Goal: Transaction & Acquisition: Book appointment/travel/reservation

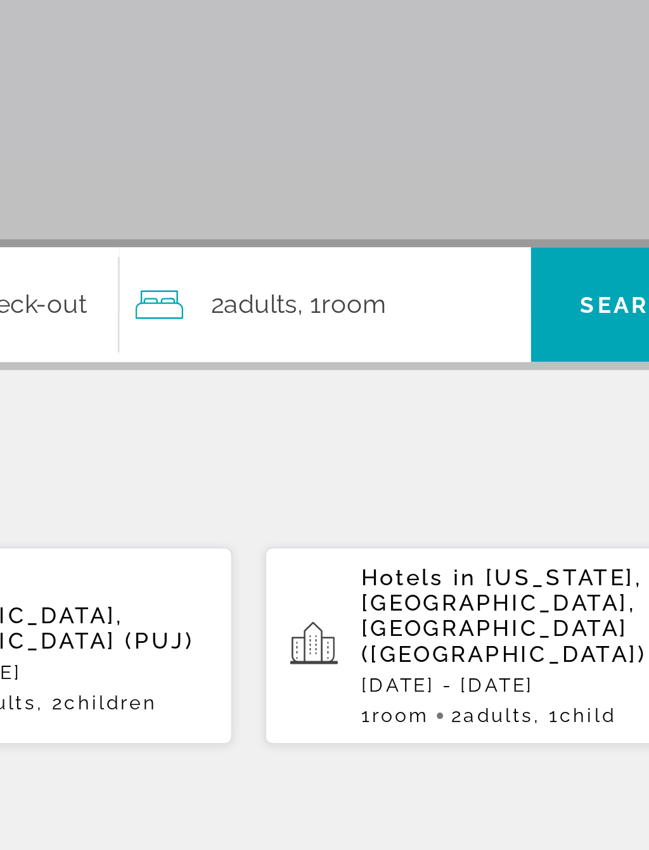
click at [381, 368] on div "2 Adult Adults , 1 Room rooms" at bounding box center [459, 377] width 157 height 18
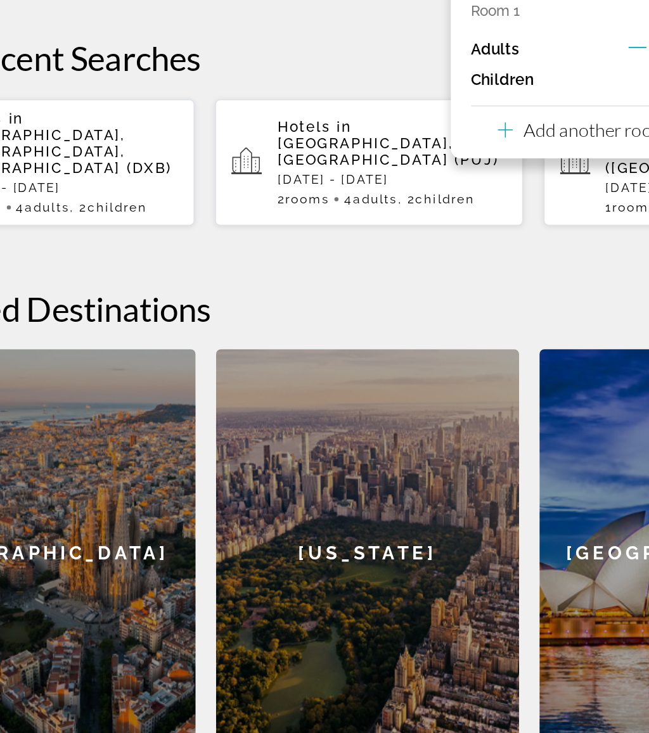
scroll to position [139, 0]
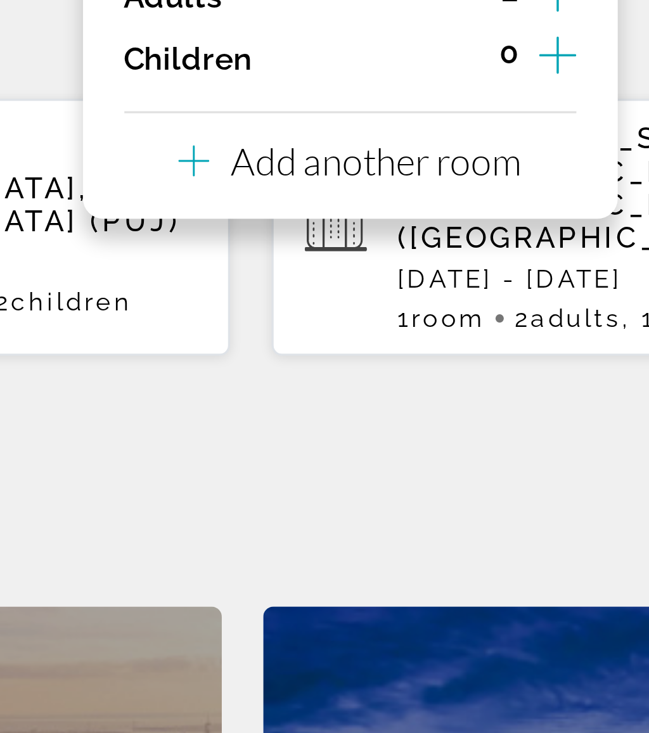
click at [420, 346] on p "Add another room" at bounding box center [464, 353] width 89 height 14
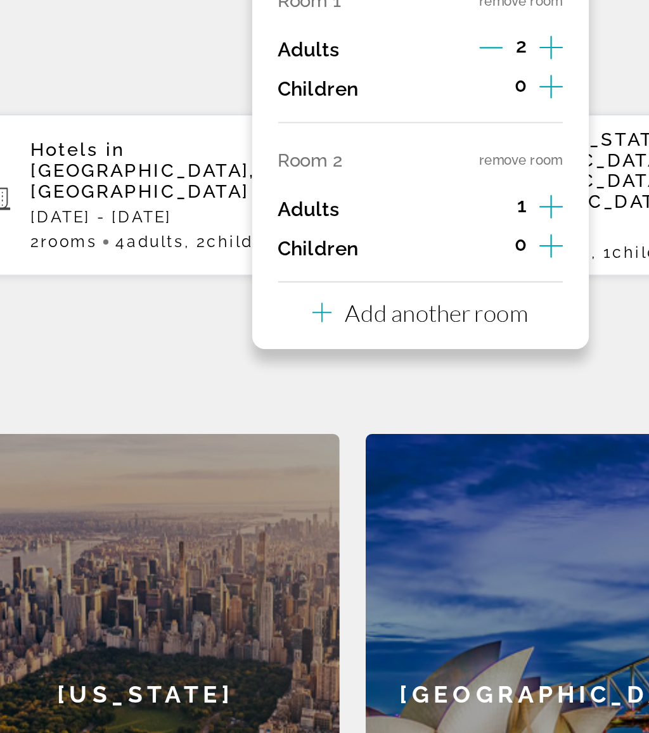
click at [420, 423] on p "Add another room" at bounding box center [464, 430] width 89 height 14
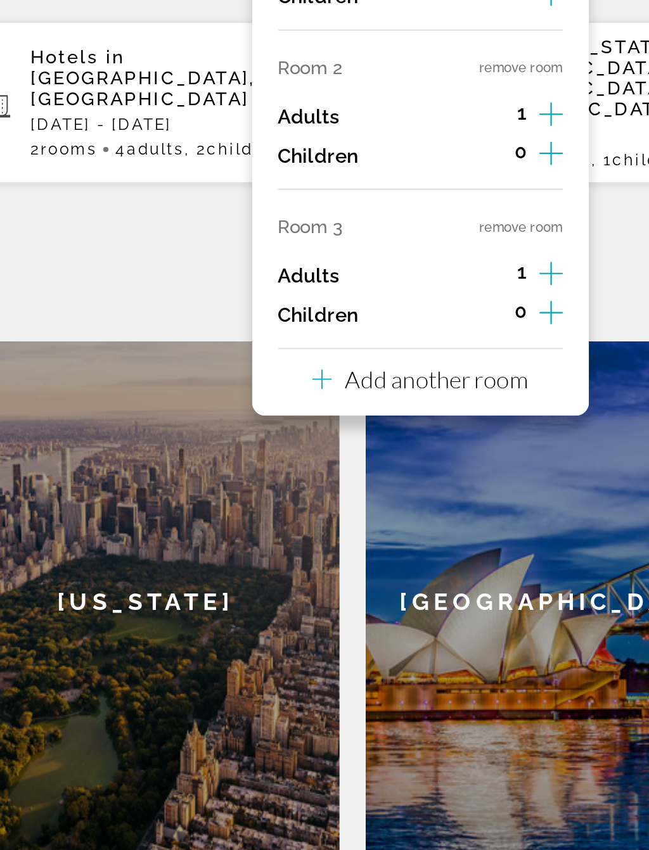
click at [420, 500] on p "Add another room" at bounding box center [464, 507] width 89 height 14
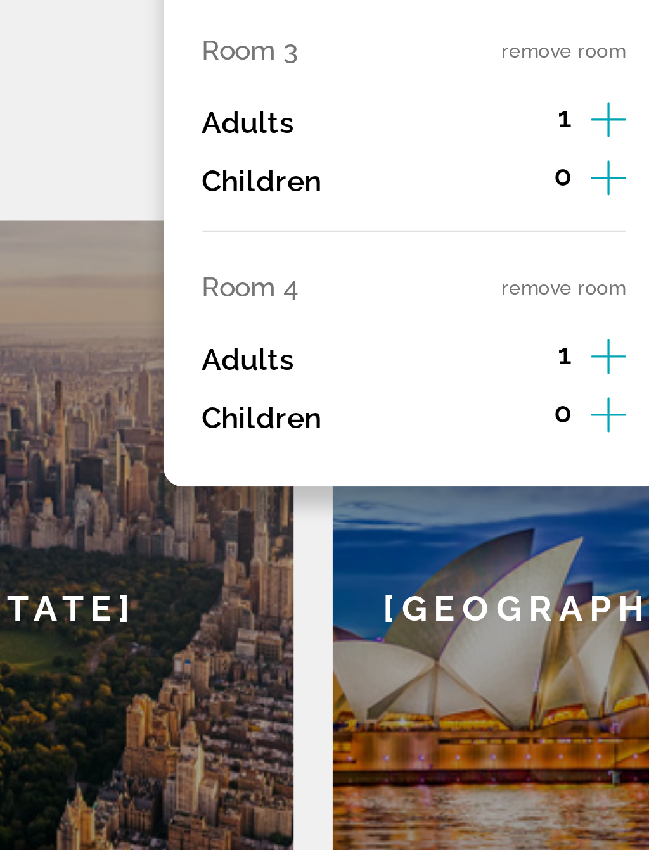
click at [485, 507] on button "remove room" at bounding box center [505, 511] width 41 height 8
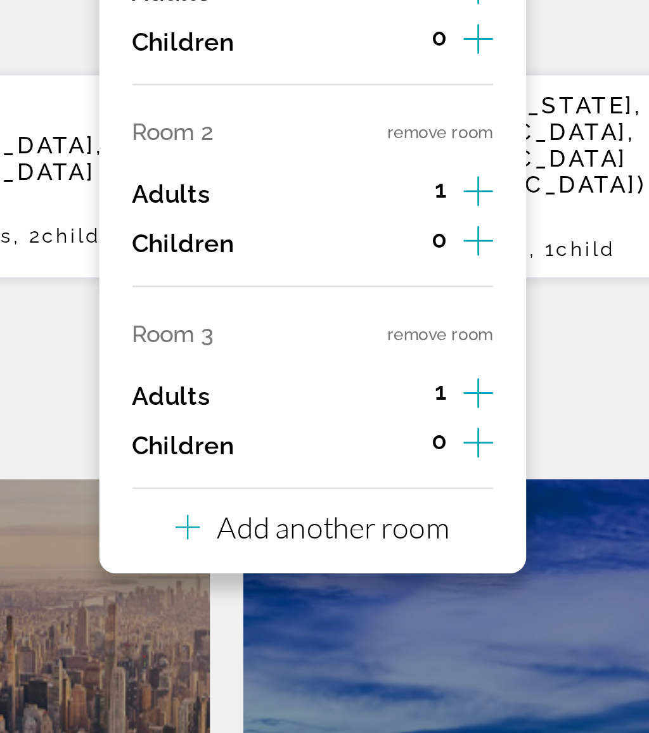
click at [485, 429] on button "remove room" at bounding box center [505, 433] width 41 height 8
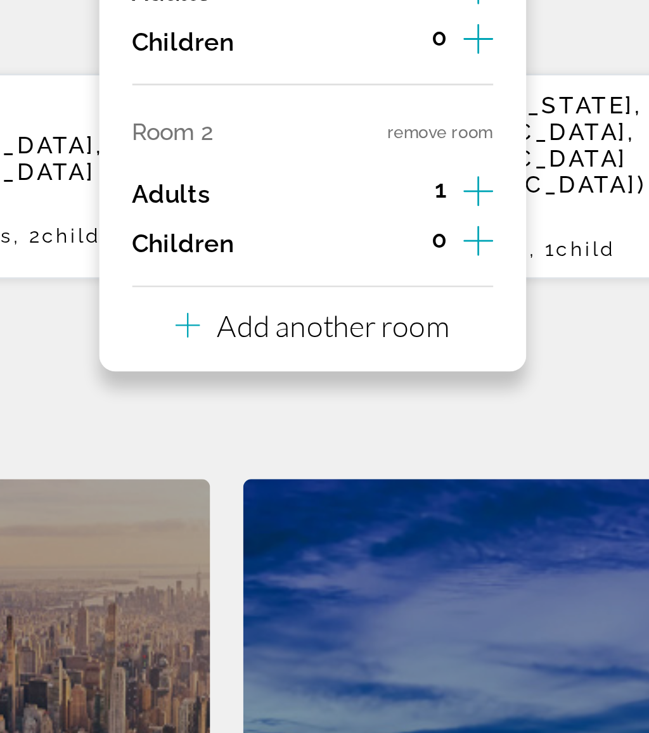
click at [485, 352] on button "remove room" at bounding box center [505, 356] width 41 height 8
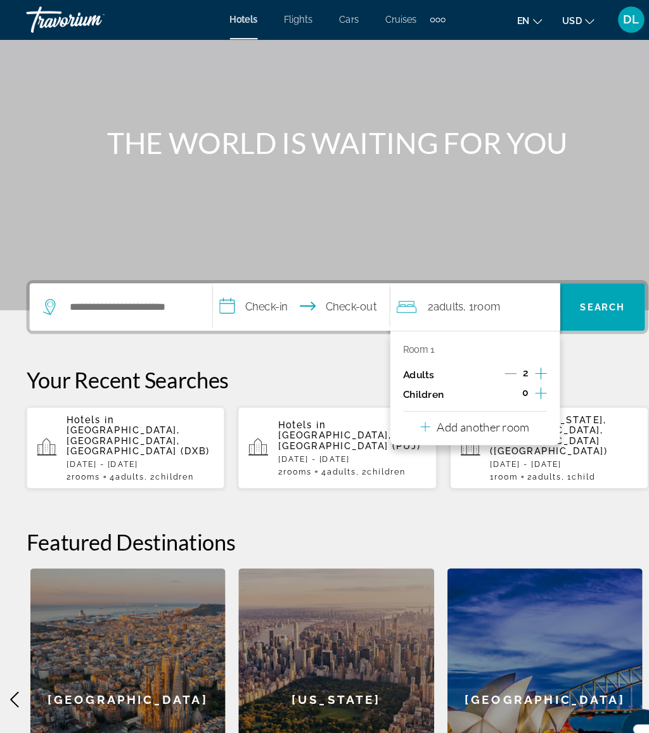
scroll to position [75, 0]
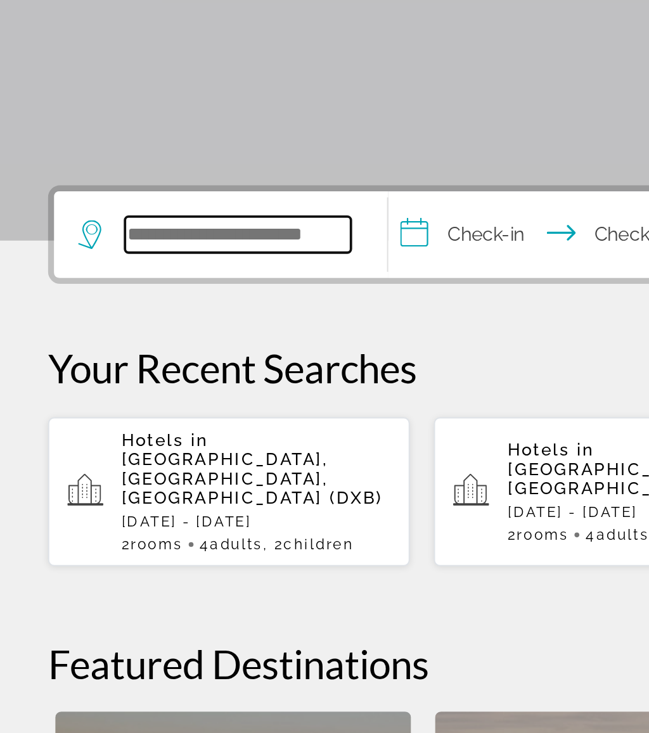
click at [112, 292] on input "Search hotel destination" at bounding box center [125, 301] width 119 height 19
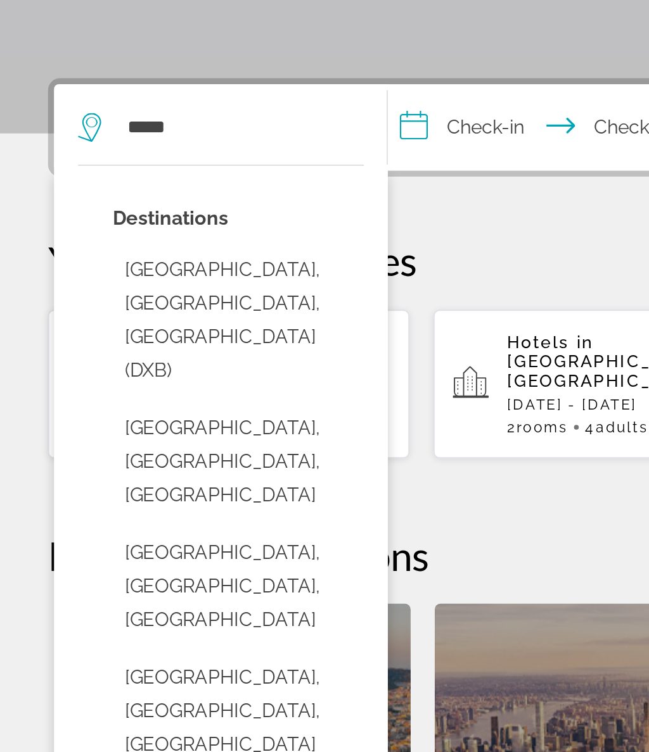
click at [152, 365] on button "Dubai, Dubai Emirate, United Arab Emirates (DXB)" at bounding box center [126, 403] width 132 height 77
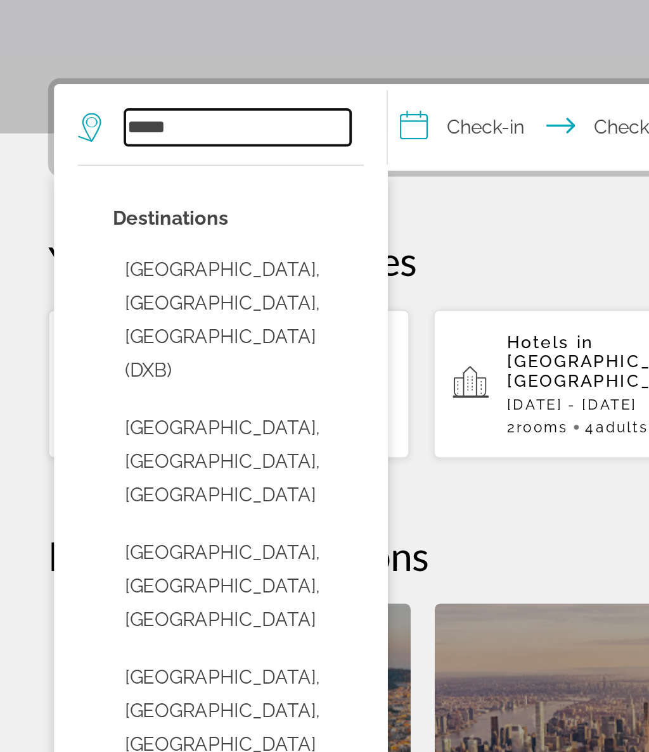
type input "**********"
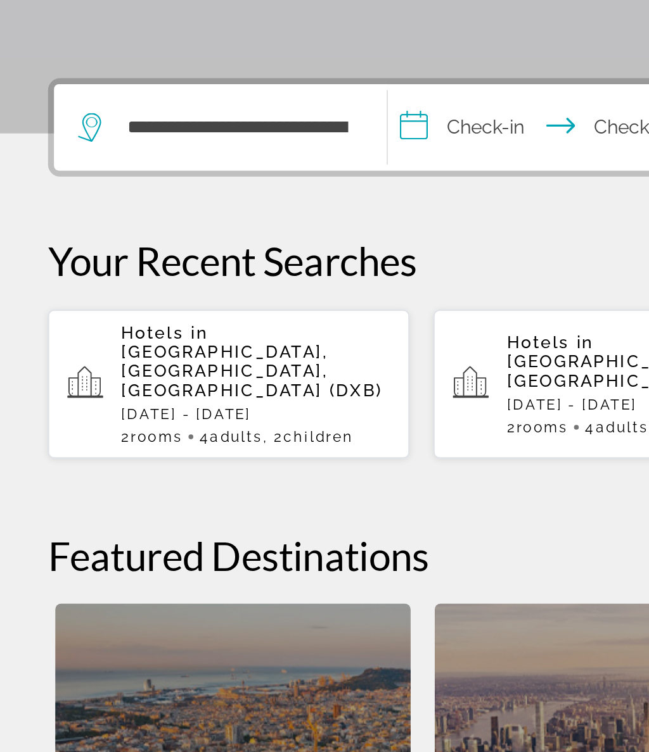
click at [256, 279] on input "**********" at bounding box center [292, 303] width 175 height 49
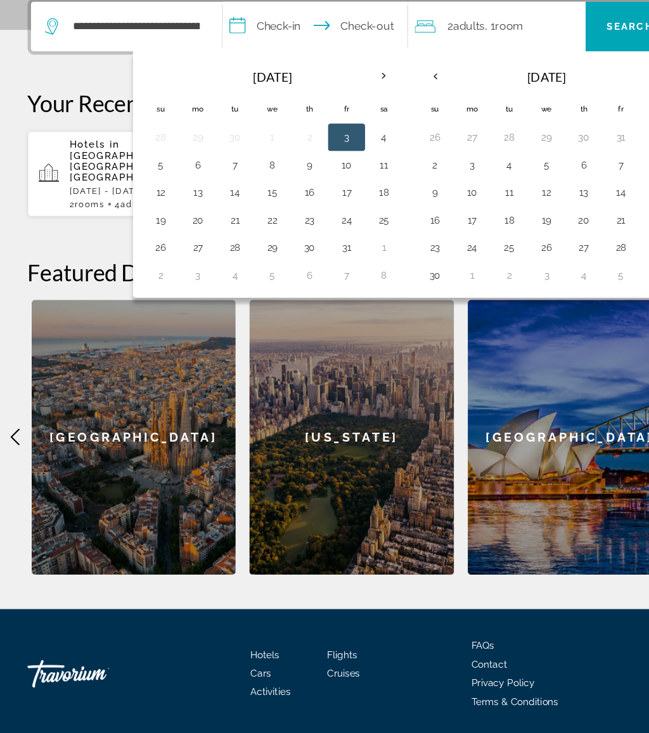
scroll to position [295, 0]
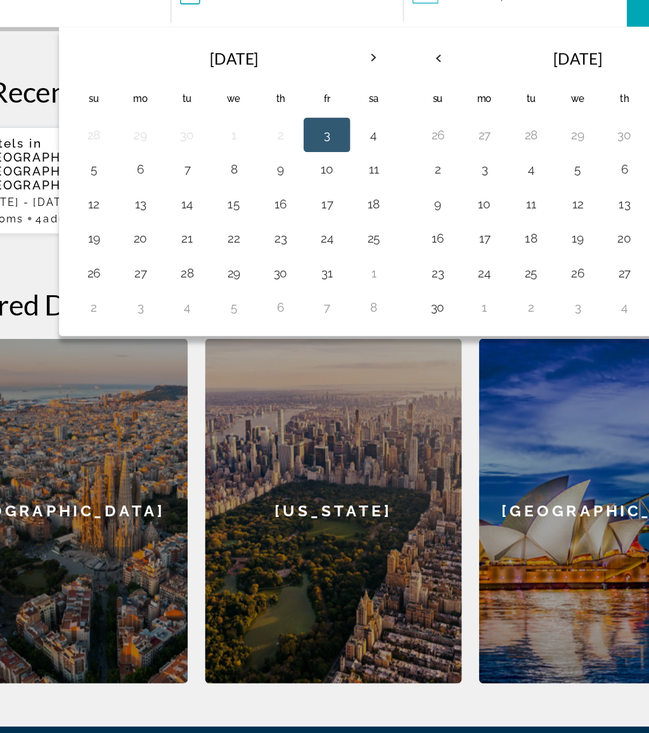
click at [206, 225] on button "14" at bounding box center [216, 234] width 20 height 18
click at [206, 251] on button "21" at bounding box center [216, 260] width 20 height 18
type input "**********"
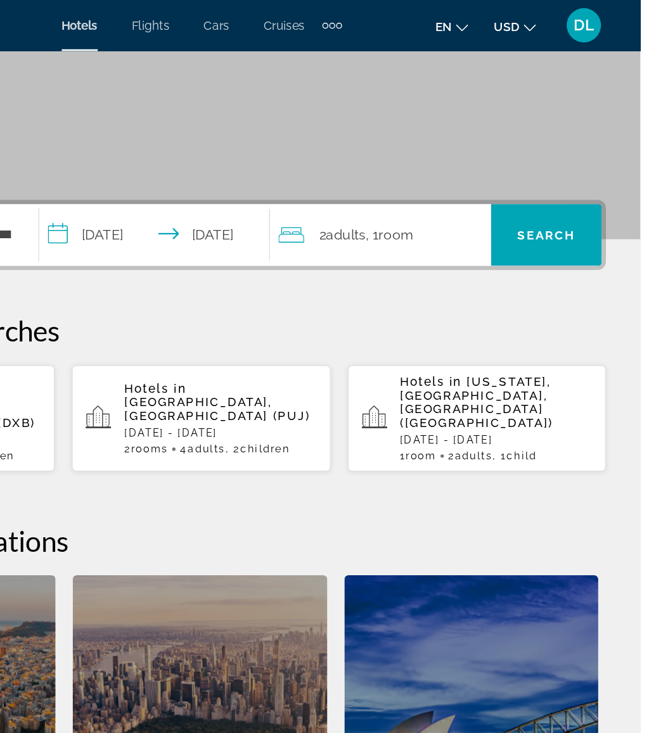
scroll to position [120, 0]
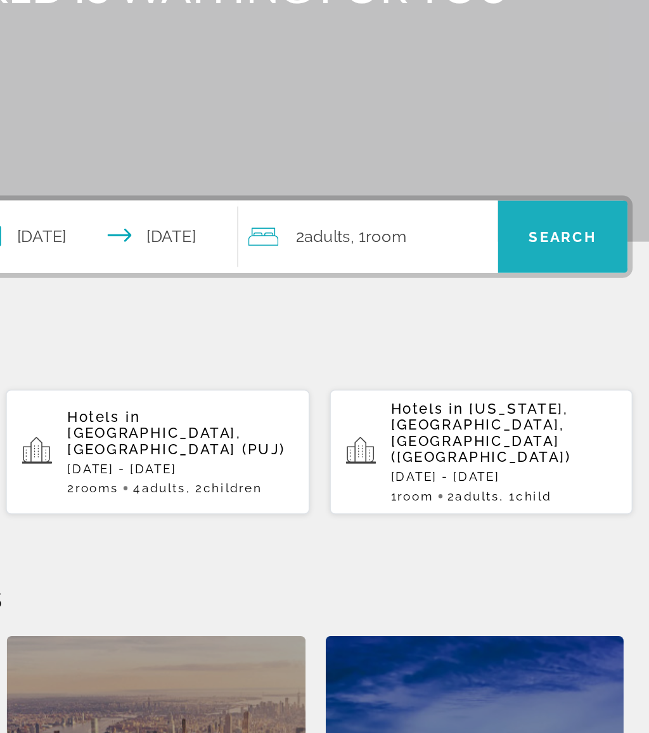
click at [558, 251] on span "Search" at bounding box center [579, 256] width 43 height 10
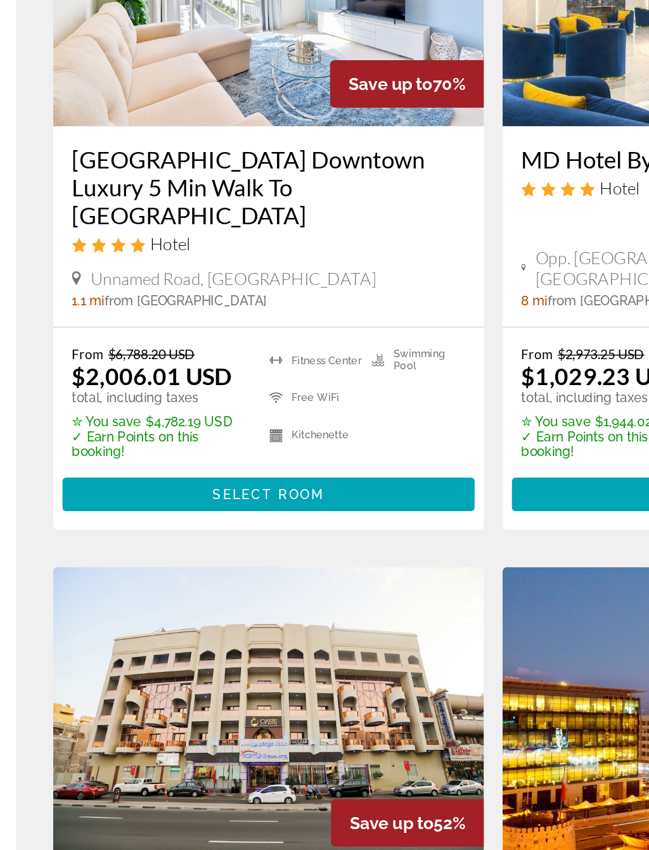
scroll to position [516, 0]
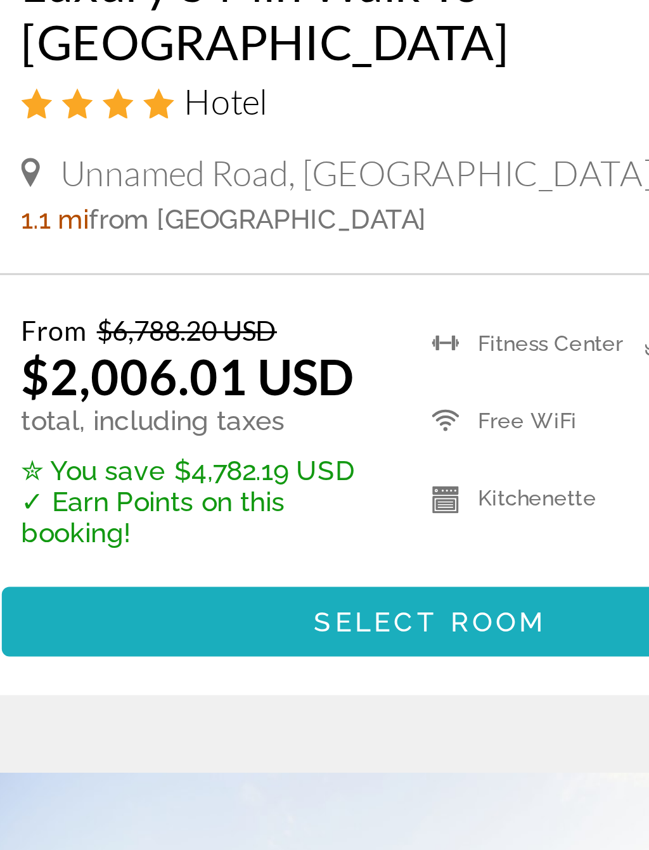
click at [134, 569] on span "Select Room" at bounding box center [172, 574] width 76 height 10
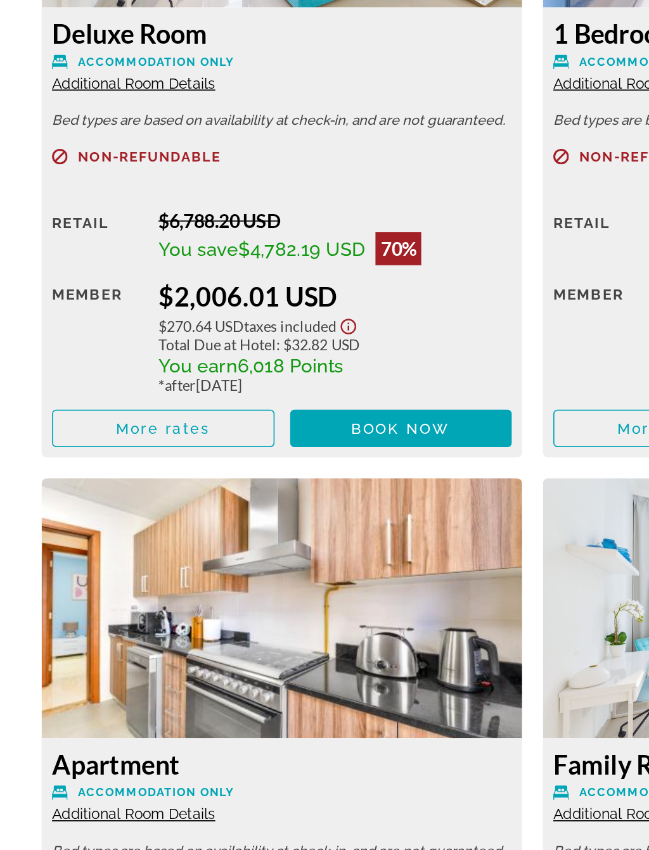
scroll to position [2000, 0]
click at [233, 588] on span "Book now" at bounding box center [244, 593] width 60 height 10
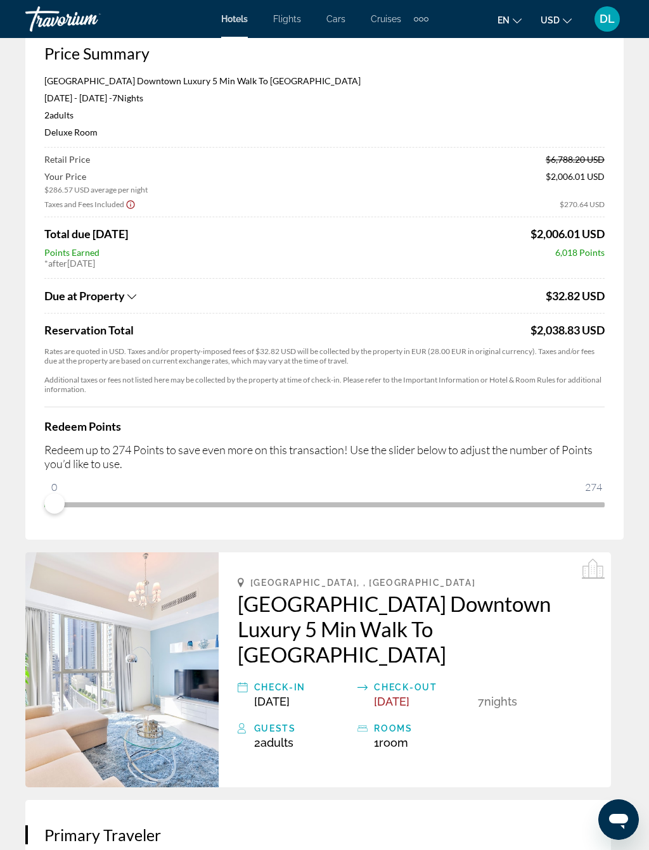
scroll to position [76, 0]
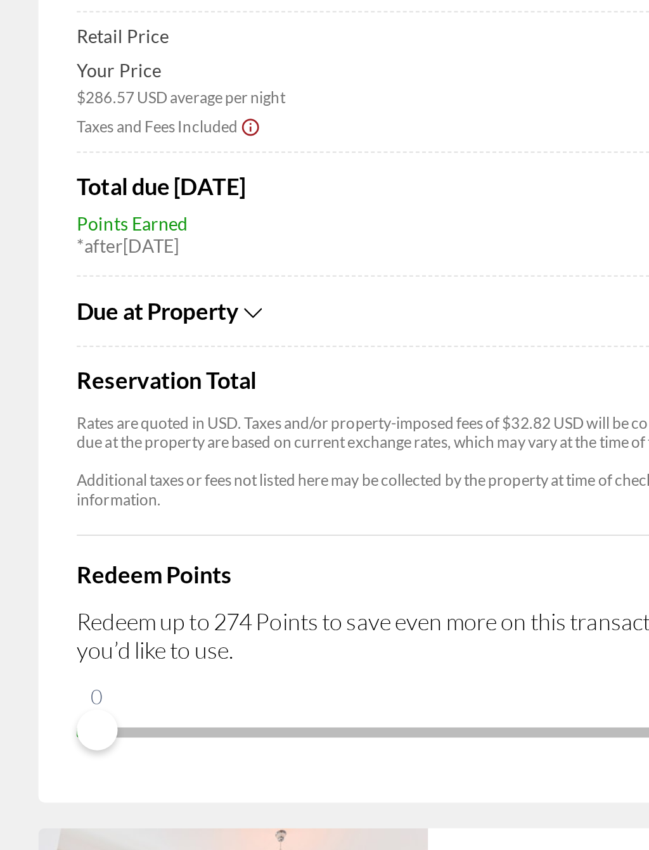
click at [120, 289] on div "Due at Property" at bounding box center [293, 296] width 498 height 14
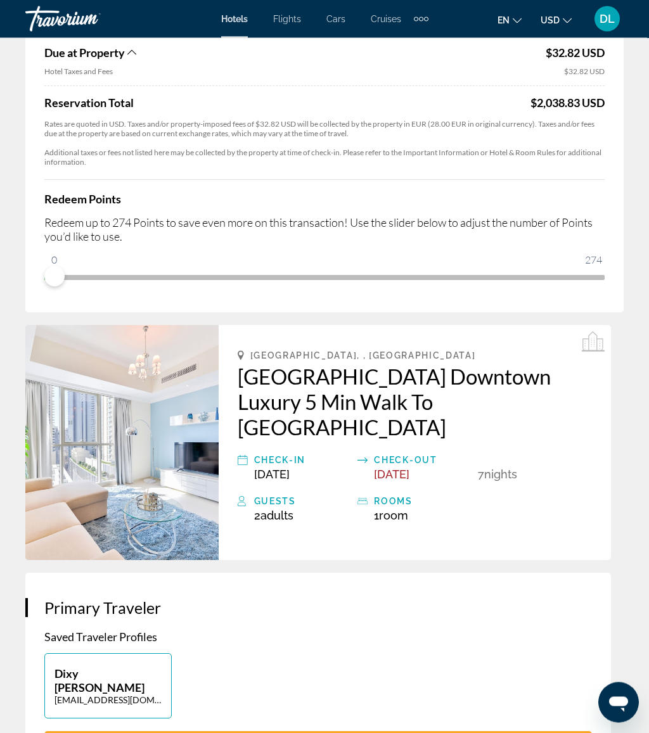
scroll to position [0, 0]
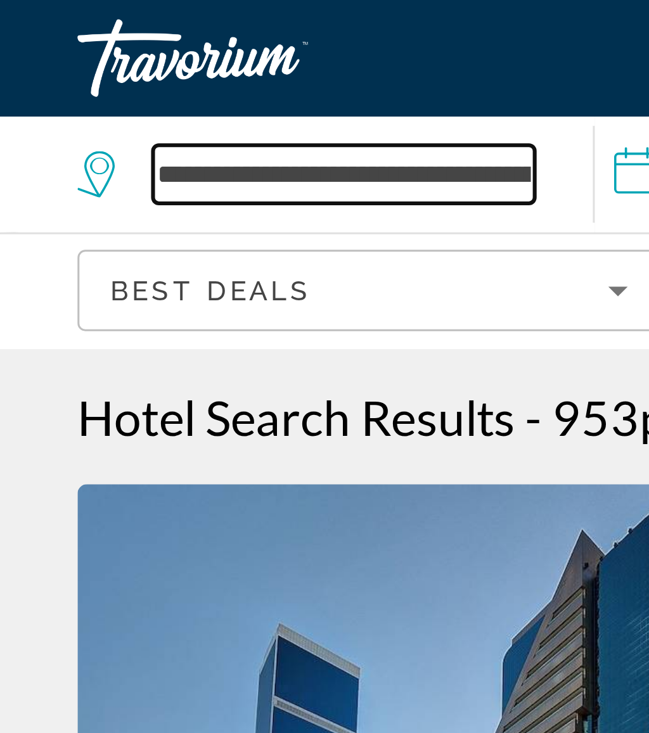
click at [120, 54] on input "**********" at bounding box center [112, 56] width 125 height 19
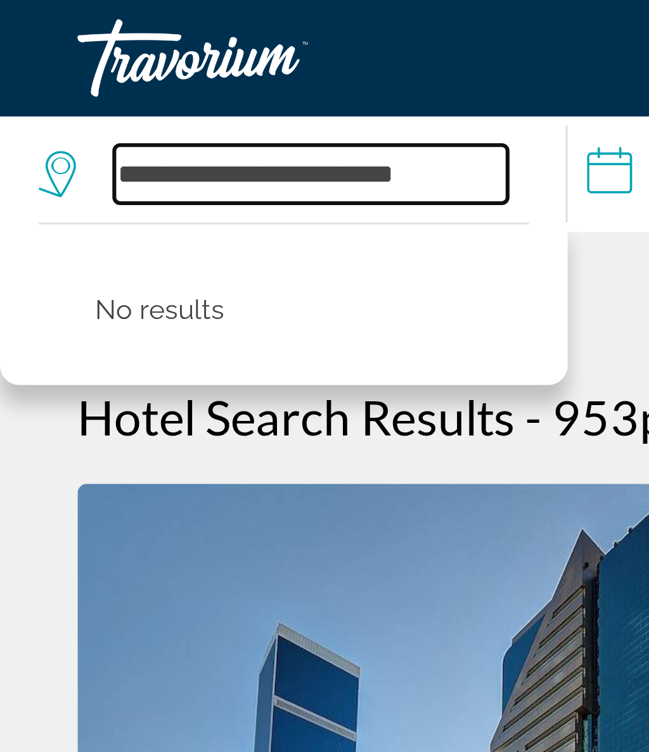
click at [154, 60] on input "**********" at bounding box center [101, 56] width 129 height 19
type input "*"
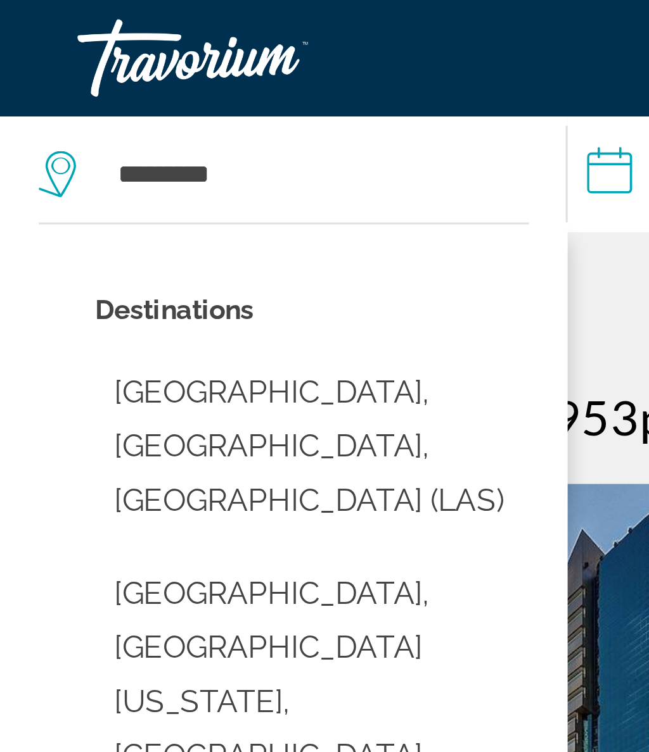
click at [110, 137] on button "Las Vegas, NV, United States (LAS)" at bounding box center [102, 147] width 142 height 60
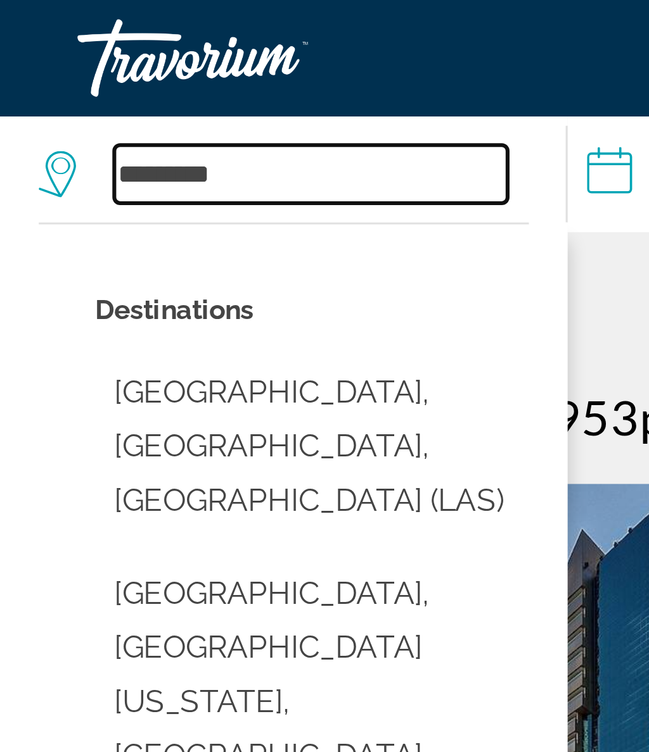
type input "**********"
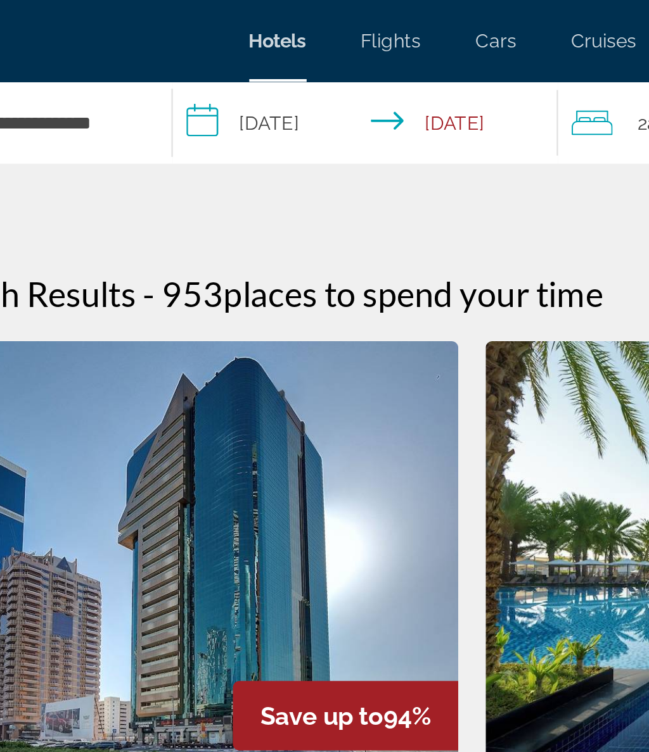
click at [186, 53] on input "**********" at bounding box center [278, 59] width 184 height 42
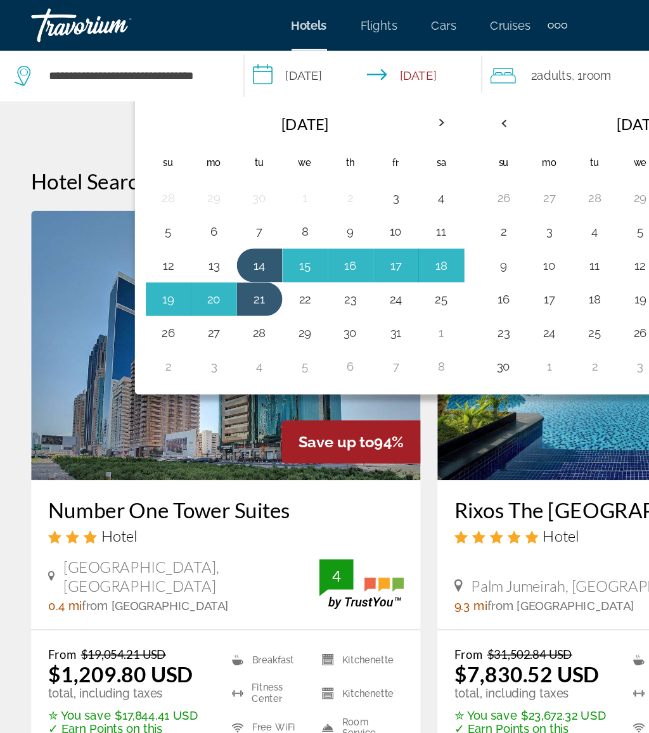
click at [221, 225] on button "22" at bounding box center [231, 225] width 20 height 18
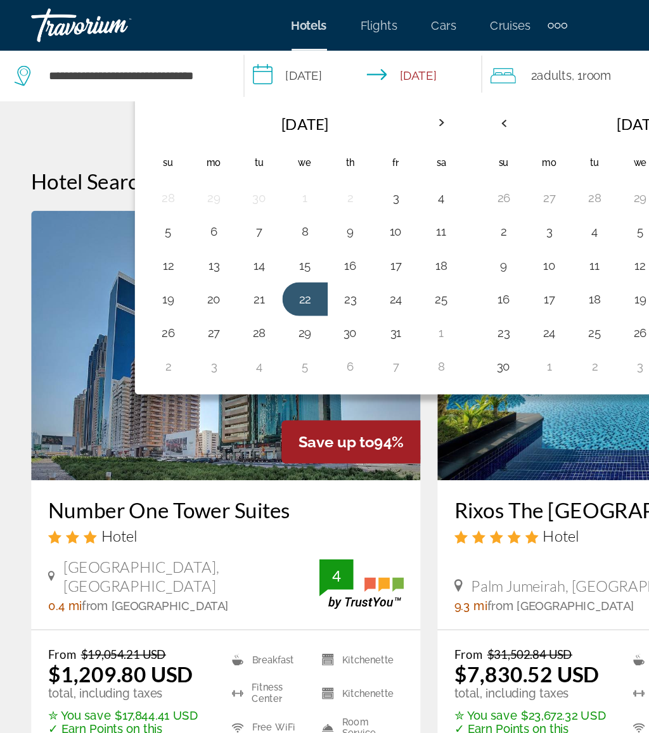
click at [324, 227] on button "25" at bounding box center [334, 225] width 20 height 18
type input "**********"
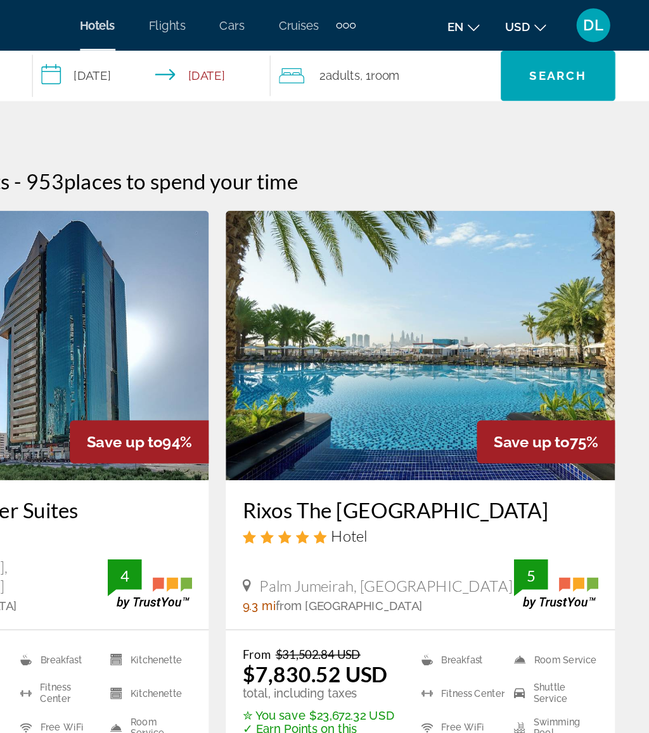
click at [559, 58] on span "Search" at bounding box center [580, 57] width 43 height 10
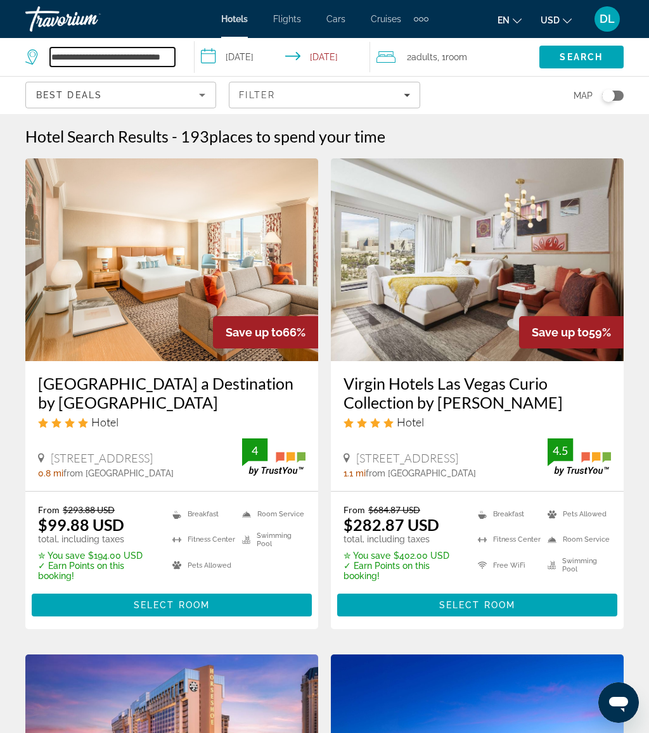
click at [171, 52] on input "**********" at bounding box center [112, 56] width 125 height 19
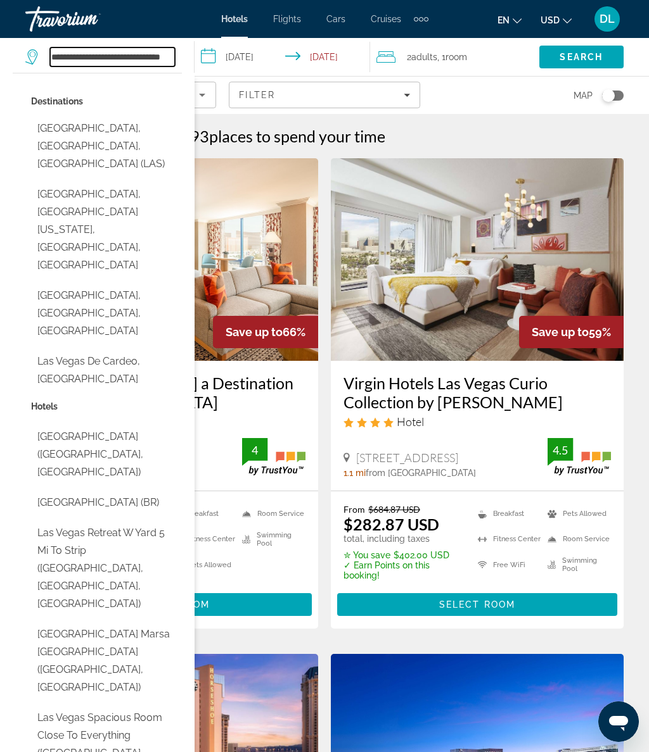
click at [172, 59] on input "**********" at bounding box center [112, 56] width 125 height 19
click at [157, 60] on input "**********" at bounding box center [112, 56] width 125 height 19
click at [130, 62] on input "*****" at bounding box center [112, 56] width 125 height 19
type input "*"
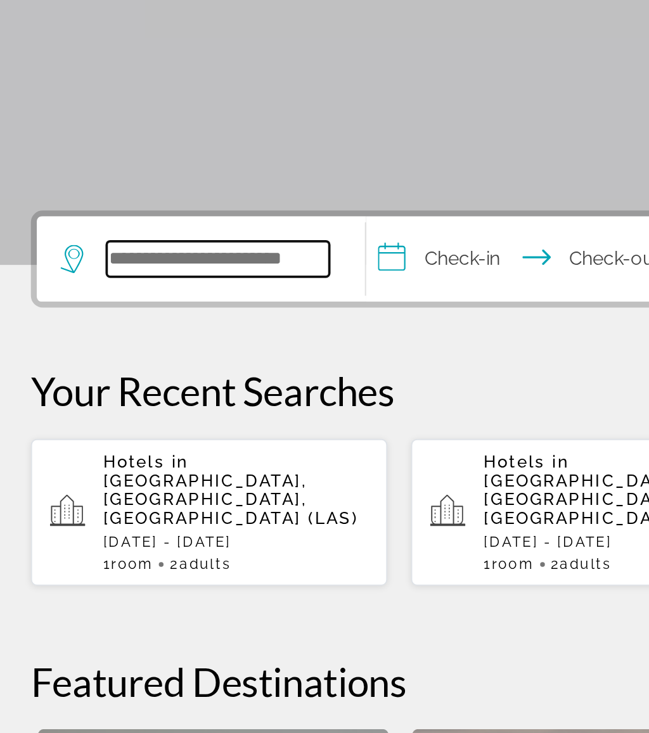
click at [115, 367] on input "Search hotel destination" at bounding box center [125, 376] width 119 height 19
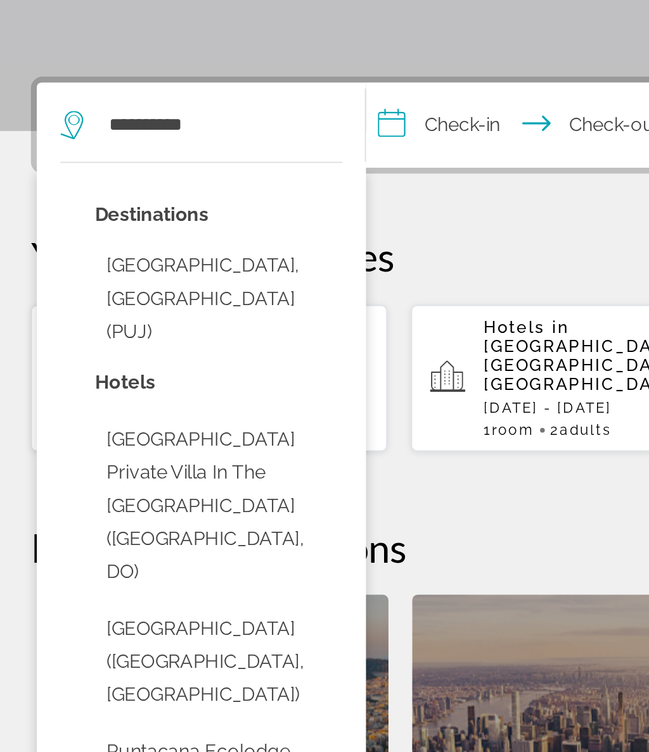
click at [147, 440] on button "Punta Cana, Dominican Republic (PUJ)" at bounding box center [126, 470] width 132 height 60
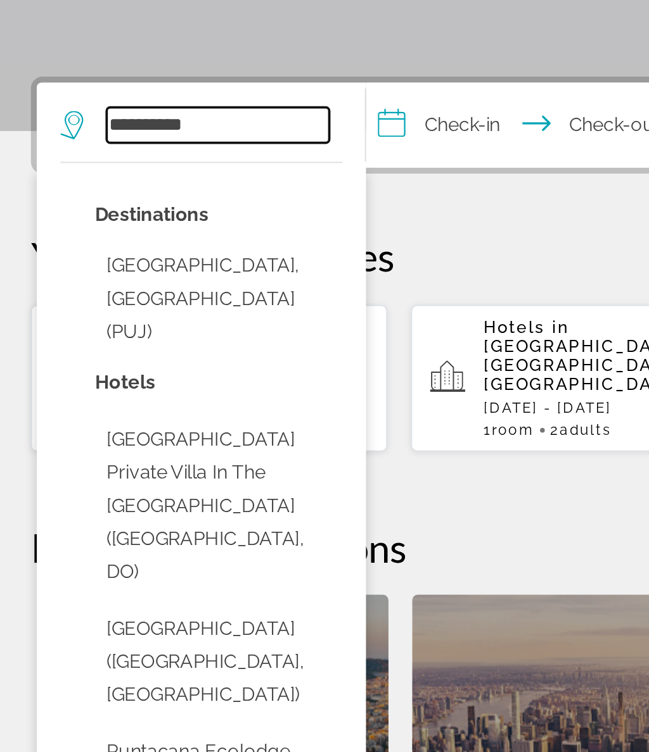
type input "**********"
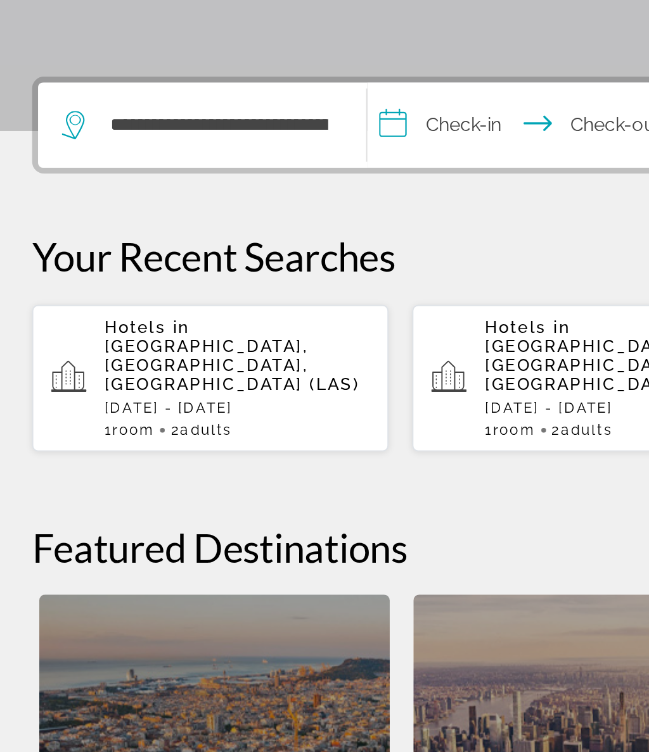
click at [255, 354] on input "**********" at bounding box center [292, 378] width 175 height 49
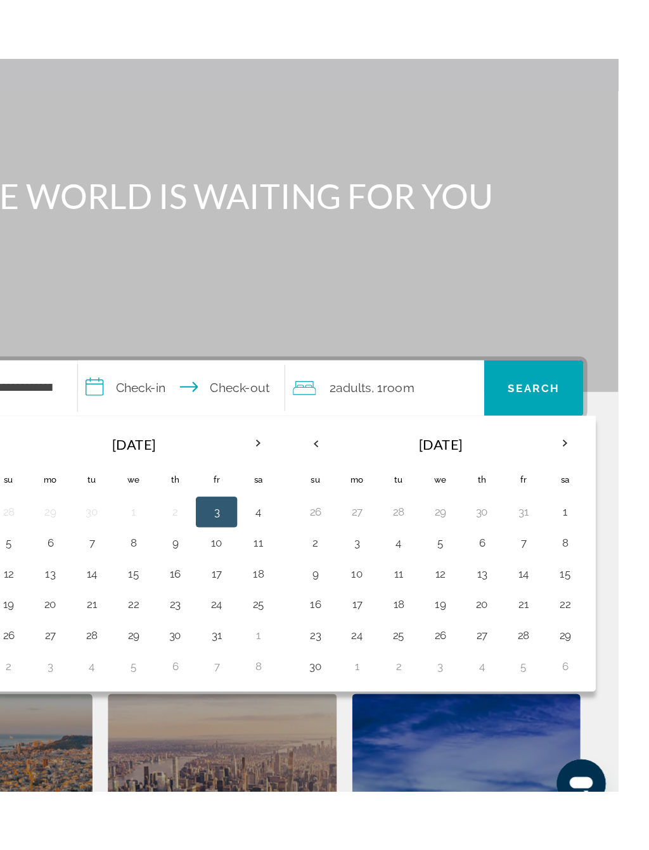
scroll to position [9, 0]
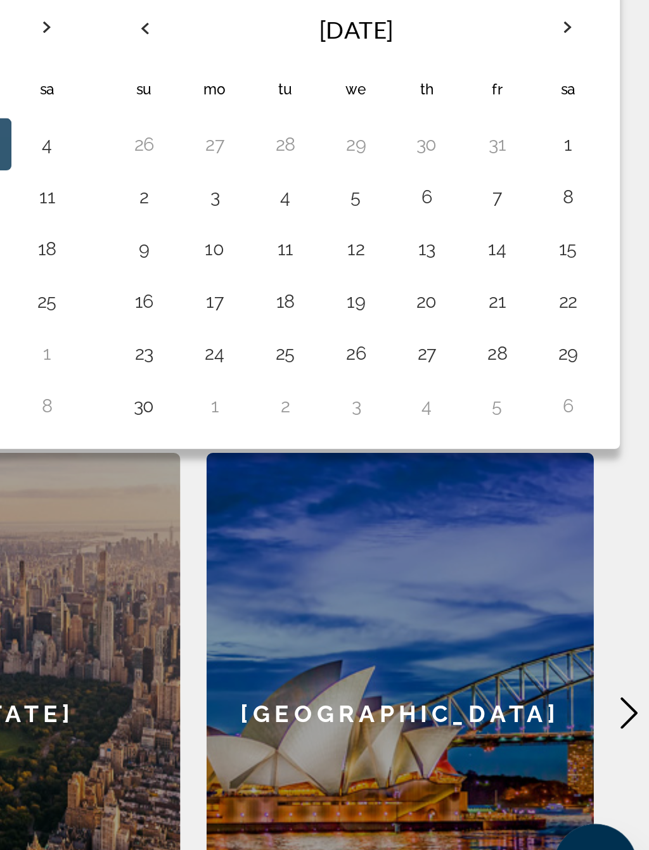
click at [458, 562] on button "25" at bounding box center [468, 571] width 20 height 18
click at [389, 588] on button "30" at bounding box center [399, 597] width 20 height 18
type input "**********"
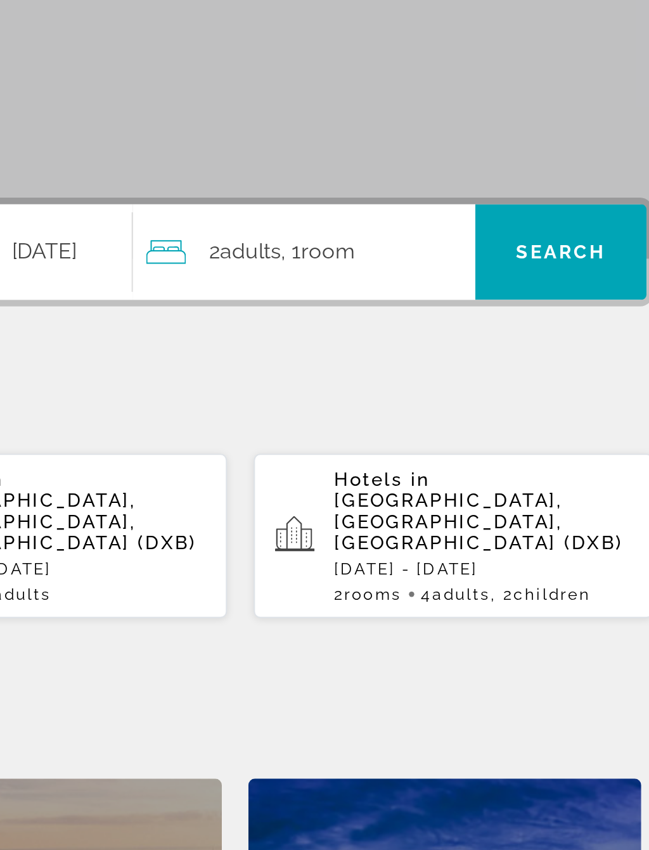
click at [455, 362] on span "Room" at bounding box center [468, 368] width 26 height 12
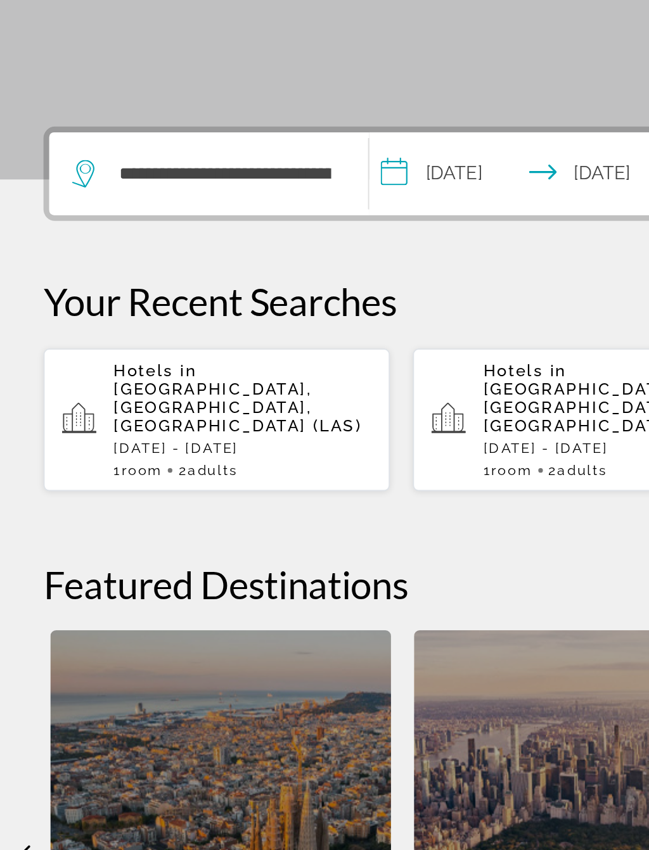
scroll to position [66, 0]
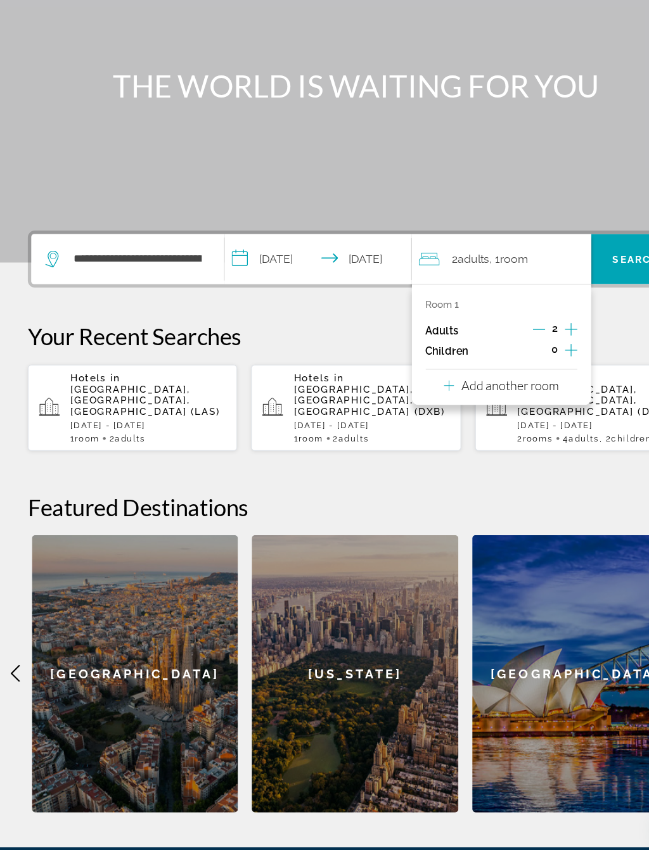
click at [517, 386] on icon "Increment children" at bounding box center [519, 393] width 11 height 15
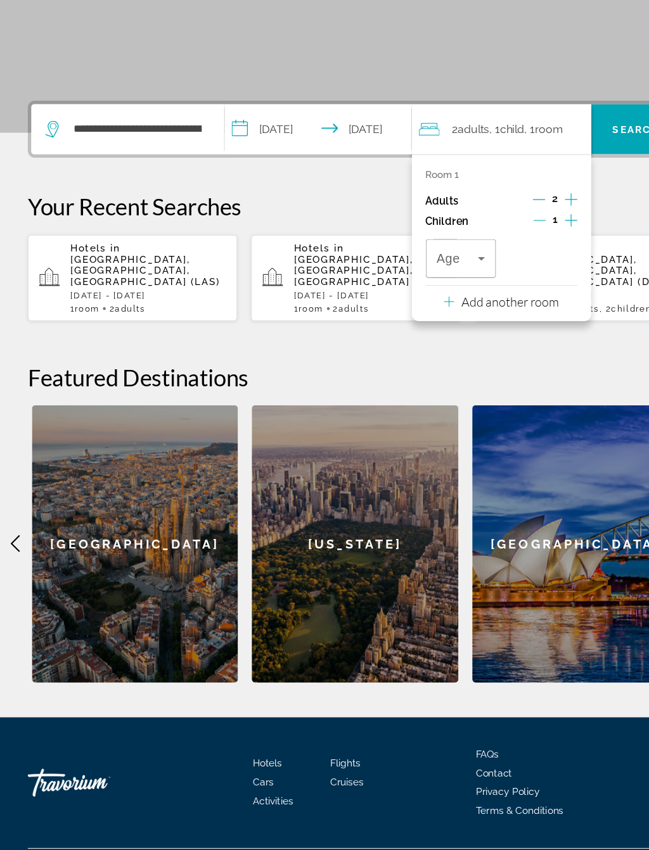
scroll to position [206, 0]
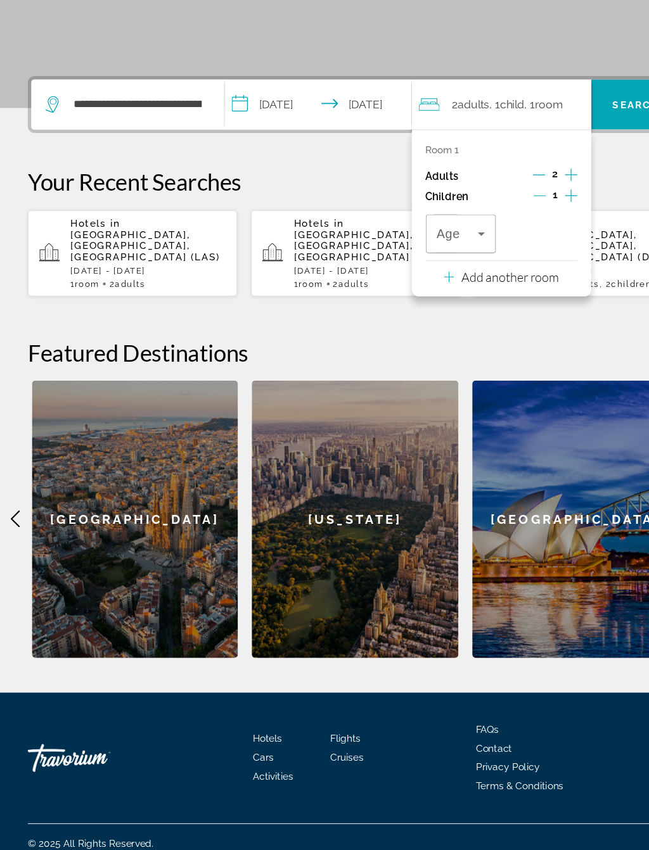
click at [443, 281] on icon "Travelers: 2 adults, 1 child" at bounding box center [438, 288] width 15 height 15
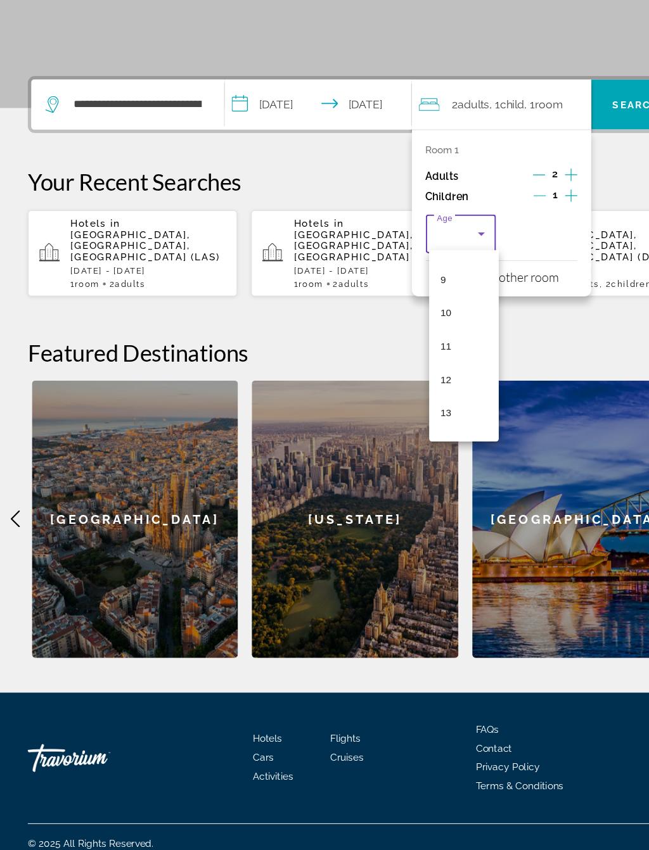
scroll to position [298, 0]
click at [419, 375] on mat-option "12" at bounding box center [422, 390] width 63 height 30
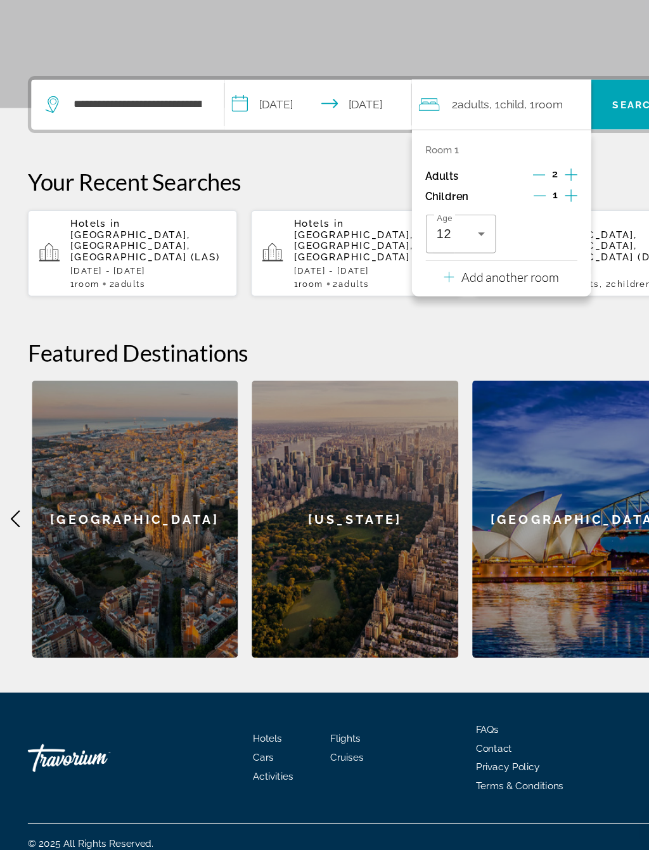
click at [567, 148] on span "Search" at bounding box center [579, 171] width 82 height 46
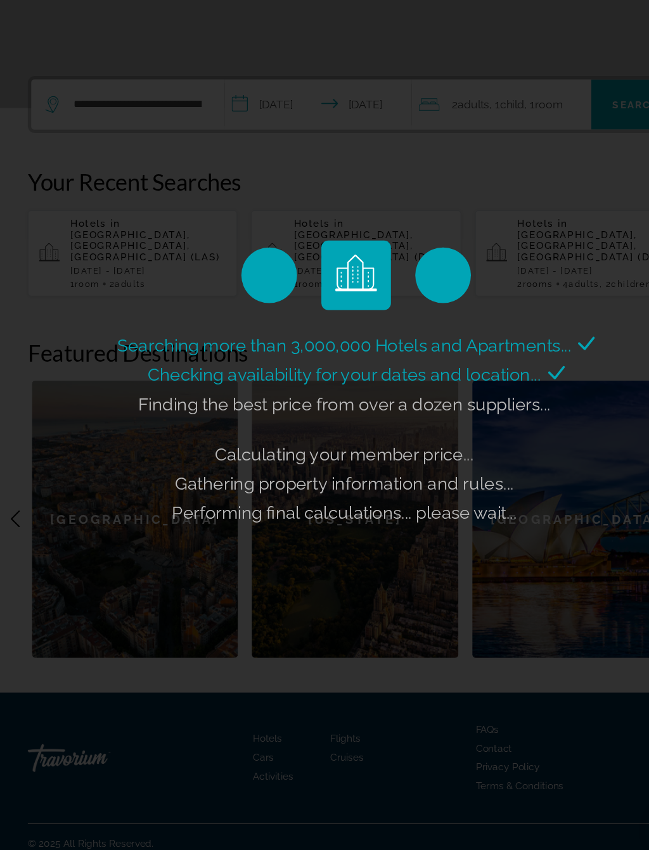
scroll to position [206, 0]
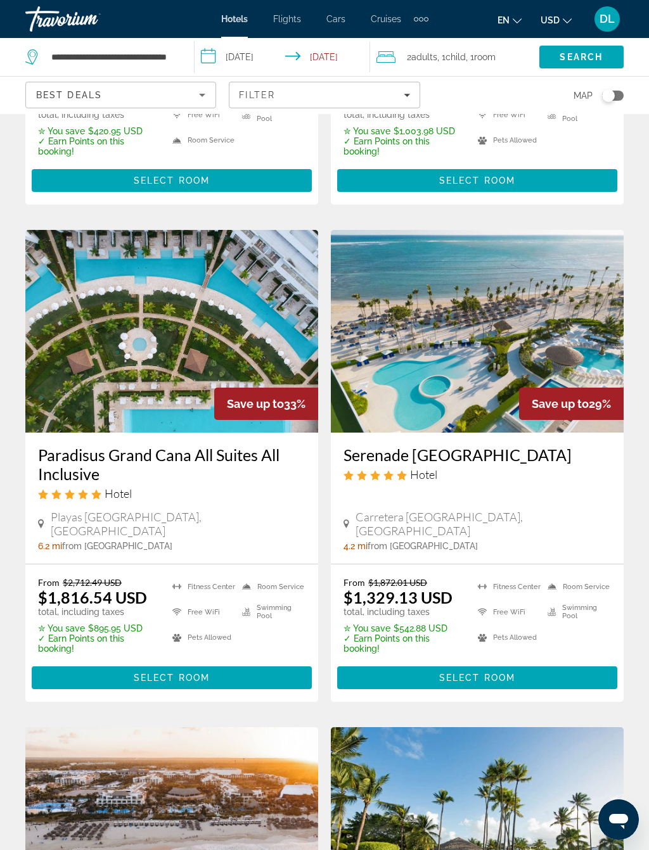
scroll to position [1894, 0]
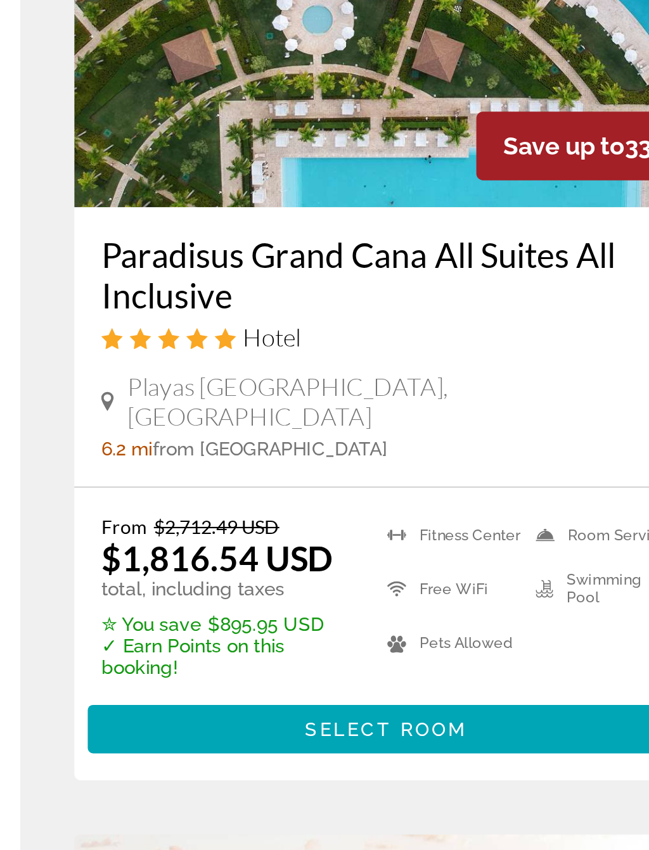
click at [70, 576] on div "From $2,712.49 USD $1,816.54 USD total, including taxes ✮ You save $895.95 USD …" at bounding box center [97, 614] width 118 height 77
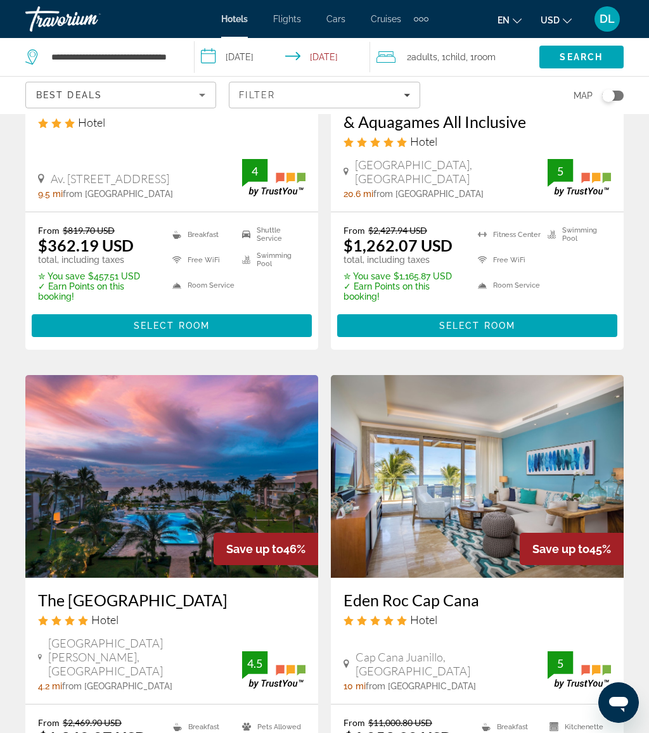
scroll to position [0, 0]
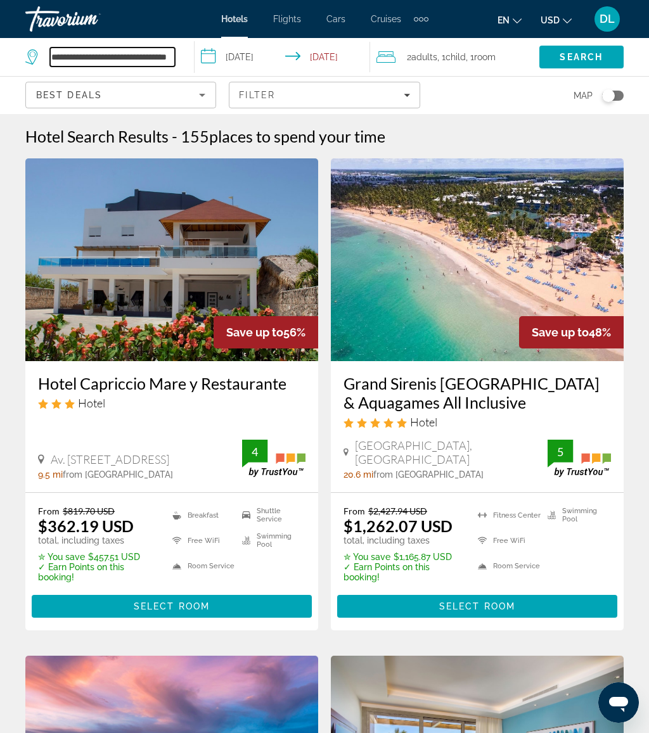
click at [173, 53] on input "**********" at bounding box center [112, 56] width 125 height 19
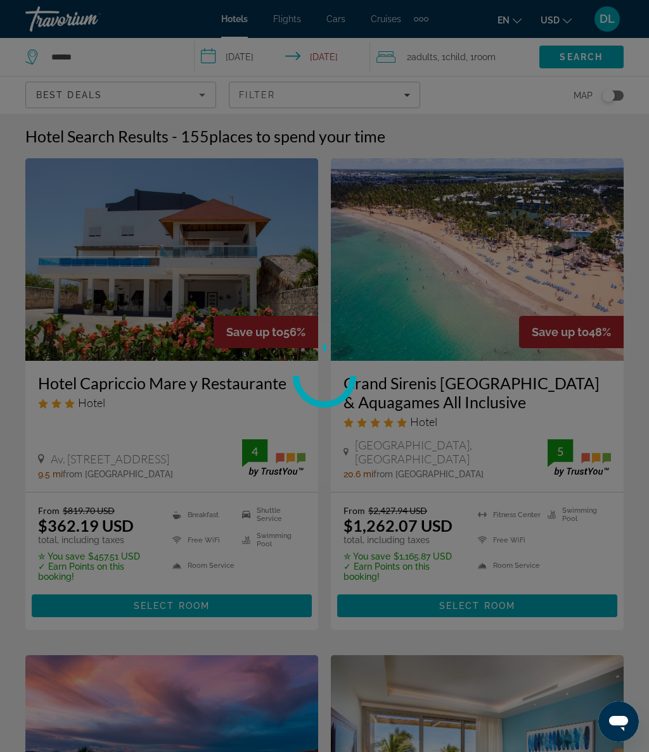
click at [127, 66] on div at bounding box center [324, 376] width 649 height 752
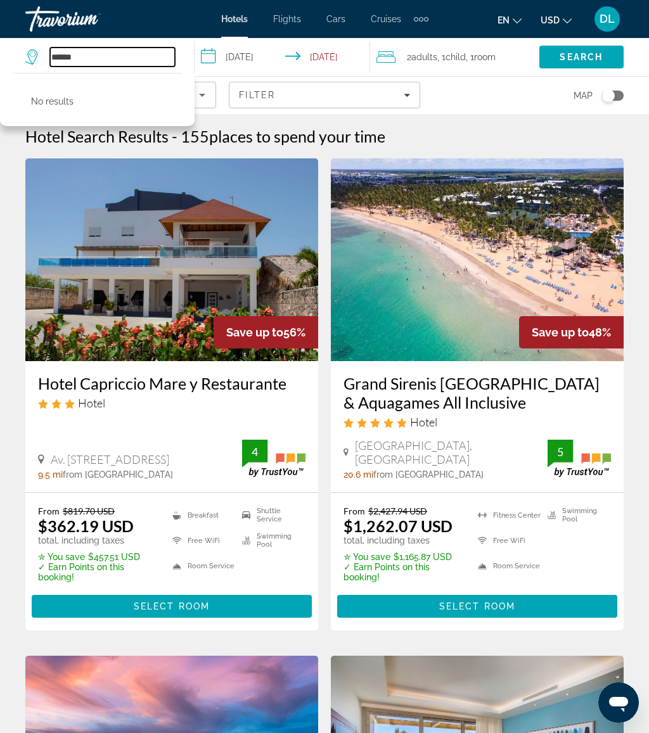
click at [138, 49] on input "*****" at bounding box center [112, 56] width 125 height 19
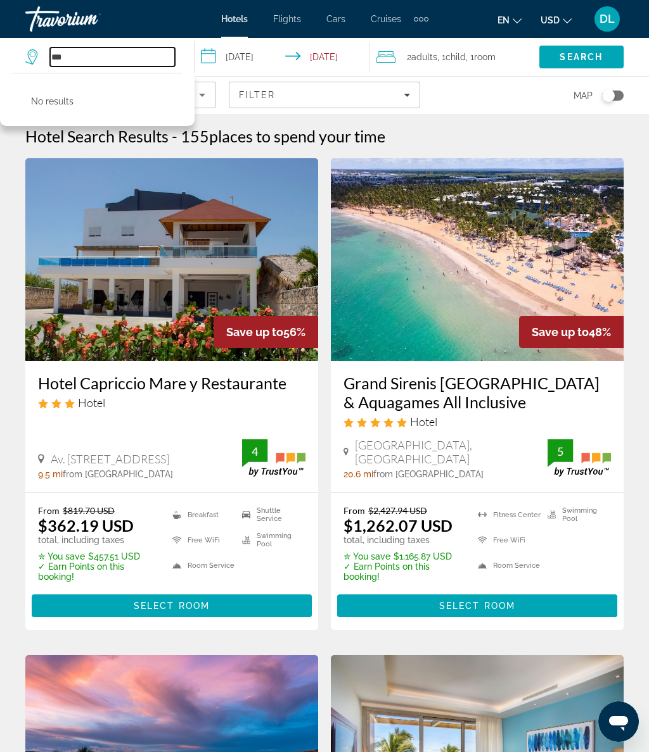
type input "*"
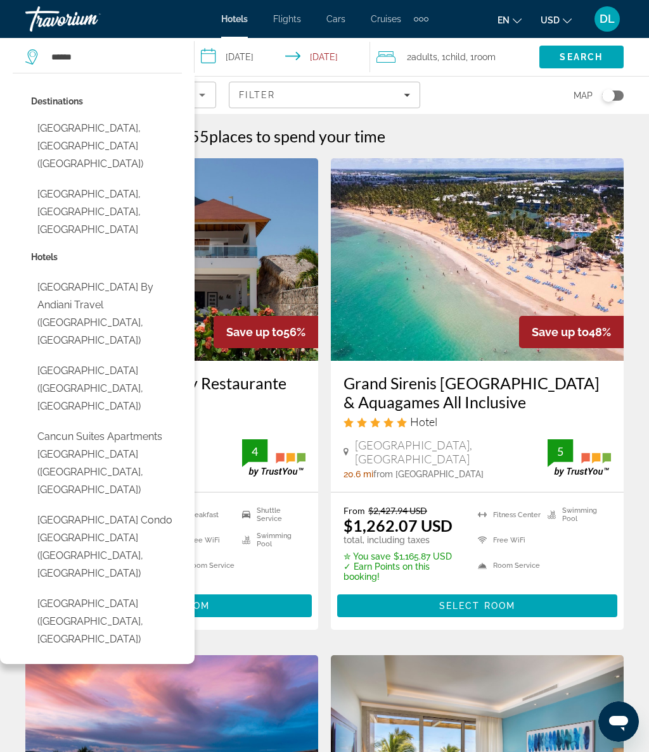
click at [115, 125] on button "Cancun, Mexico (CUN)" at bounding box center [106, 147] width 151 height 60
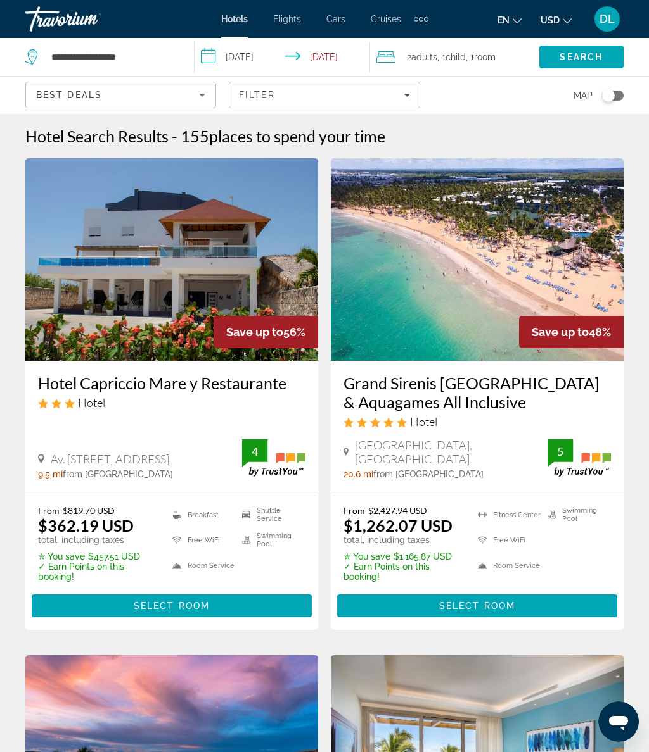
click at [590, 44] on span "Search" at bounding box center [581, 57] width 84 height 30
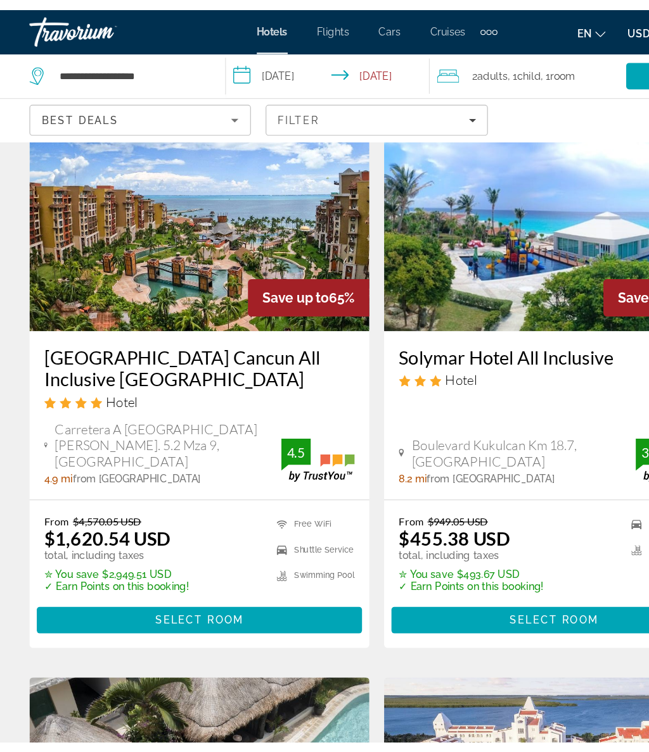
scroll to position [553, 0]
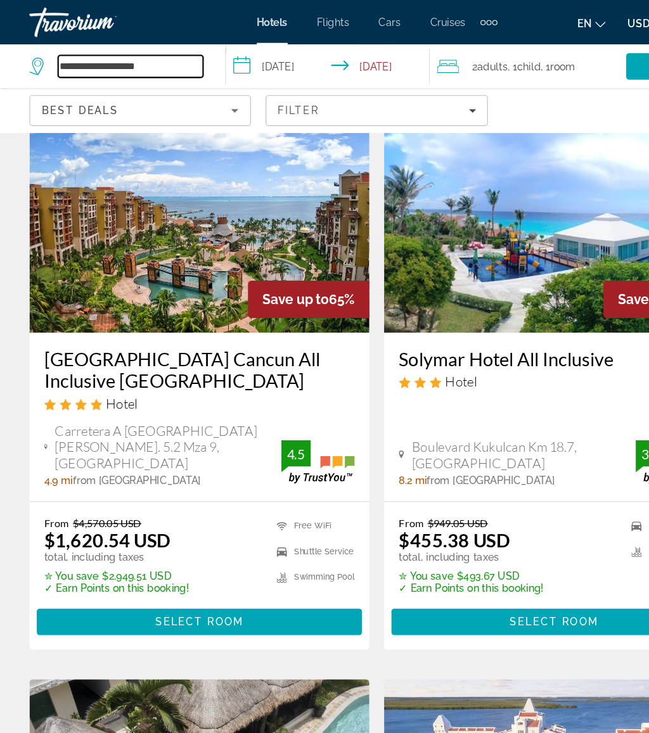
click at [165, 48] on input "**********" at bounding box center [112, 56] width 125 height 19
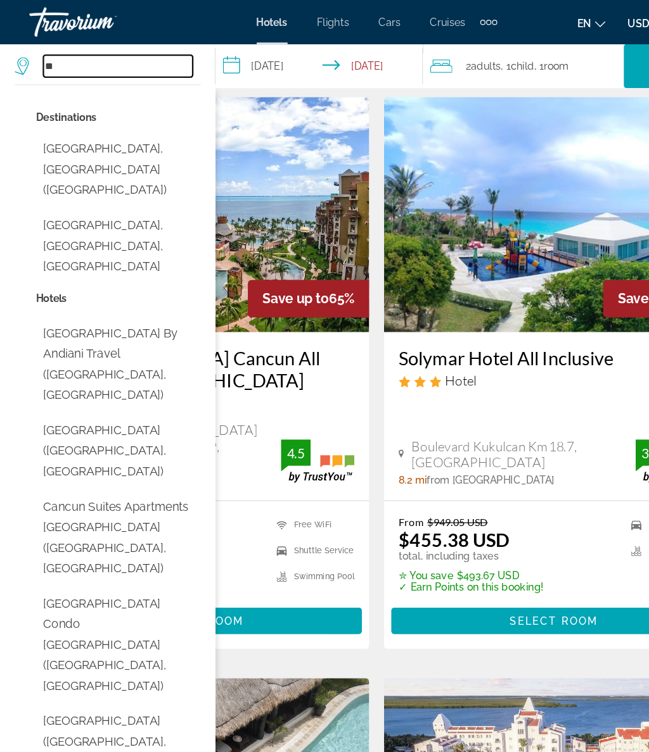
type input "*"
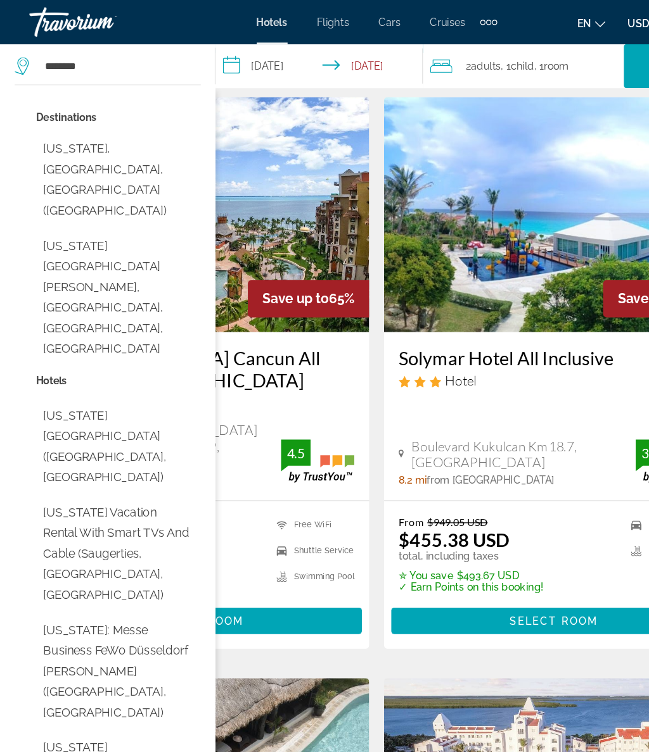
click at [128, 129] on button "New York, NY, United States (NYC)" at bounding box center [102, 155] width 142 height 77
type input "**********"
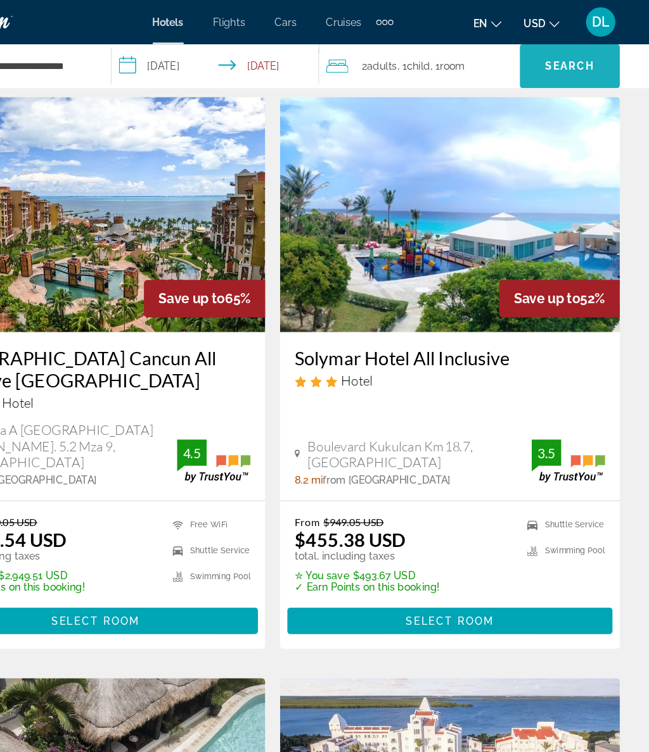
click at [559, 53] on span "Search" at bounding box center [580, 57] width 43 height 10
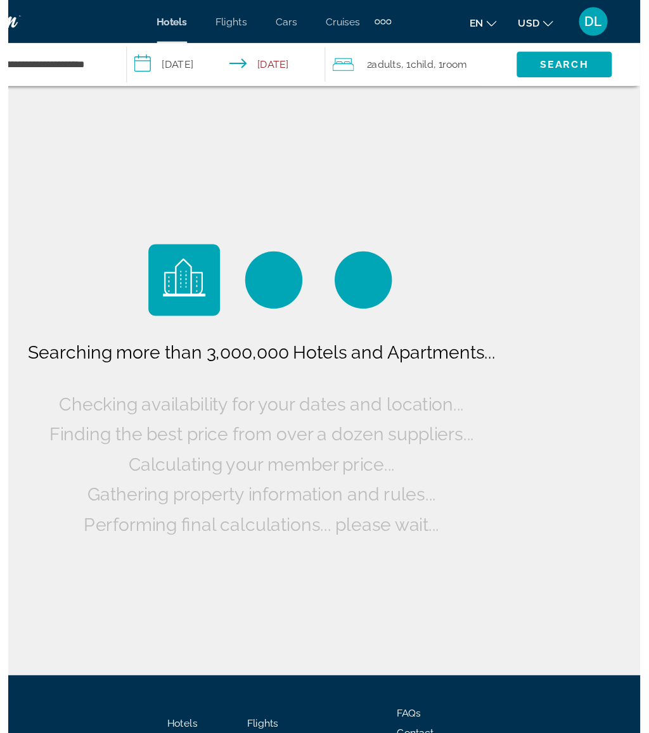
scroll to position [0, 0]
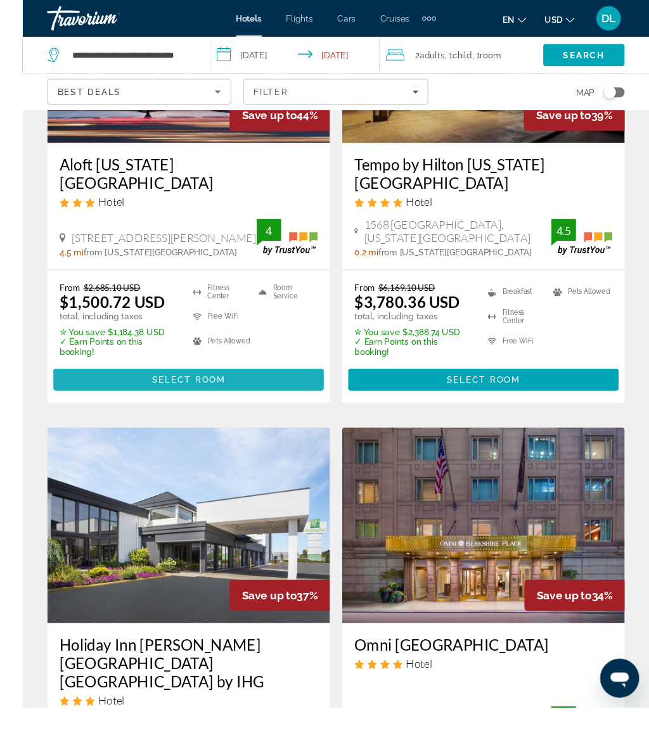
scroll to position [737, 0]
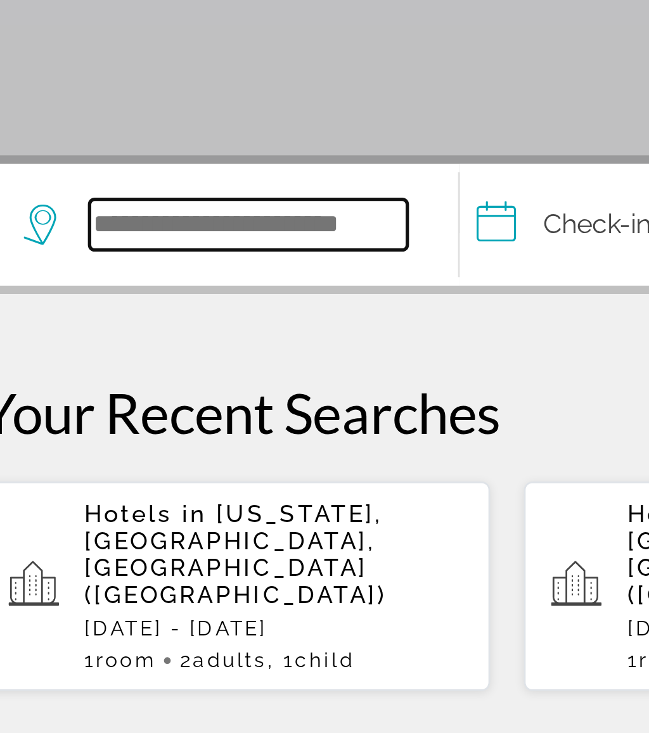
click at [91, 367] on input "Search hotel destination" at bounding box center [125, 376] width 119 height 19
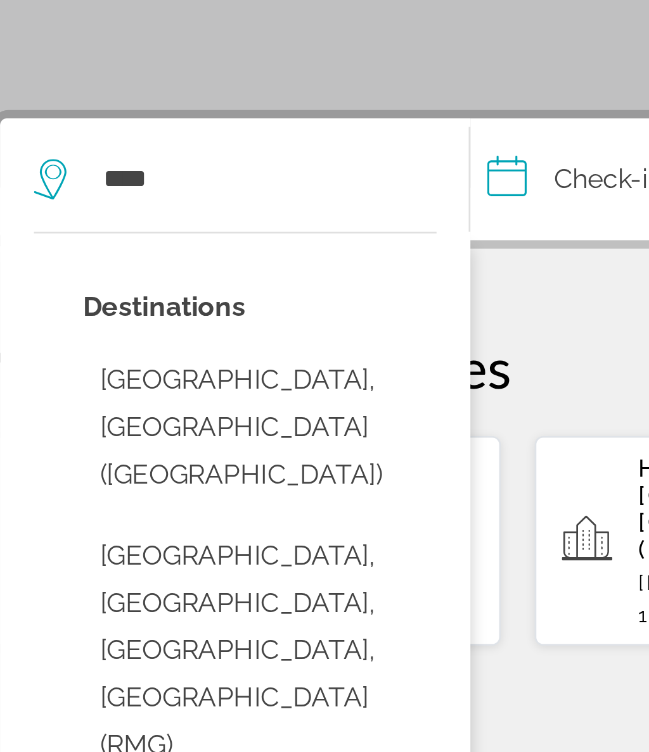
click at [106, 440] on button "[GEOGRAPHIC_DATA], [GEOGRAPHIC_DATA] ([GEOGRAPHIC_DATA])" at bounding box center [126, 470] width 132 height 60
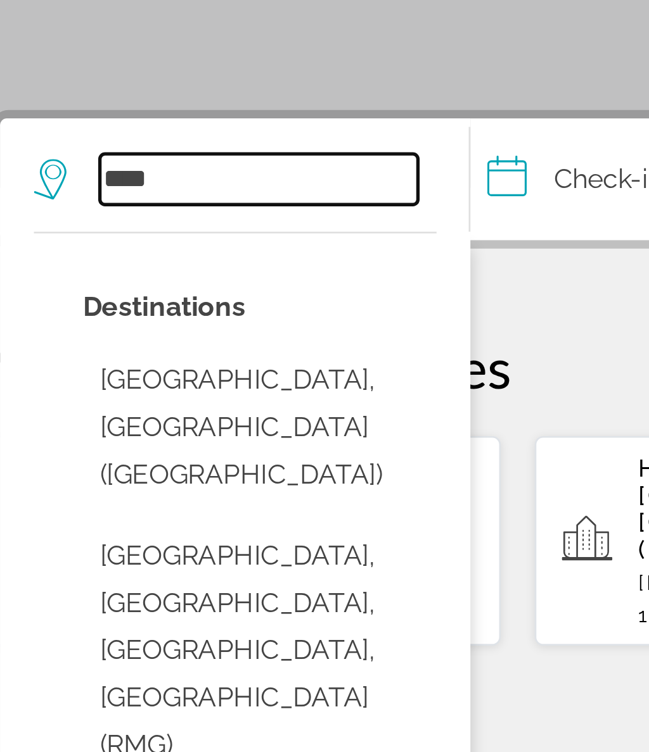
type input "**********"
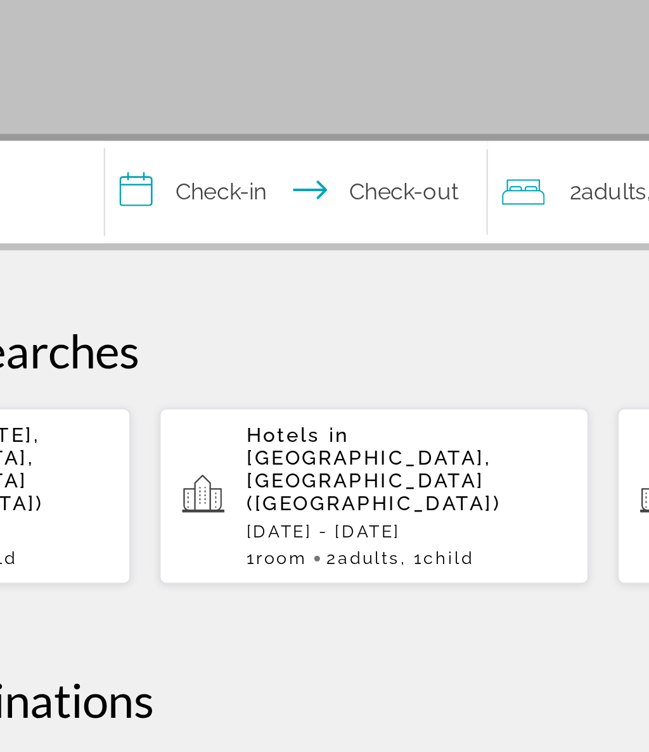
click at [205, 354] on input "**********" at bounding box center [292, 378] width 175 height 49
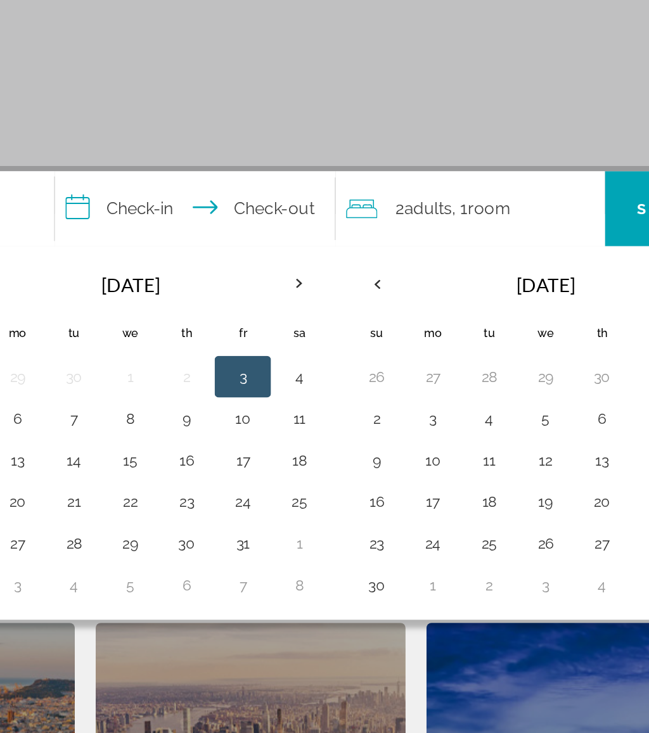
scroll to position [17, 0]
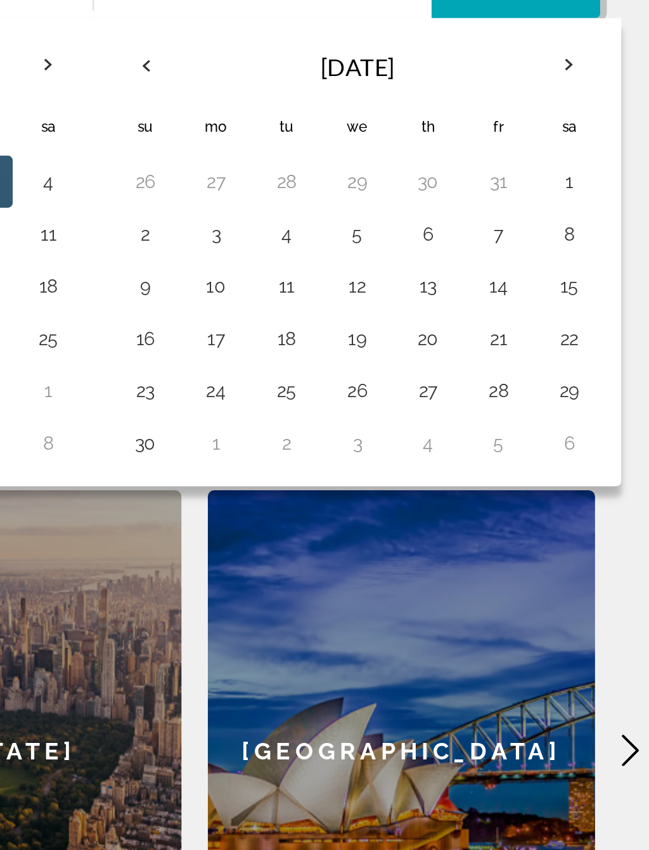
click at [424, 554] on button "24" at bounding box center [434, 563] width 20 height 18
click at [389, 579] on button "30" at bounding box center [399, 588] width 20 height 18
type input "**********"
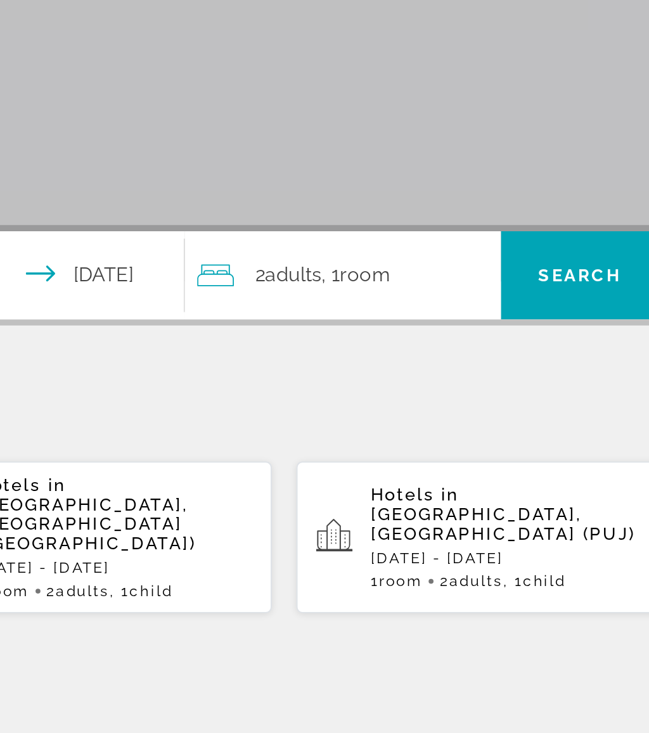
click at [558, 355] on span "Search" at bounding box center [579, 360] width 43 height 10
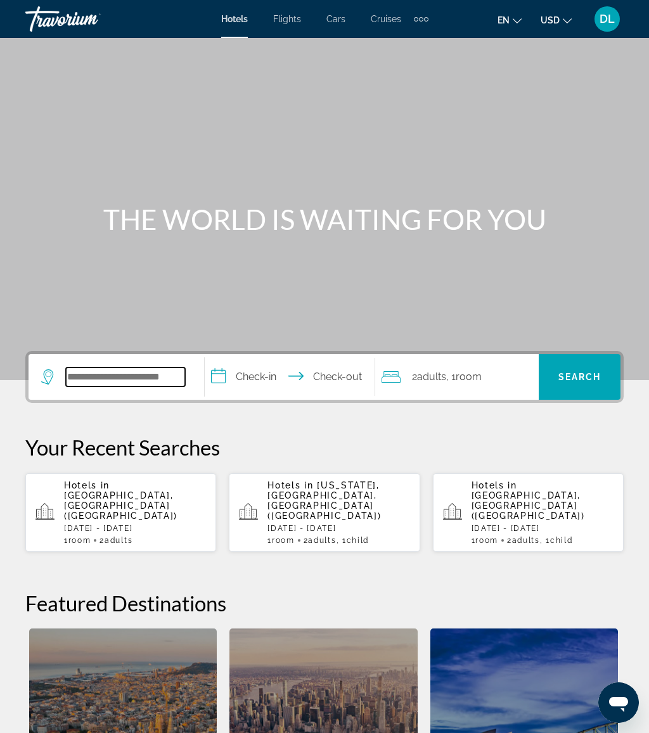
click at [139, 372] on input "Search hotel destination" at bounding box center [125, 376] width 119 height 19
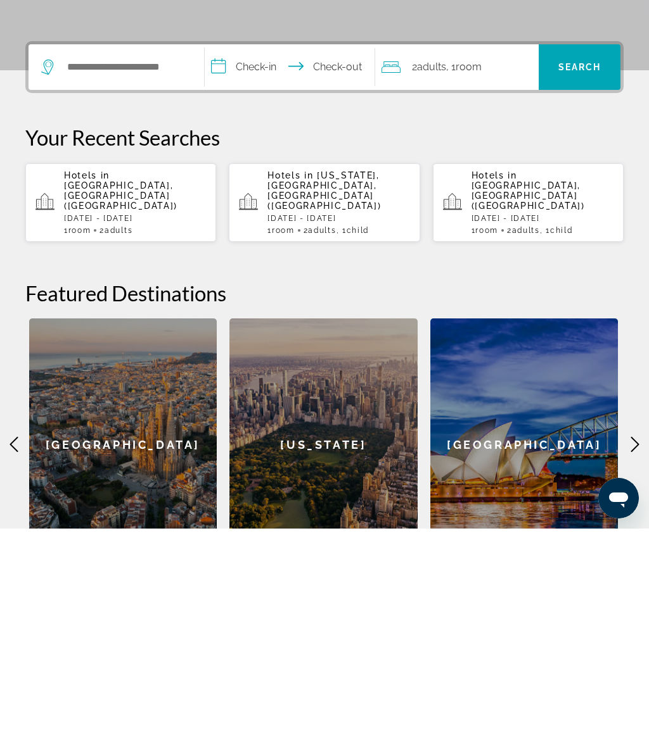
click at [161, 438] on p "[DATE] - [DATE]" at bounding box center [135, 442] width 142 height 9
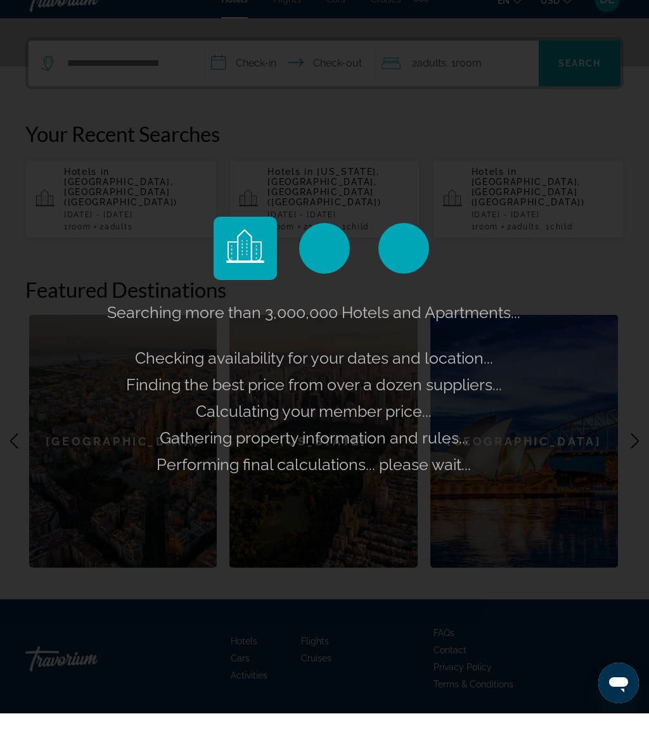
scroll to position [313, 0]
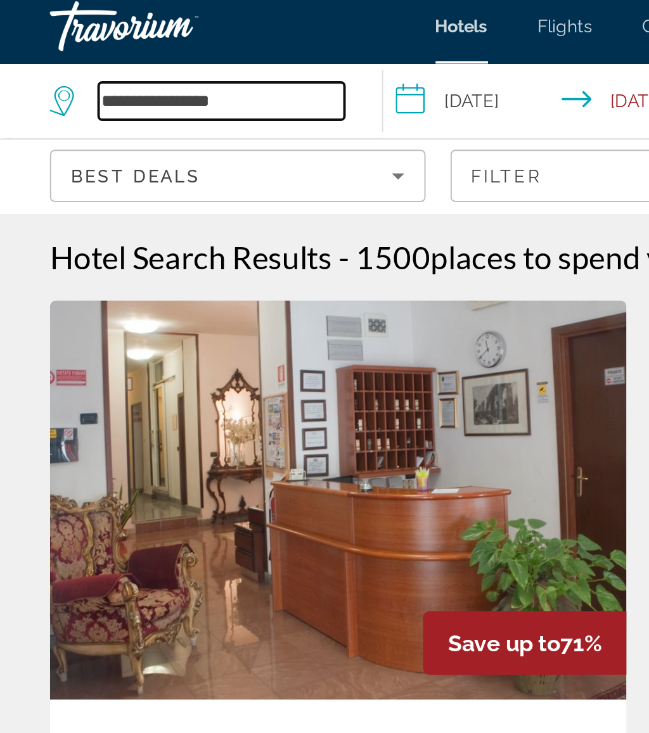
click at [132, 48] on input "**********" at bounding box center [112, 56] width 125 height 19
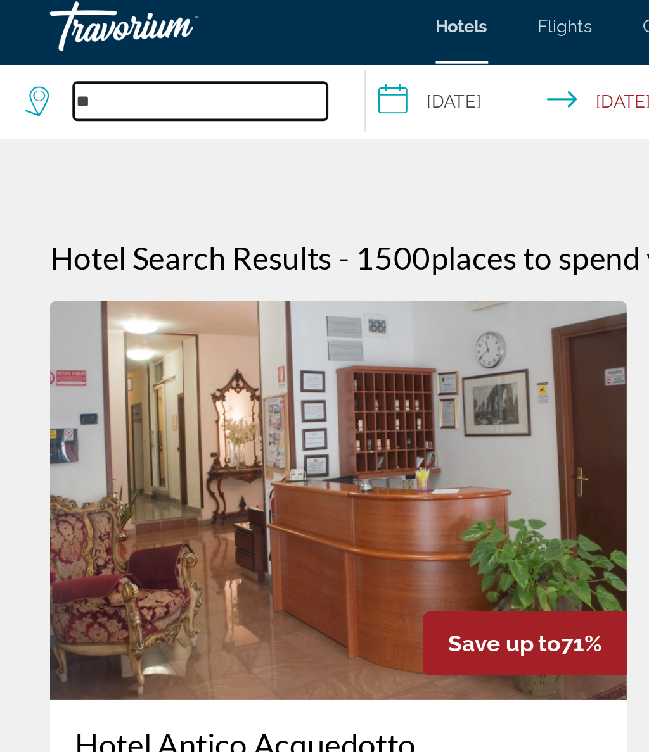
type input "*"
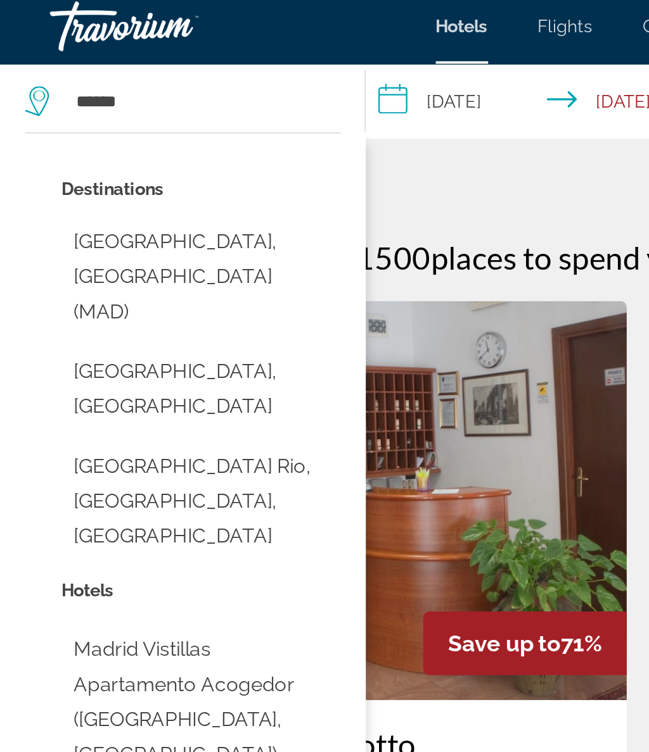
click at [123, 122] on button "Madrid, Spain (MAD)" at bounding box center [102, 147] width 142 height 60
type input "**********"
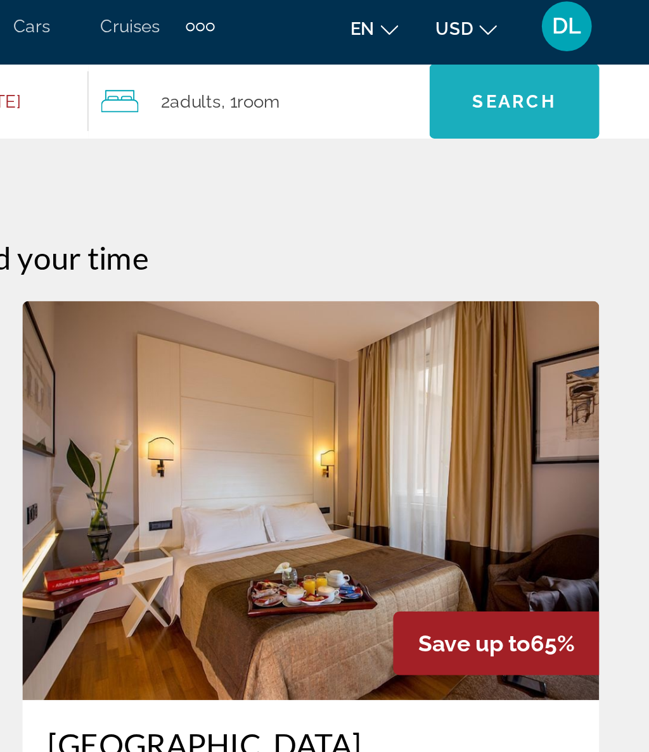
click at [537, 45] on span "Search" at bounding box center [580, 57] width 86 height 30
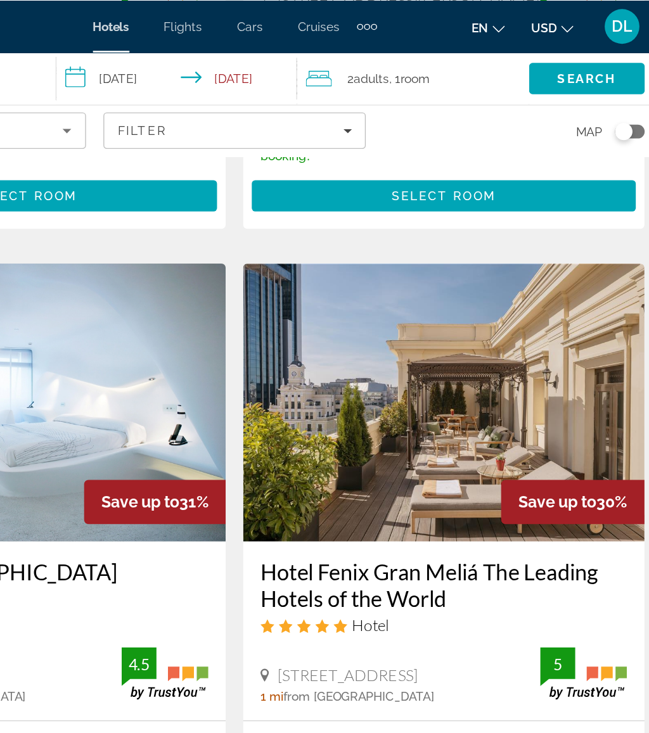
scroll to position [458, 0]
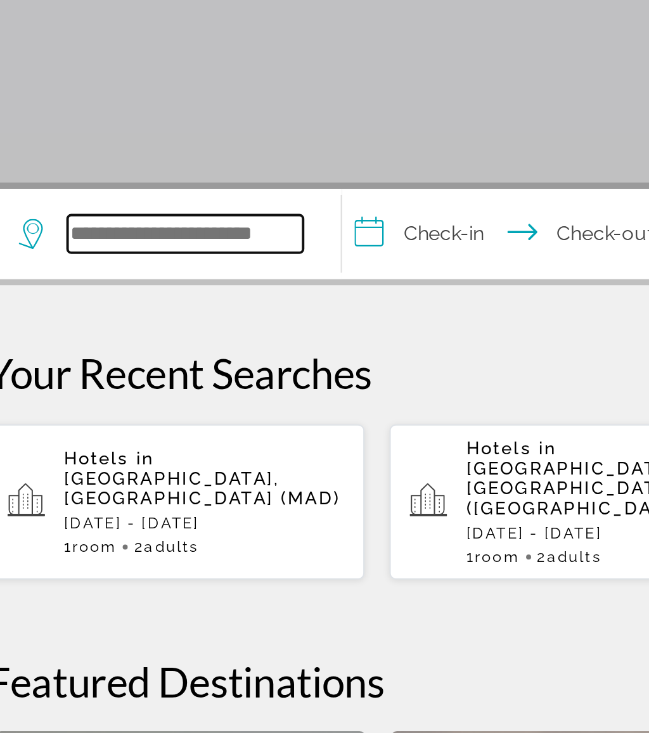
click at [97, 367] on input "Search hotel destination" at bounding box center [125, 376] width 119 height 19
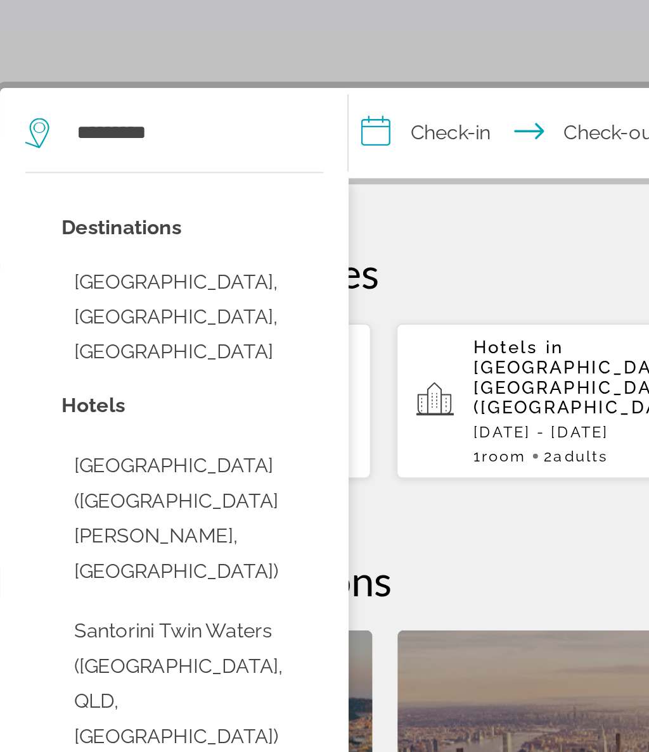
click at [115, 440] on button "[GEOGRAPHIC_DATA], [GEOGRAPHIC_DATA], [GEOGRAPHIC_DATA]" at bounding box center [126, 470] width 132 height 60
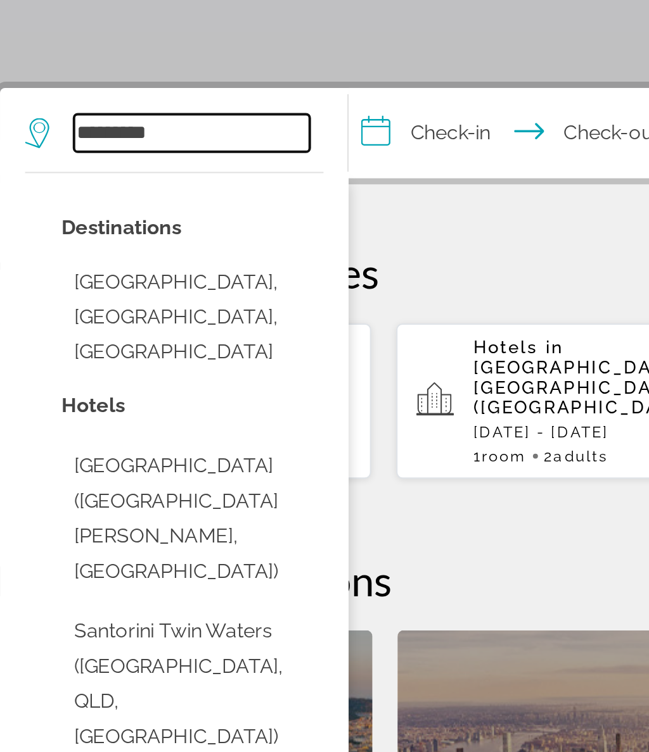
type input "**********"
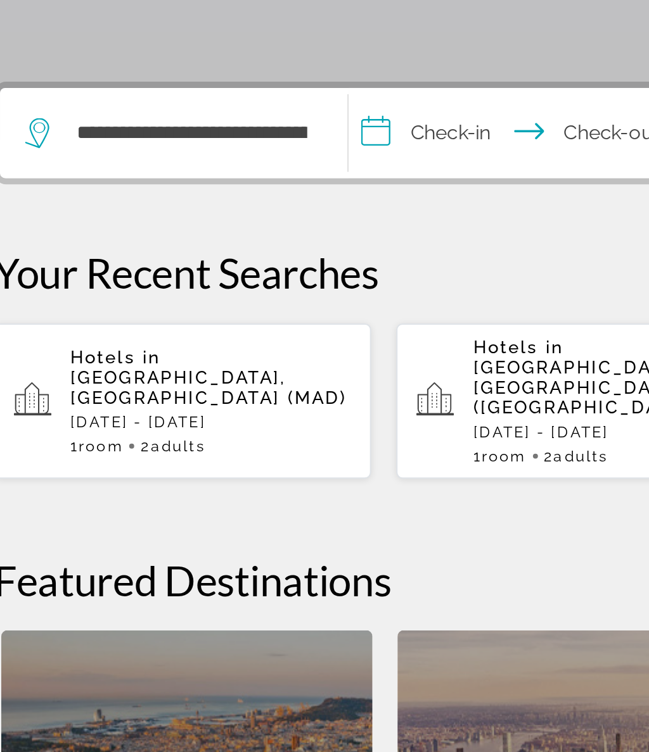
click at [236, 354] on input "**********" at bounding box center [292, 378] width 175 height 49
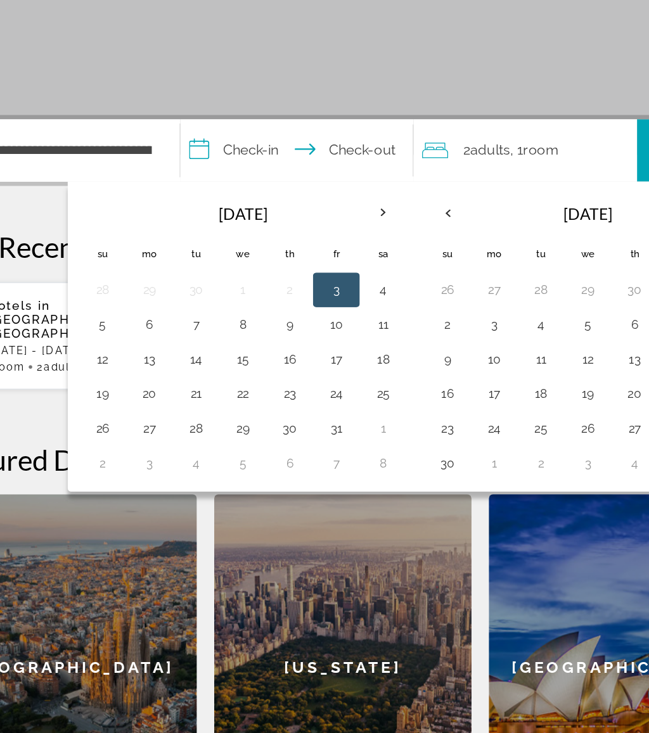
scroll to position [108, 0]
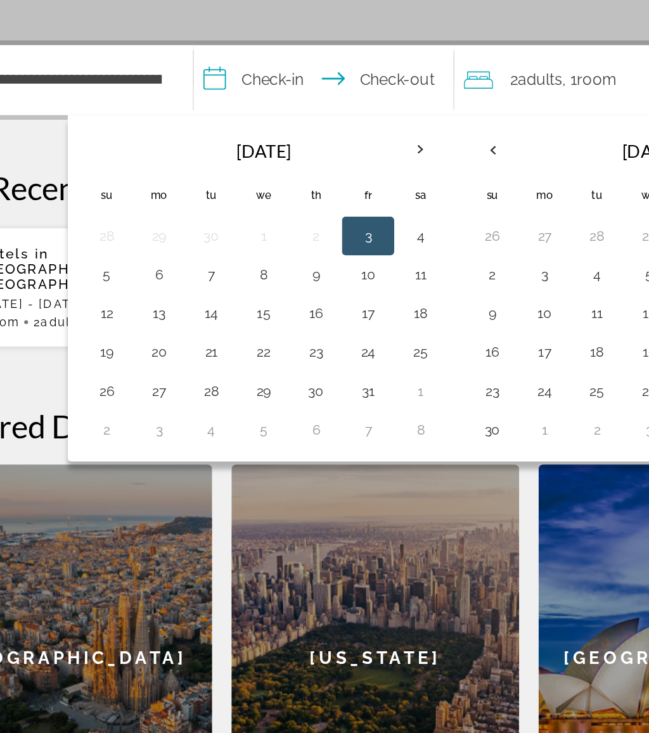
click at [206, 464] on button "28" at bounding box center [216, 473] width 20 height 18
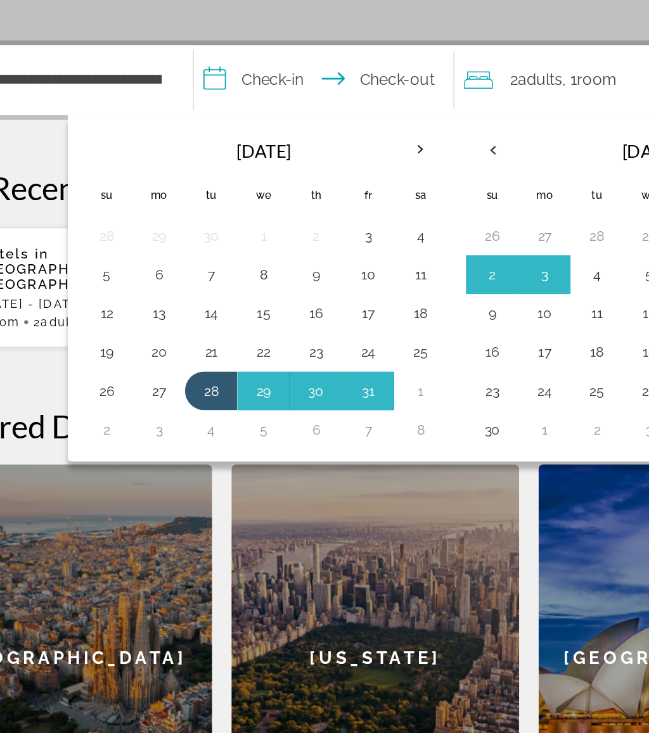
click at [206, 489] on button "4" at bounding box center [216, 498] width 20 height 18
type input "**********"
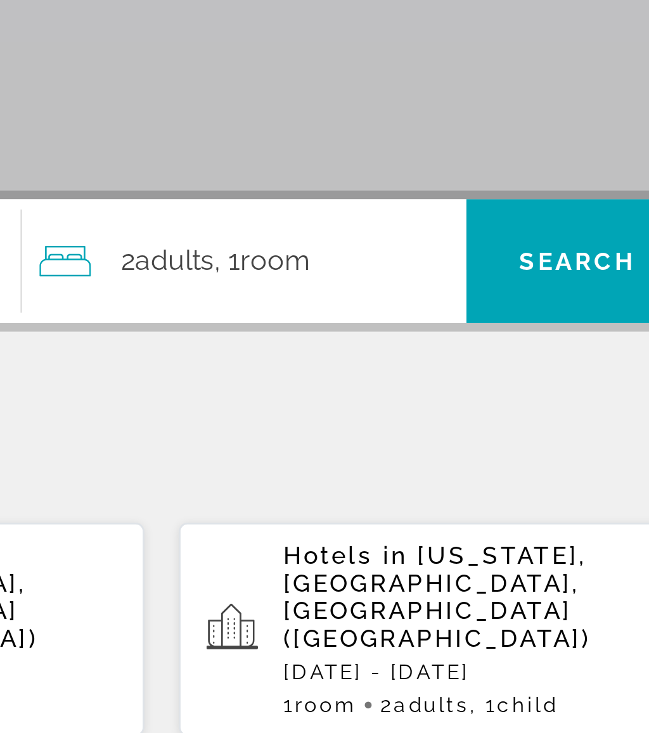
click at [381, 260] on div "2 Adult Adults , 1 Room rooms" at bounding box center [459, 269] width 157 height 18
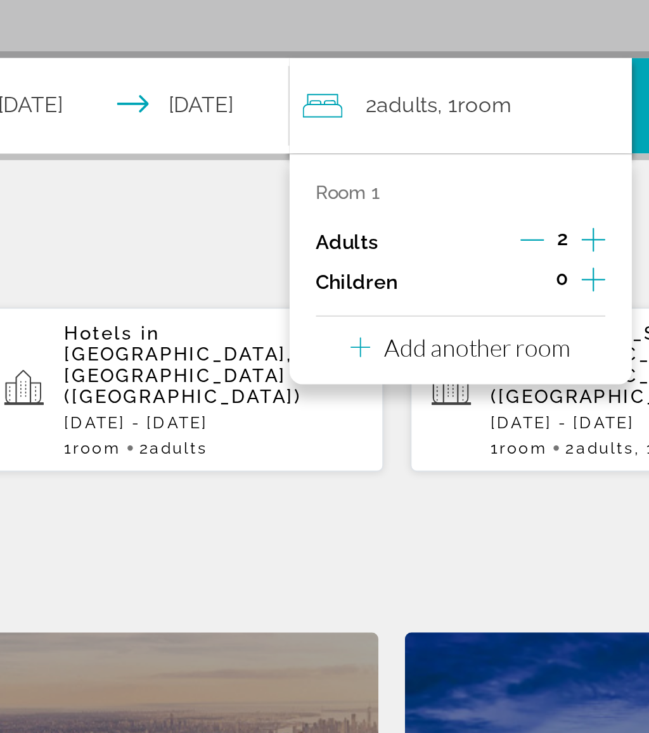
click at [420, 377] on p "Add another room" at bounding box center [464, 384] width 89 height 14
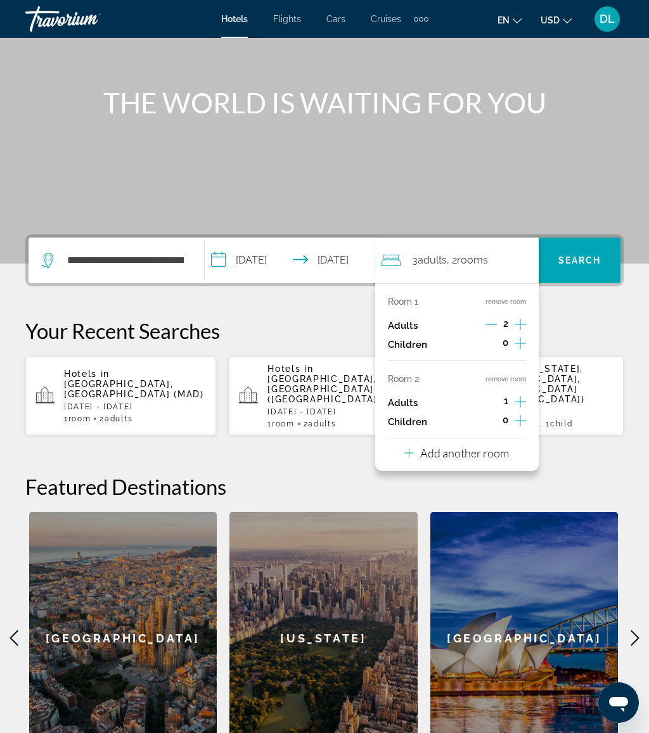
click at [491, 448] on p "Add another room" at bounding box center [464, 453] width 89 height 14
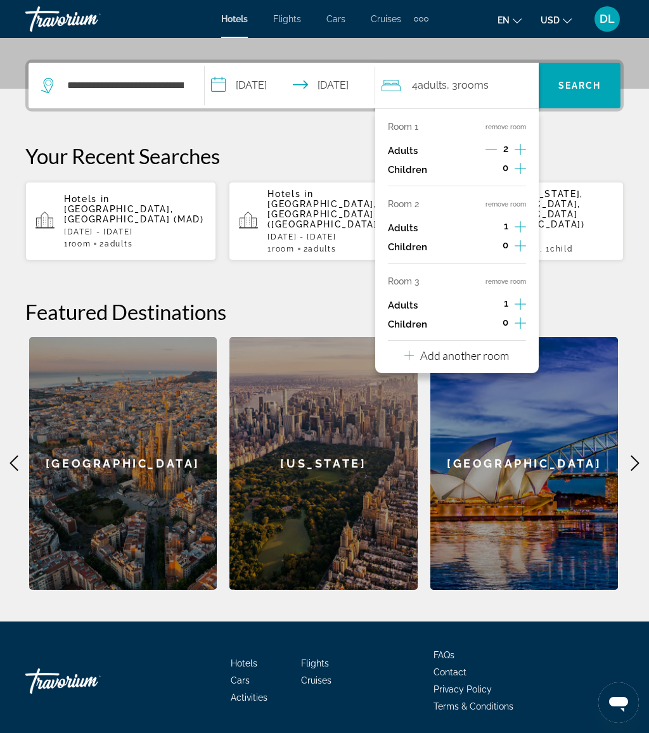
scroll to position [310, 0]
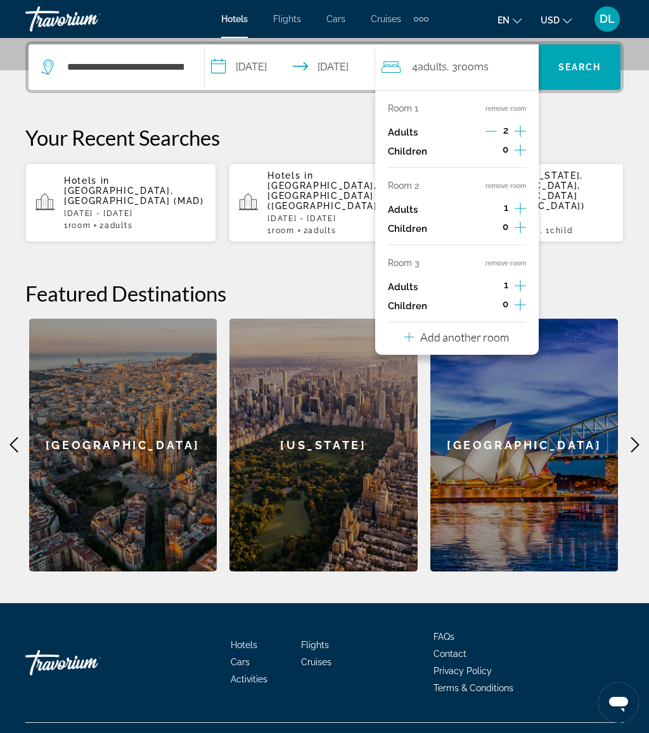
click at [500, 332] on p "Add another room" at bounding box center [464, 337] width 89 height 14
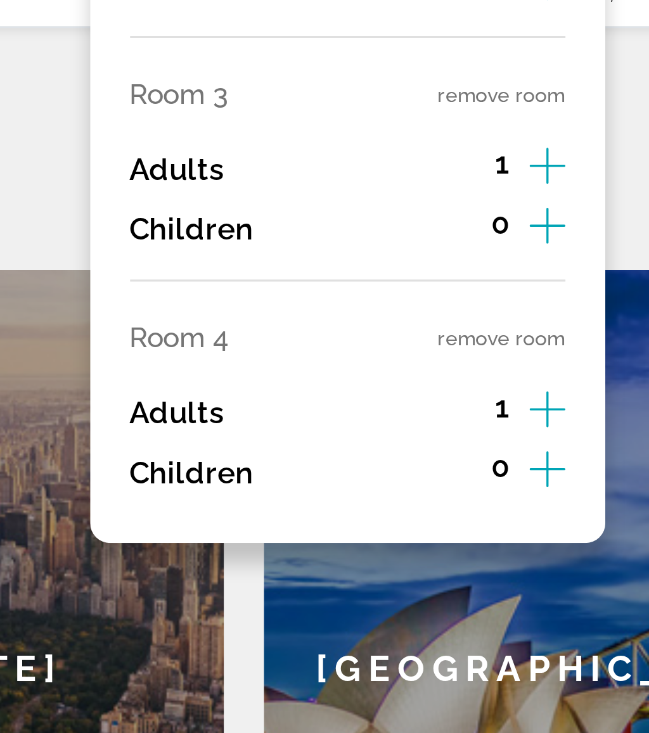
click at [485, 336] on button "remove room" at bounding box center [505, 340] width 41 height 8
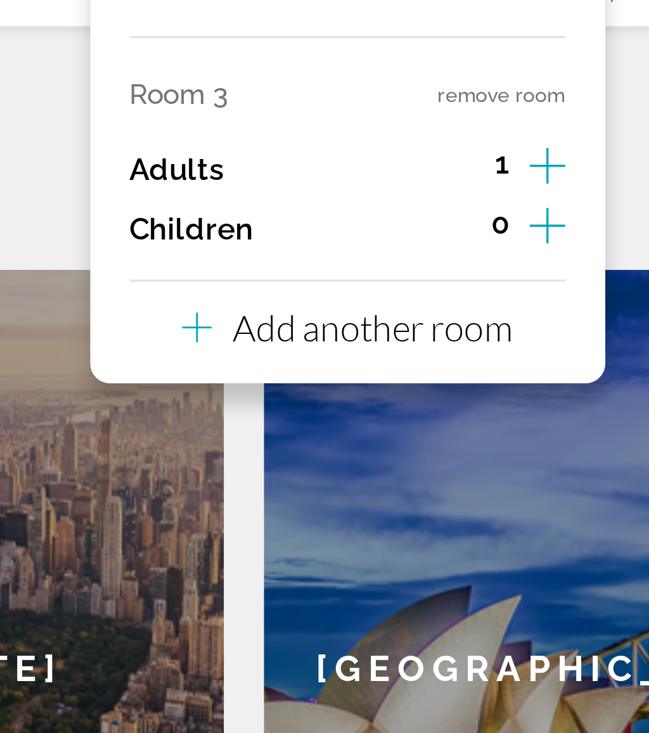
click at [485, 259] on button "remove room" at bounding box center [505, 263] width 41 height 8
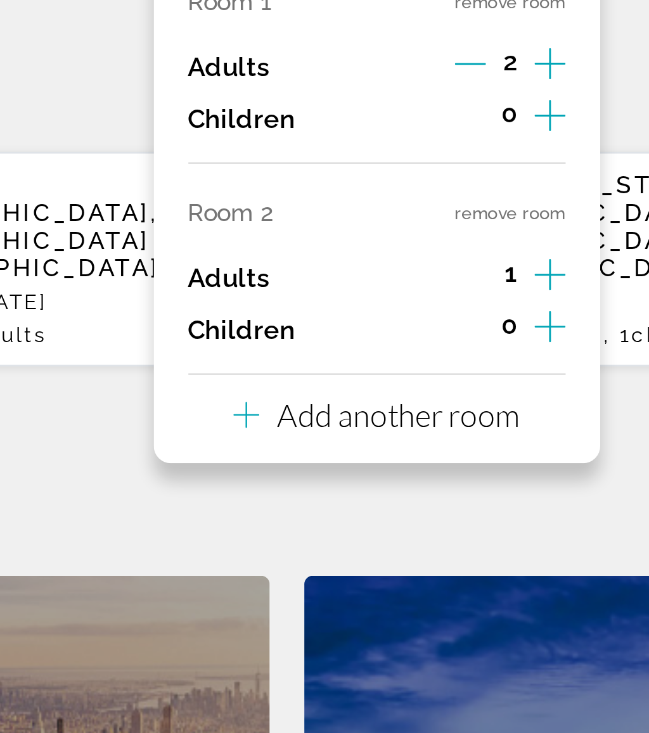
click at [485, 182] on button "remove room" at bounding box center [505, 186] width 41 height 8
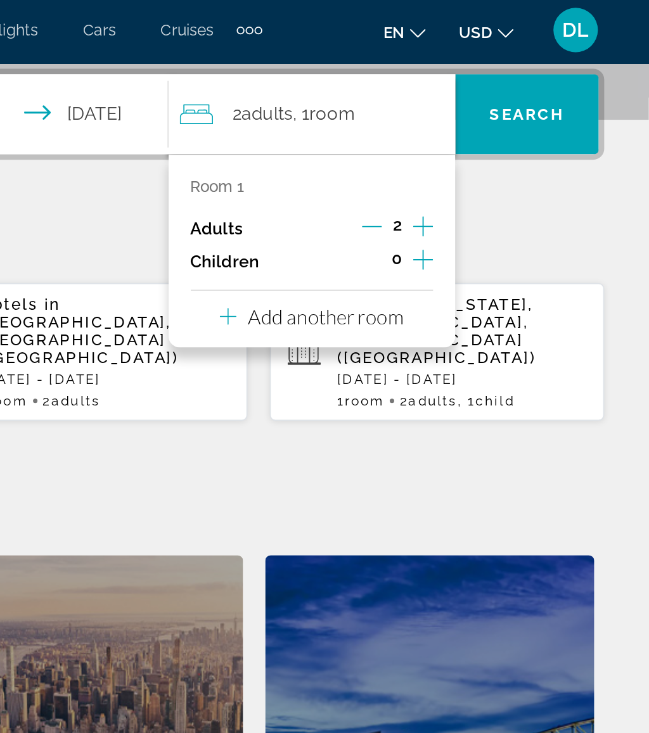
click at [558, 69] on span "Search" at bounding box center [579, 67] width 43 height 10
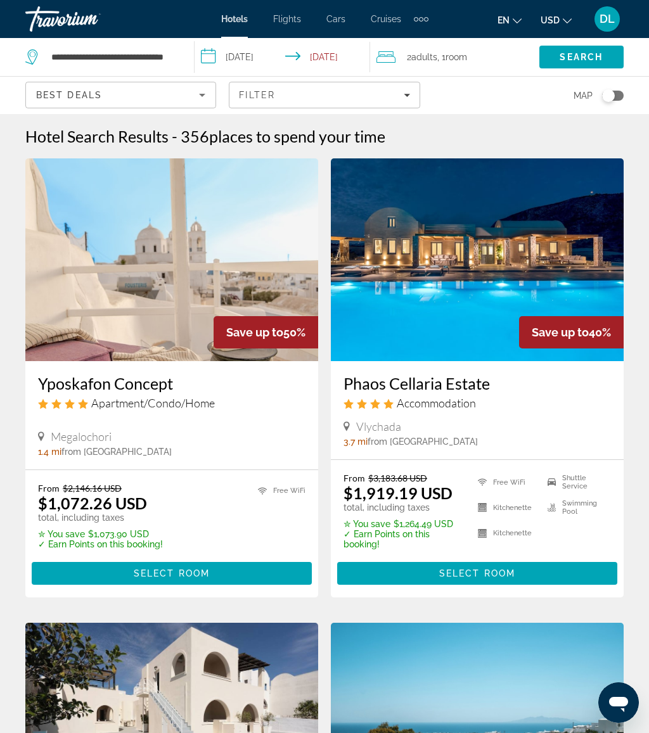
click at [607, 19] on span "DL" at bounding box center [606, 19] width 15 height 13
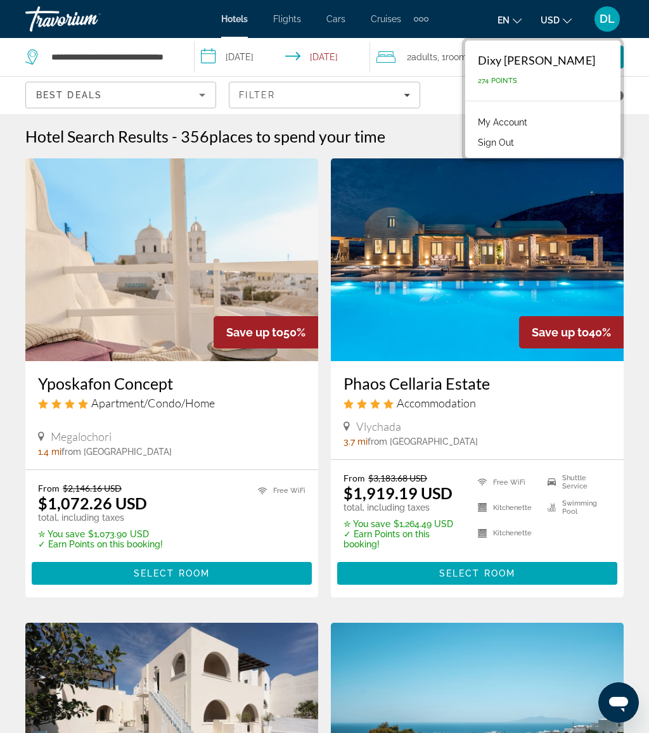
click at [529, 123] on link "My Account" at bounding box center [502, 122] width 62 height 16
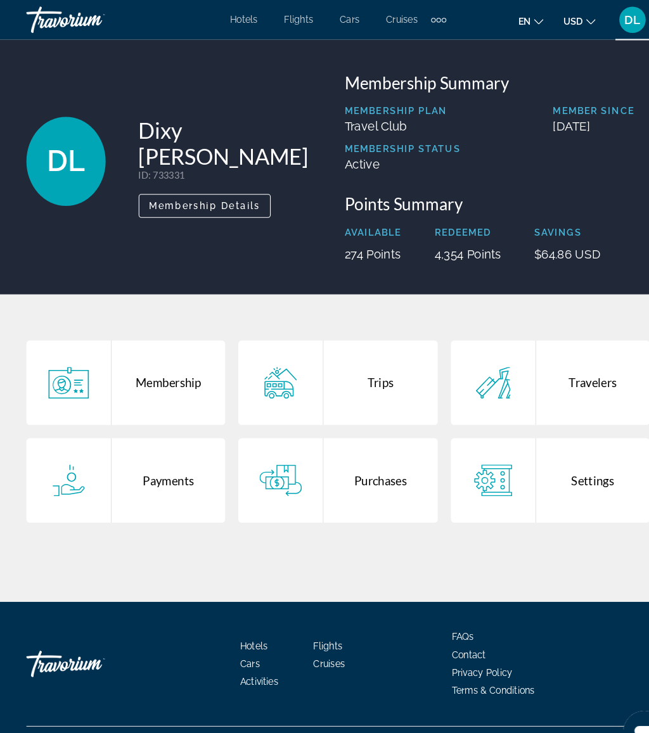
click at [369, 373] on div "Trips" at bounding box center [364, 367] width 109 height 81
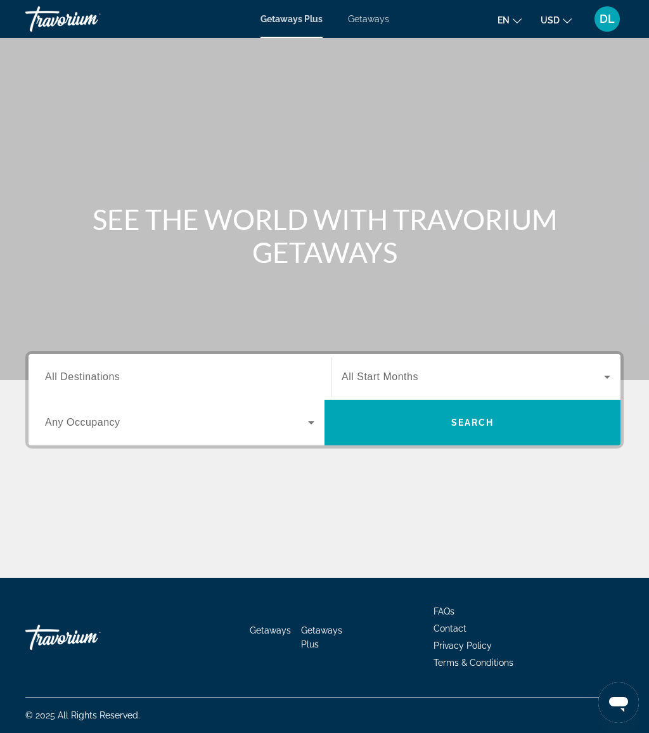
click at [383, 8] on div "Getaways Plus Getaways en English Español Français Italiano Português русский U…" at bounding box center [324, 19] width 649 height 33
click at [359, 16] on span "Getaways" at bounding box center [368, 19] width 41 height 10
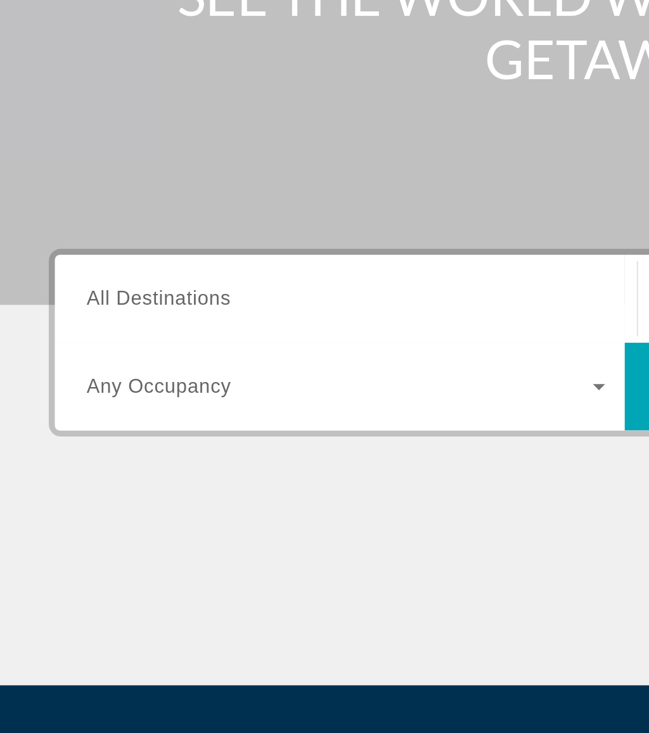
click at [103, 371] on span "All Destinations" at bounding box center [82, 376] width 75 height 11
click at [103, 370] on input "Destination All Destinations" at bounding box center [179, 377] width 269 height 15
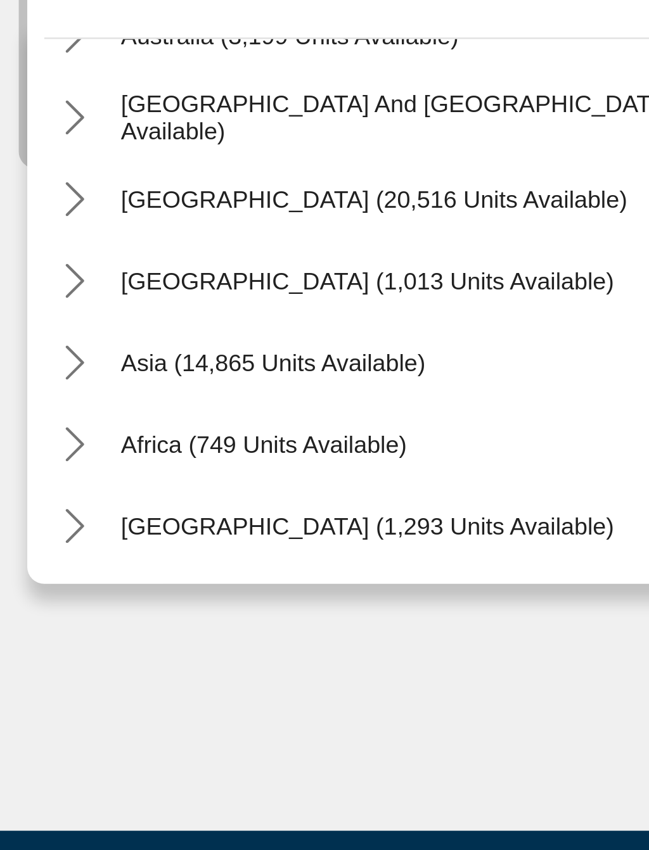
scroll to position [205, 0]
click at [40, 514] on icon "Toggle Asia (14,865 units available) submenu" at bounding box center [46, 520] width 13 height 13
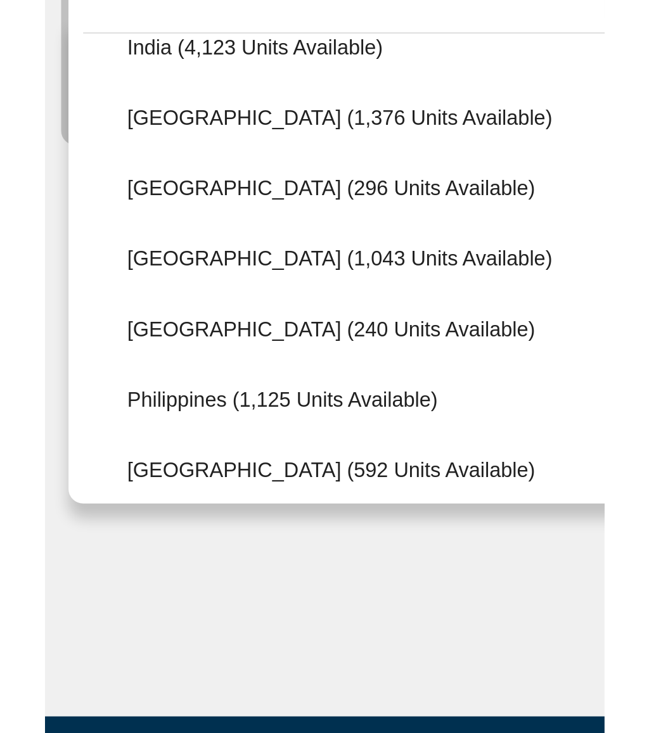
scroll to position [442, 0]
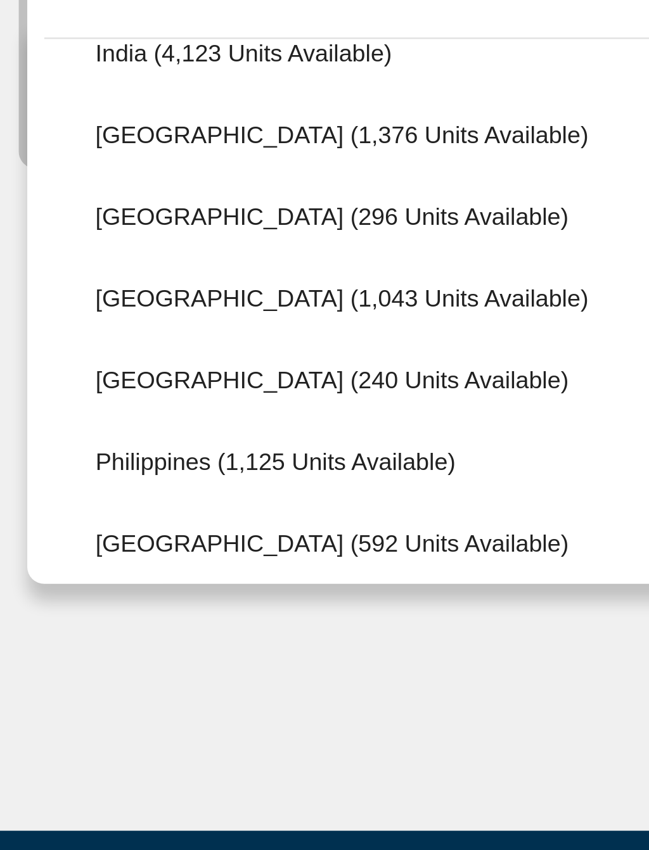
click at [109, 522] on span "[GEOGRAPHIC_DATA] (240 units available)" at bounding box center [142, 527] width 176 height 10
type input "**********"
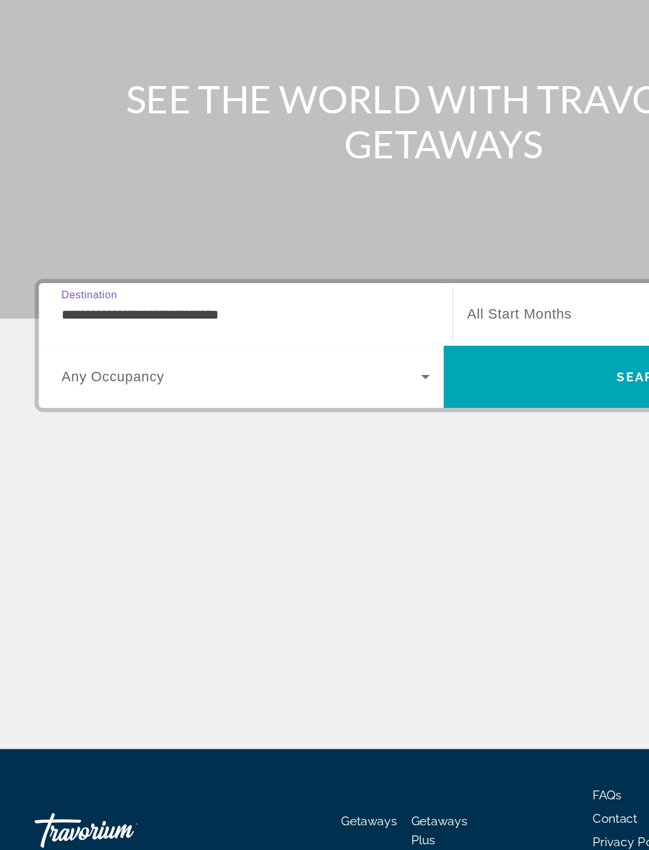
click at [412, 407] on span "Search" at bounding box center [472, 422] width 296 height 30
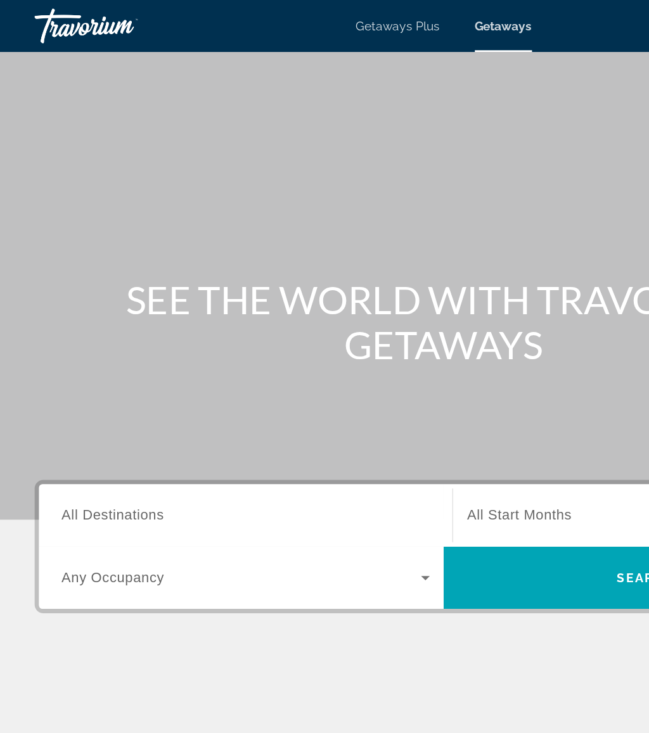
click at [142, 372] on input "Destination All Destinations" at bounding box center [179, 377] width 269 height 15
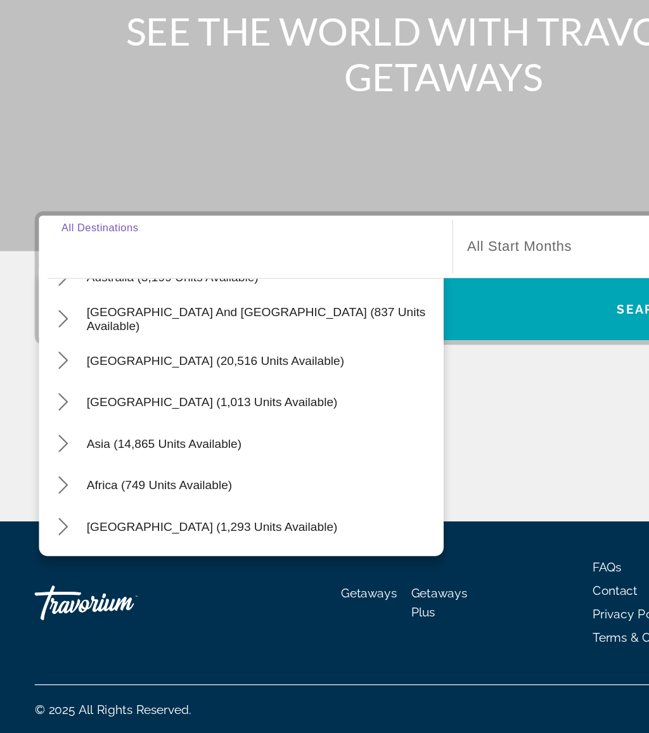
scroll to position [205, 0]
click at [46, 514] on icon "Toggle Asia (14,865 units available) submenu" at bounding box center [46, 520] width 13 height 13
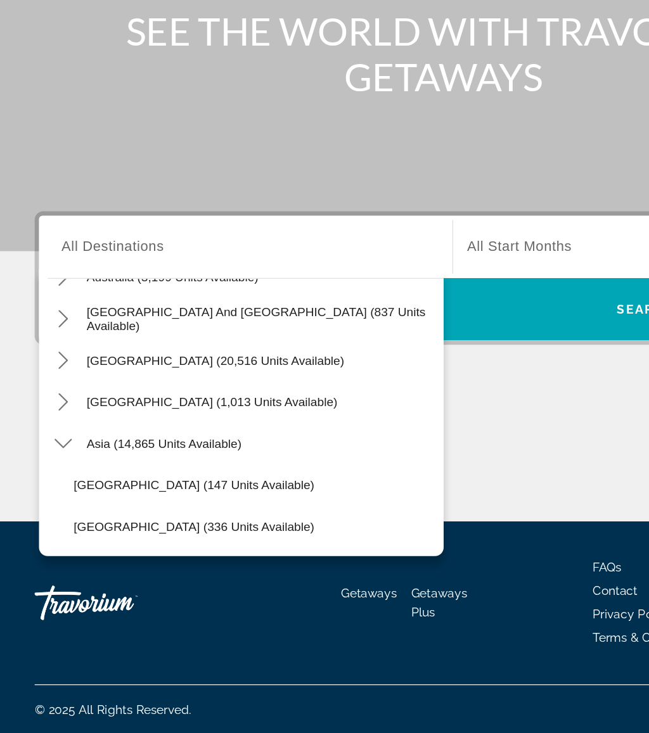
click at [394, 407] on span "Search" at bounding box center [472, 422] width 296 height 30
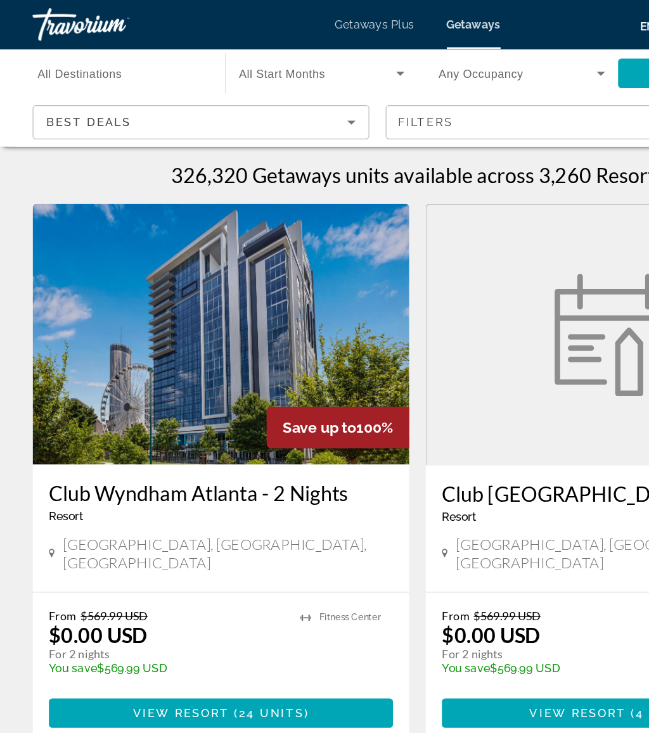
click at [114, 61] on input "Destination All Destinations" at bounding box center [93, 57] width 129 height 15
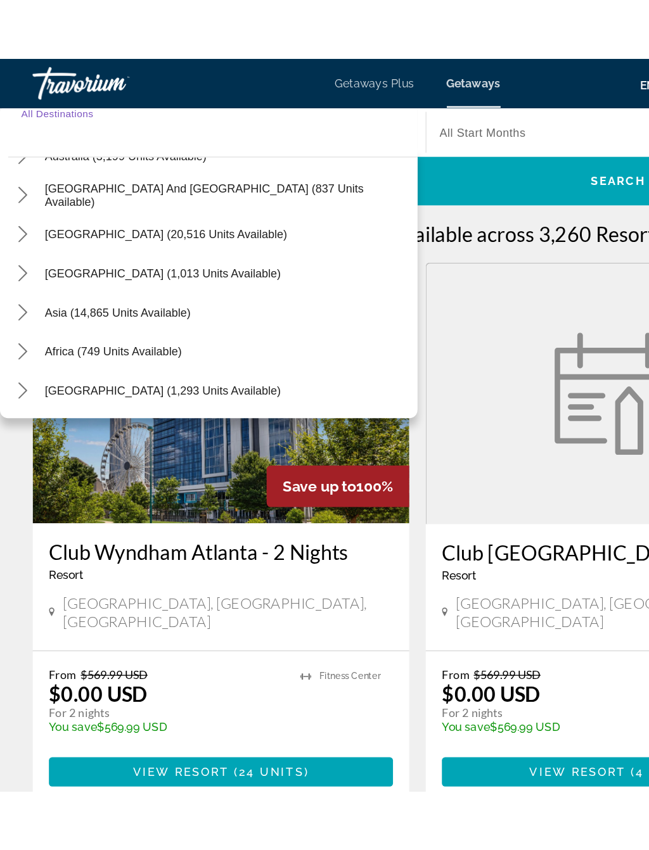
scroll to position [205, 0]
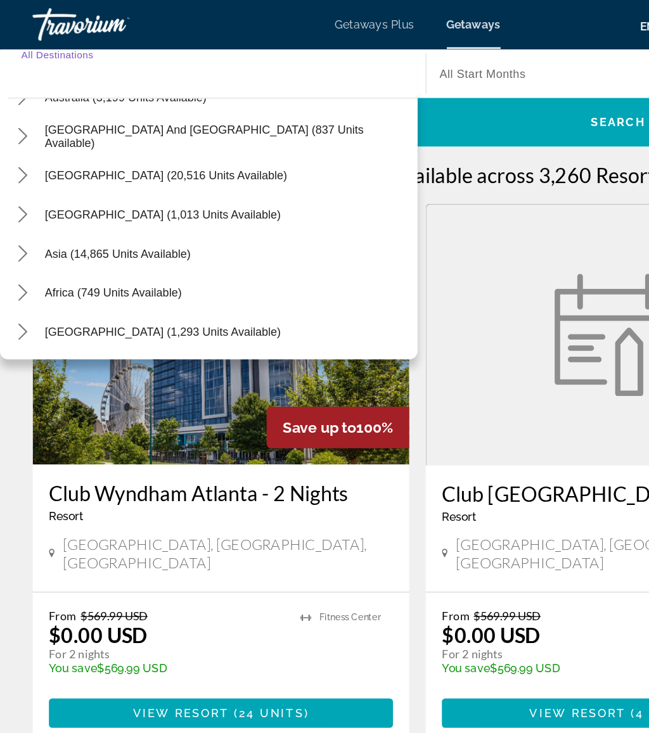
click at [199, 199] on span "Select destination: Asia (14,865 units available)" at bounding box center [176, 197] width 296 height 30
type input "**********"
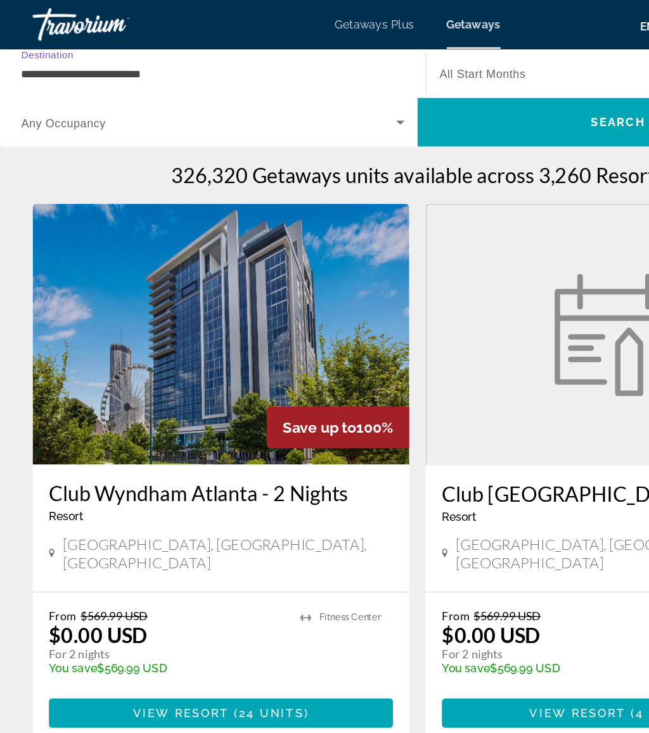
click at [384, 96] on span "Search" at bounding box center [480, 95] width 312 height 30
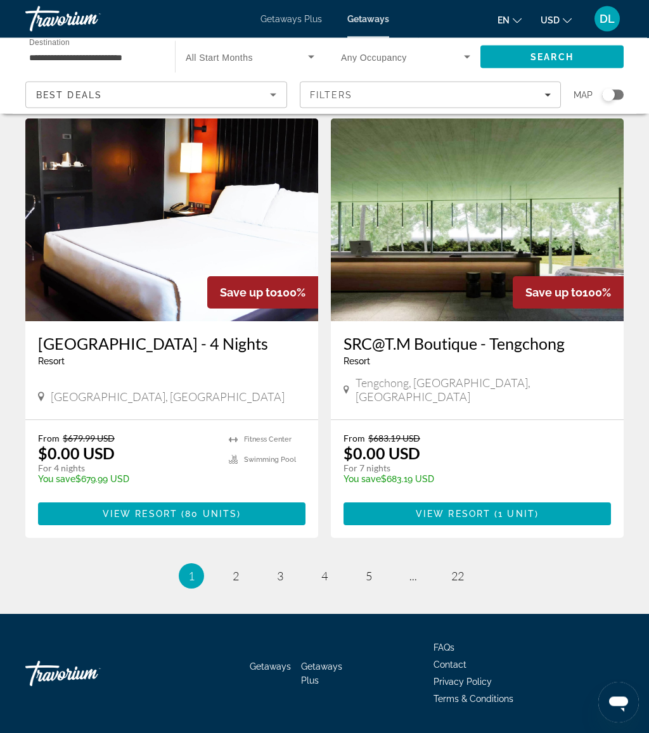
scroll to position [2273, 0]
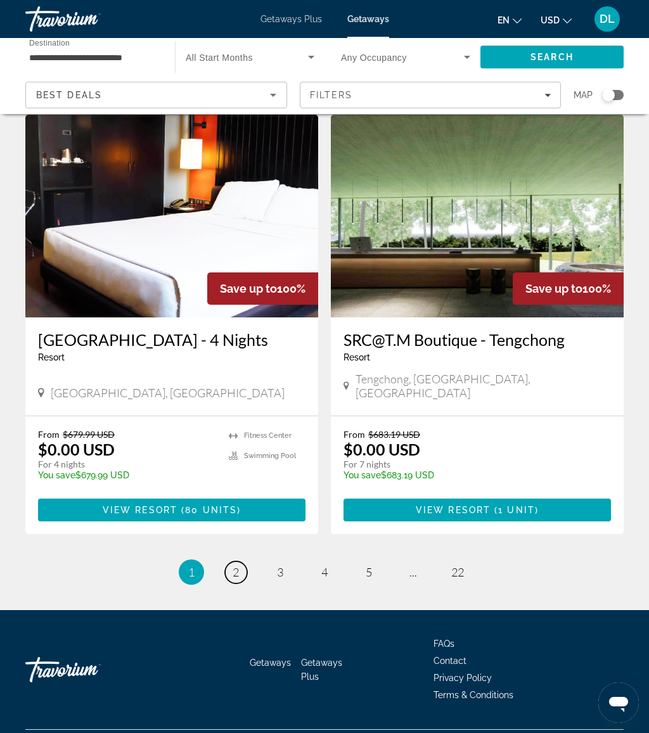
click at [231, 561] on link "page 2" at bounding box center [236, 572] width 22 height 22
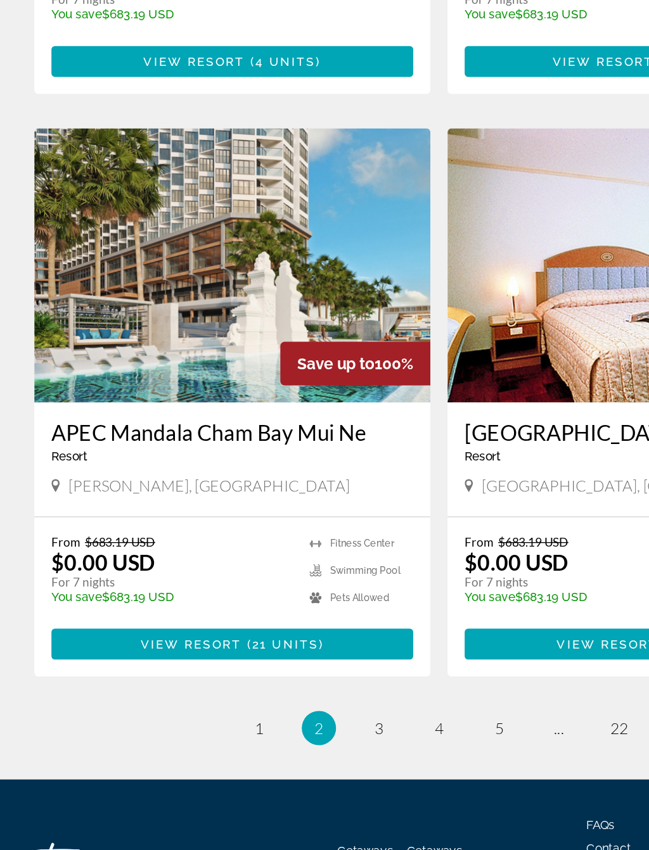
scroll to position [2089, 0]
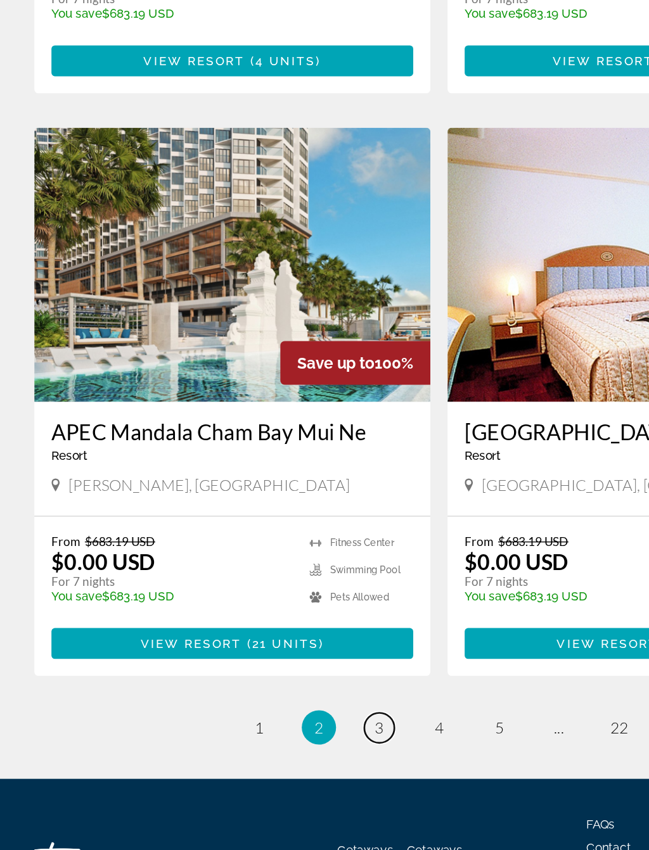
click at [275, 732] on link "page 3" at bounding box center [280, 760] width 22 height 22
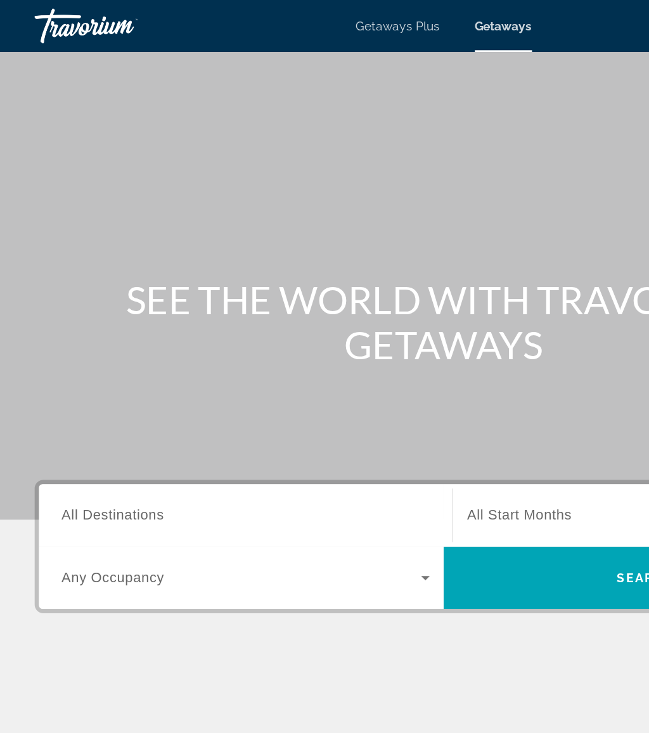
click at [125, 376] on input "Destination All Destinations" at bounding box center [179, 377] width 269 height 15
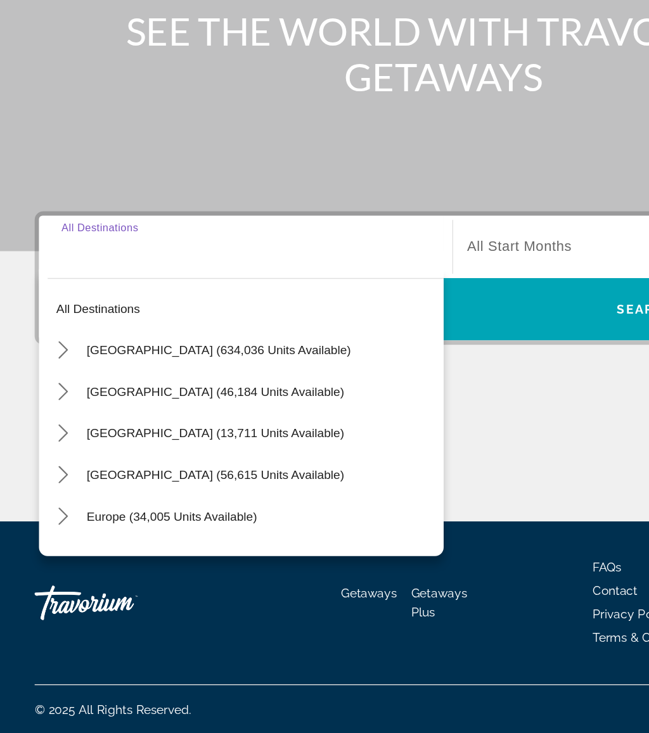
click at [184, 437] on span "Select destination: United States (634,036 units available)" at bounding box center [190, 452] width 267 height 30
type input "**********"
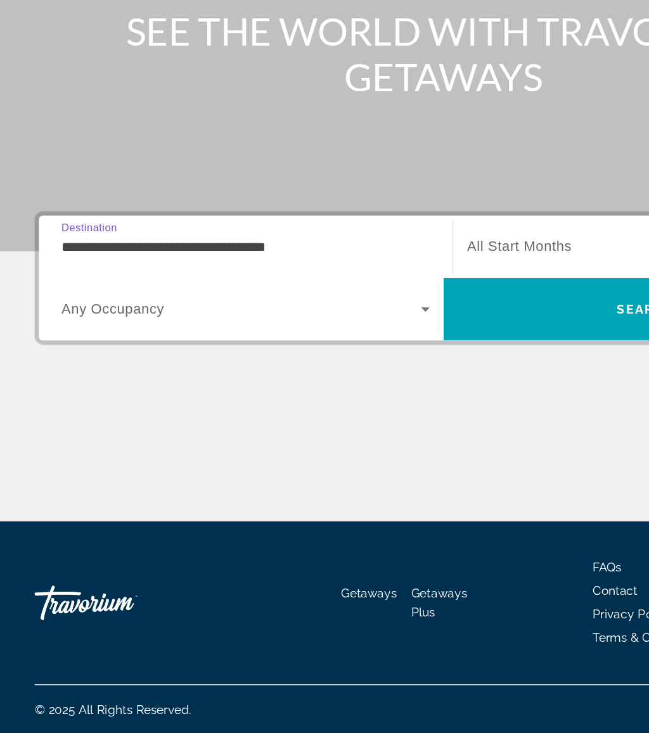
click at [385, 407] on span "Search" at bounding box center [472, 422] width 296 height 30
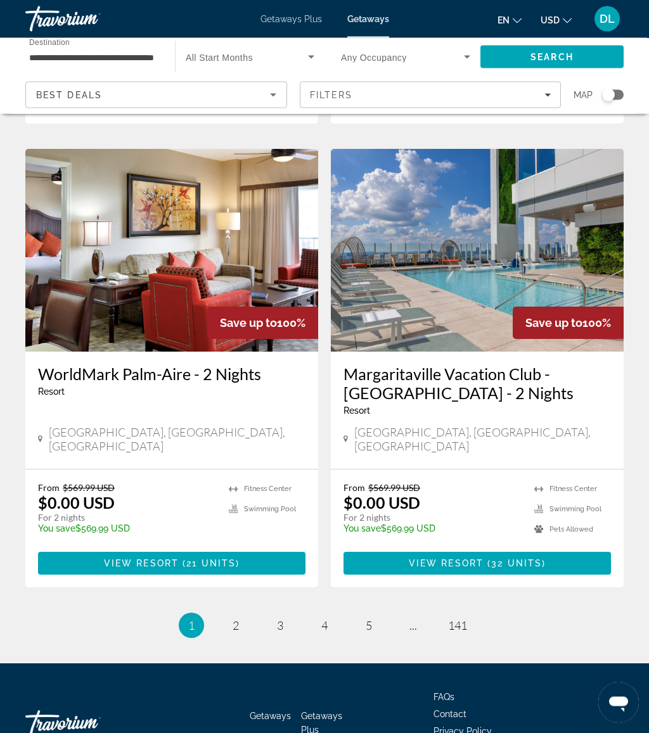
scroll to position [2274, 0]
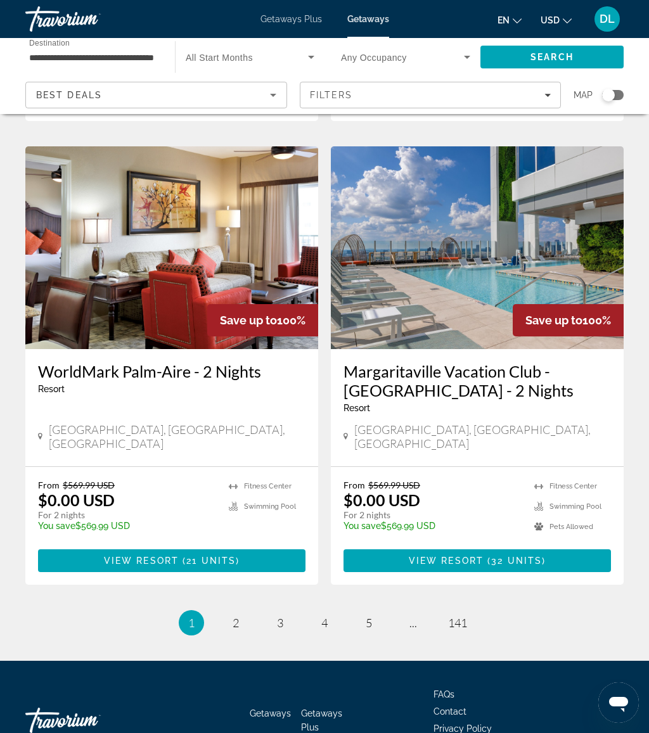
click at [267, 610] on li "page 3" at bounding box center [279, 622] width 25 height 25
click at [286, 612] on link "page 3" at bounding box center [280, 623] width 22 height 22
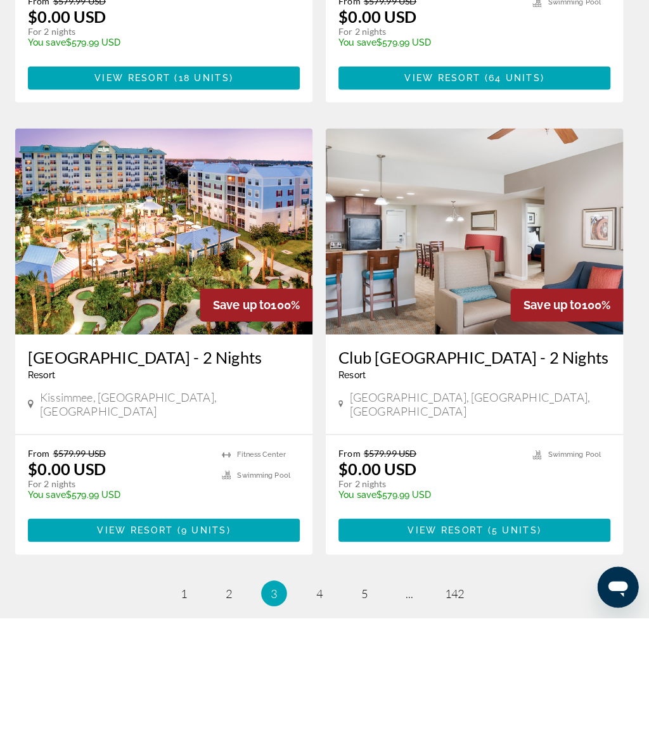
scroll to position [2312, 0]
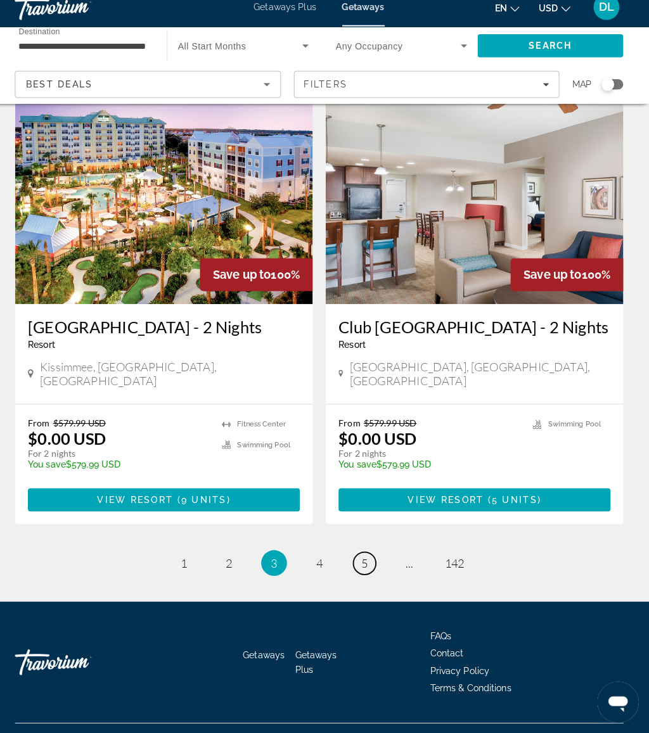
click at [364, 555] on link "page 5" at bounding box center [369, 566] width 22 height 22
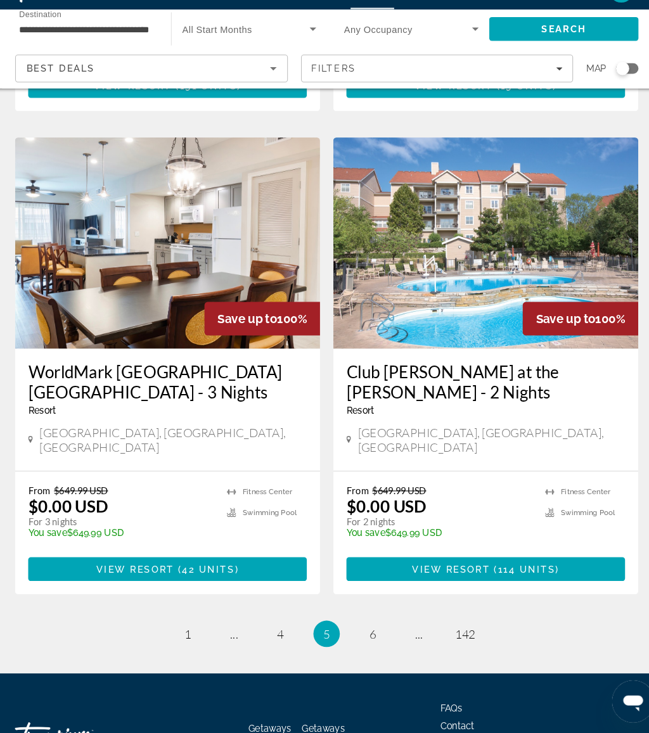
scroll to position [2330, 0]
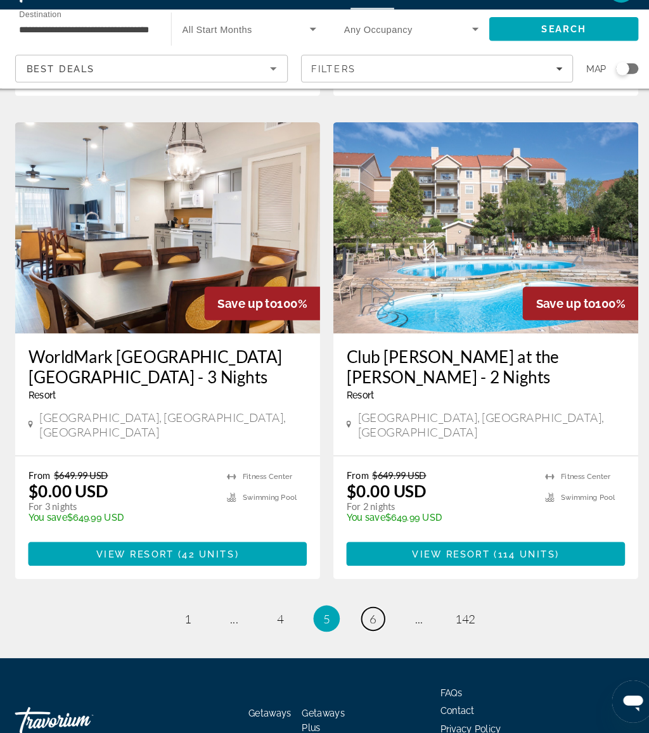
click at [360, 612] on link "page 6" at bounding box center [369, 623] width 22 height 22
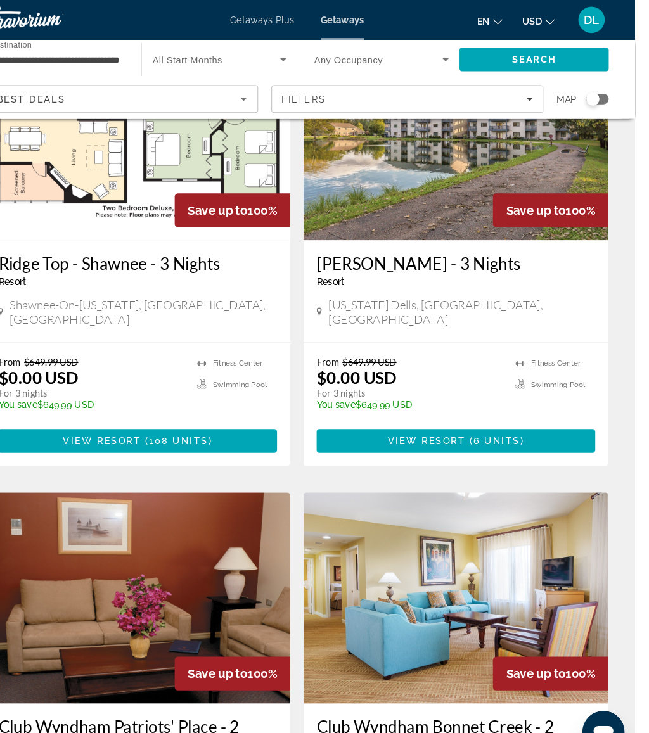
scroll to position [190, 0]
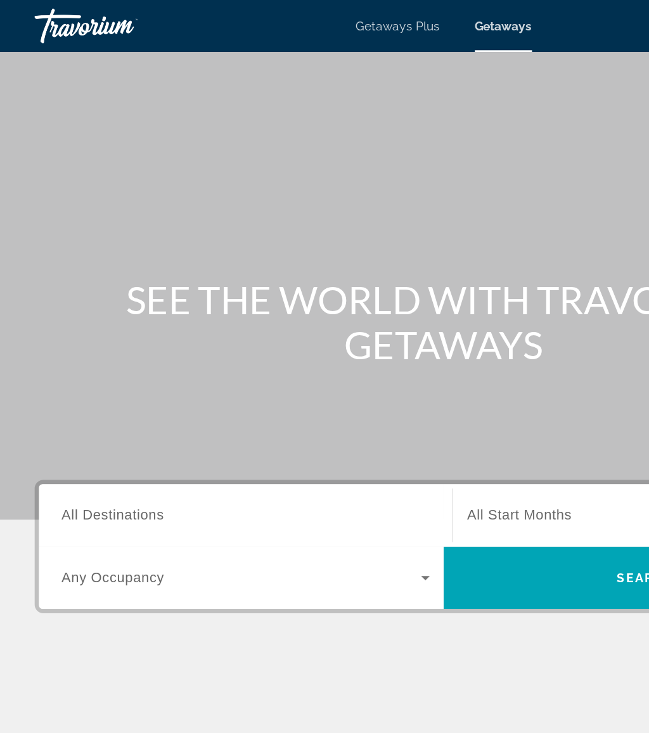
click at [123, 370] on input "Destination All Destinations" at bounding box center [179, 377] width 269 height 15
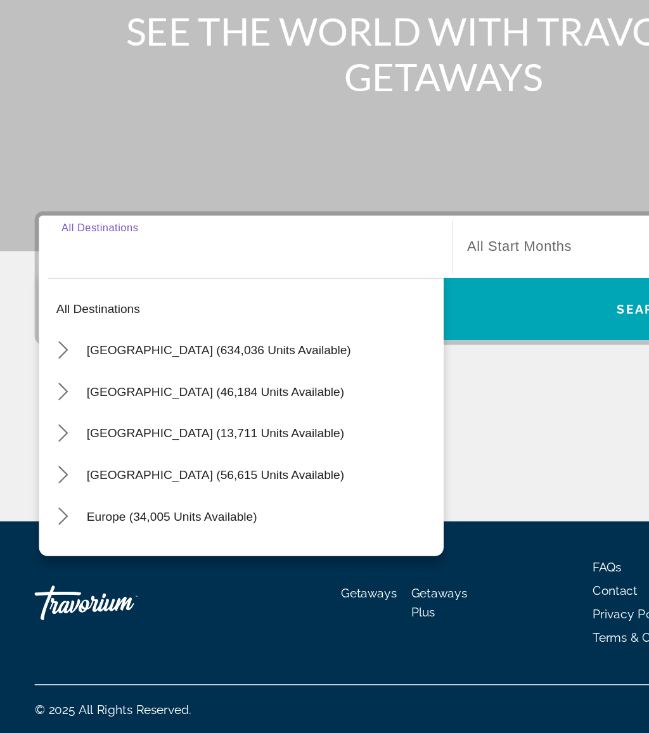
click at [117, 569] on span "Europe (34,005 units available)" at bounding box center [125, 574] width 125 height 10
type input "**********"
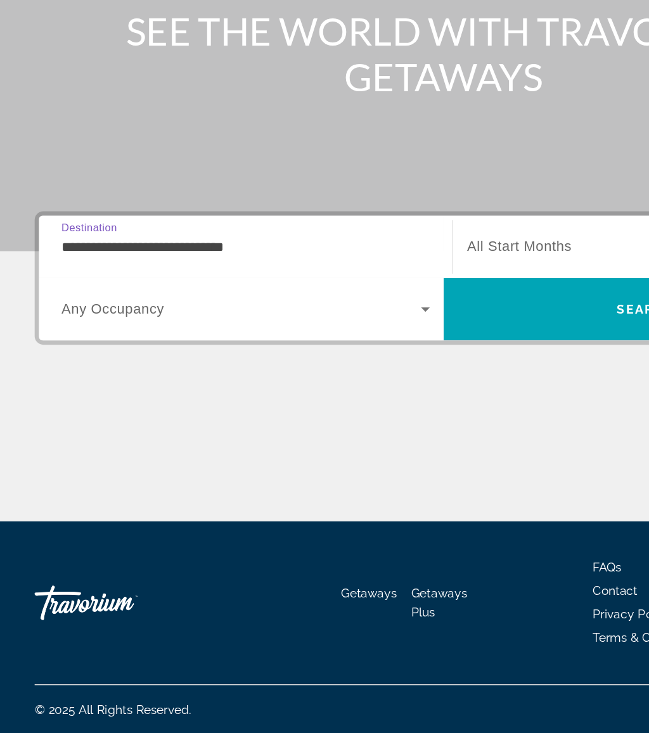
click at [393, 407] on span "Search" at bounding box center [472, 422] width 296 height 30
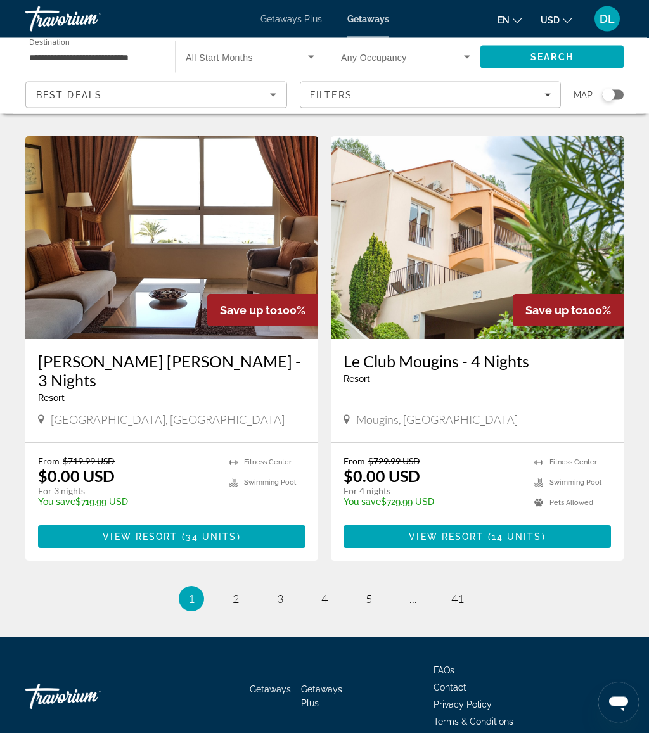
scroll to position [2255, 0]
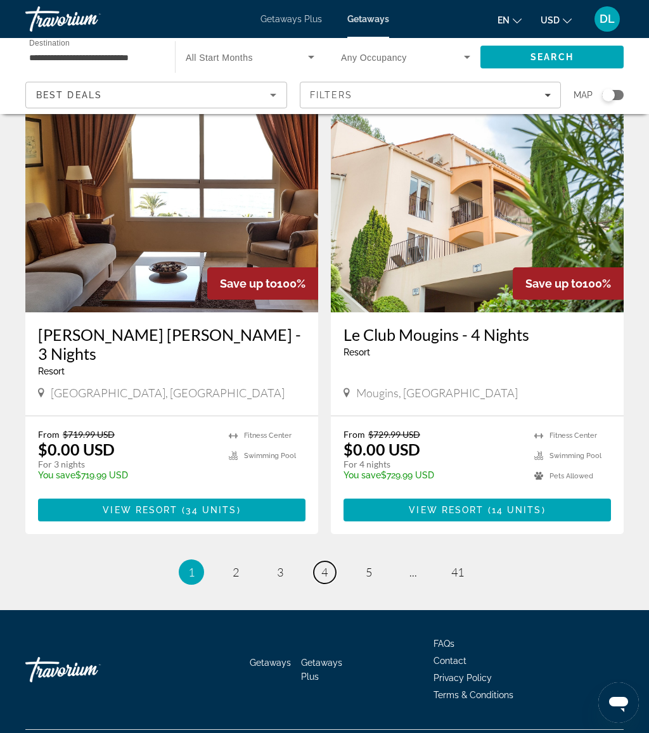
click at [320, 561] on link "page 4" at bounding box center [324, 572] width 22 height 22
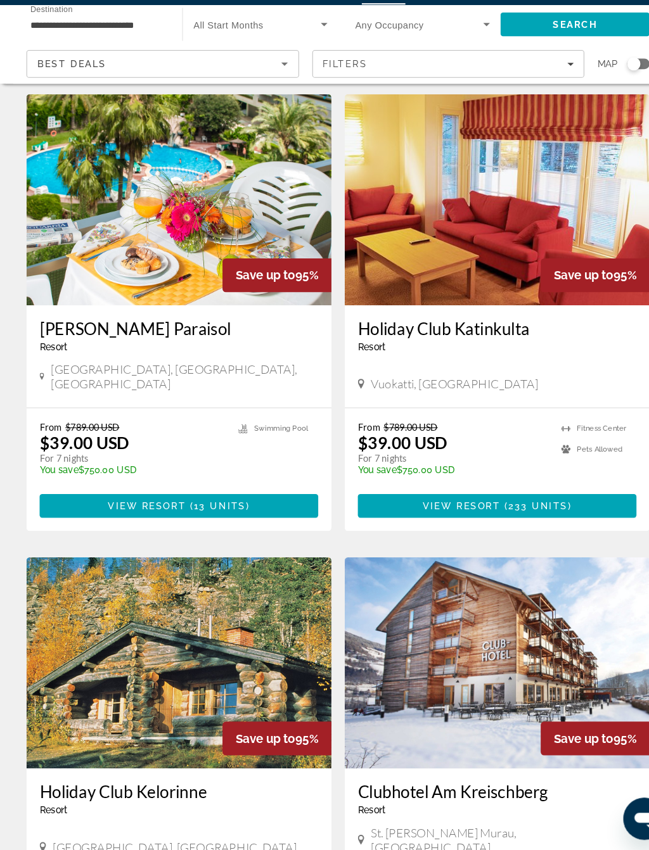
scroll to position [503, 0]
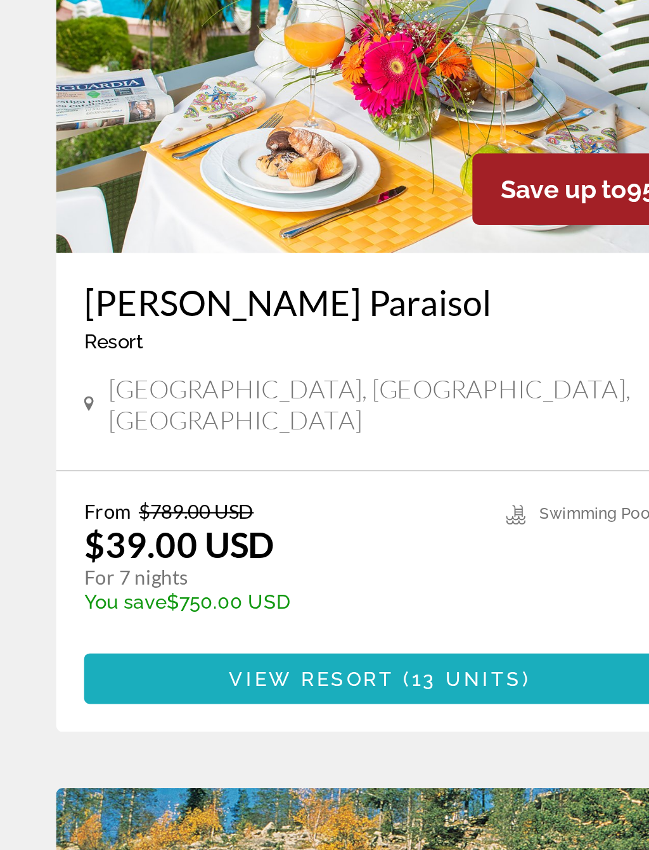
click at [167, 490] on span "View Resort" at bounding box center [140, 495] width 75 height 10
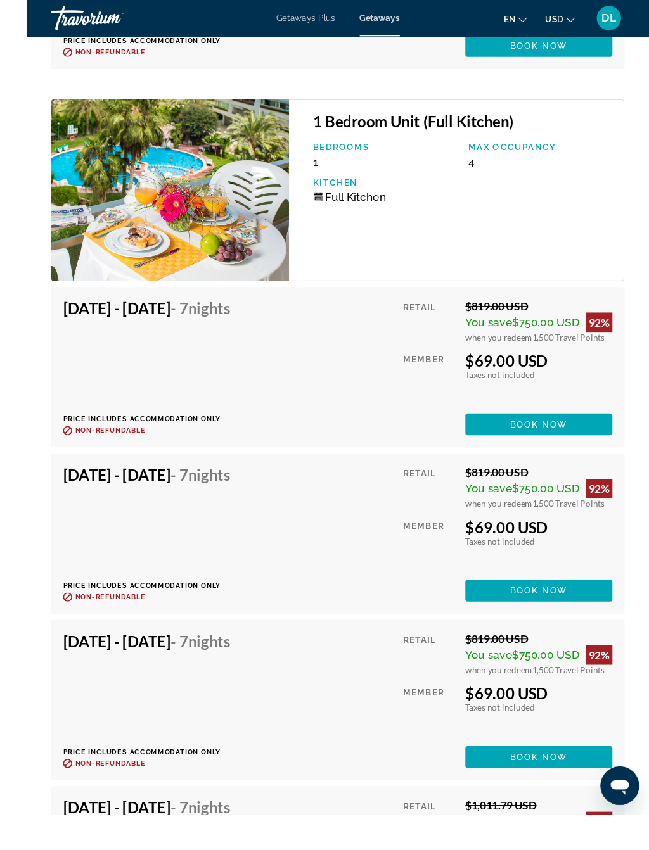
scroll to position [3108, 0]
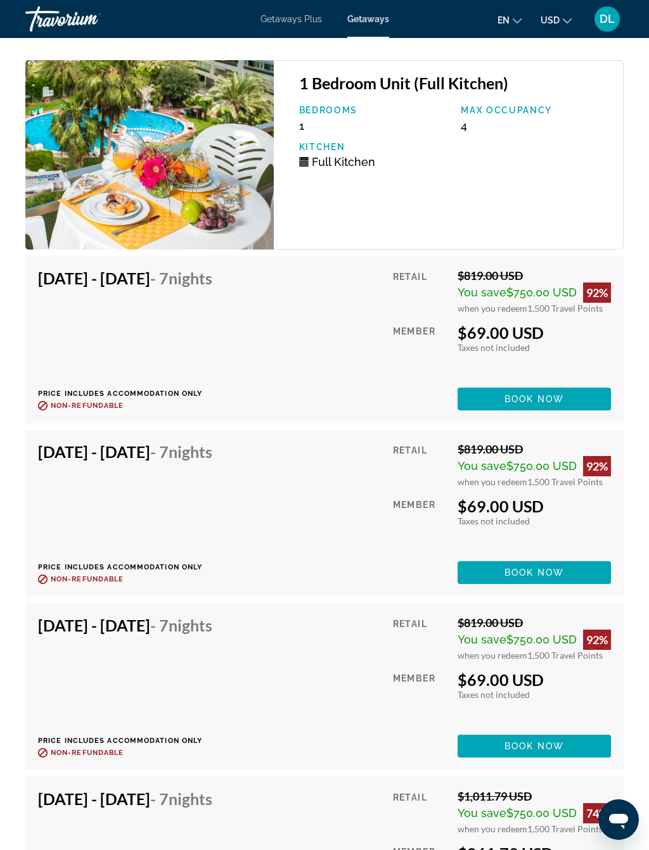
click at [514, 578] on span "Book now" at bounding box center [534, 572] width 60 height 10
